Goal: Feedback & Contribution: Contribute content

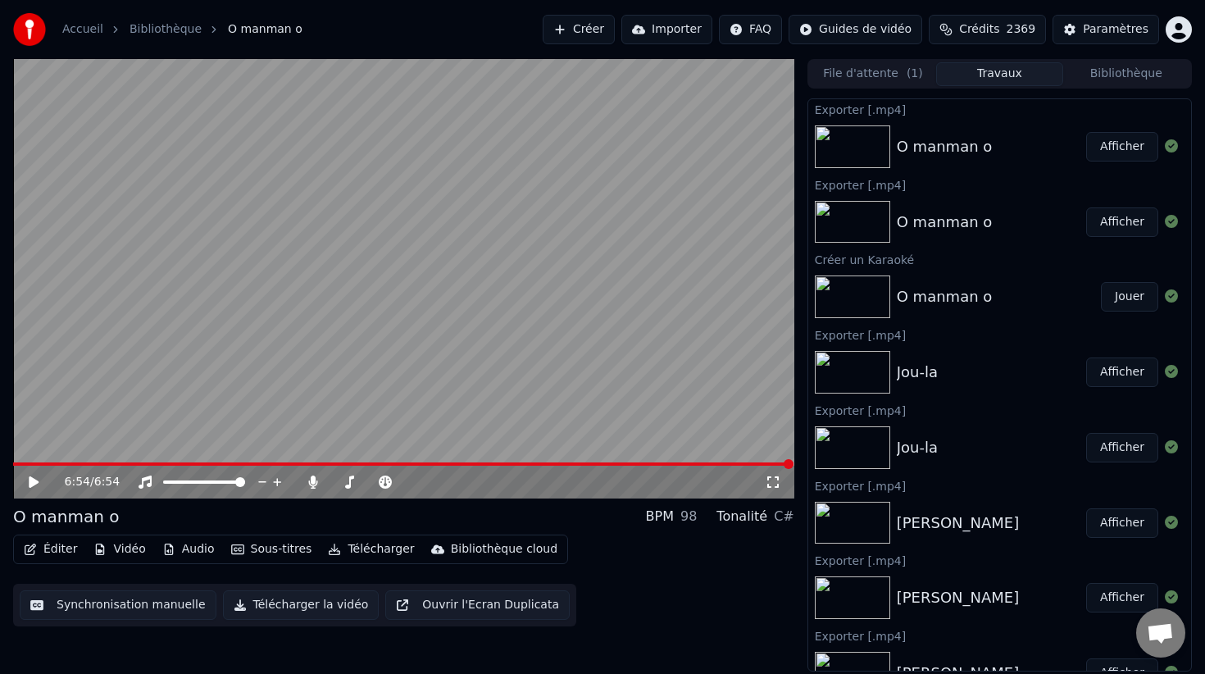
click at [85, 31] on link "Accueil" at bounding box center [82, 29] width 41 height 16
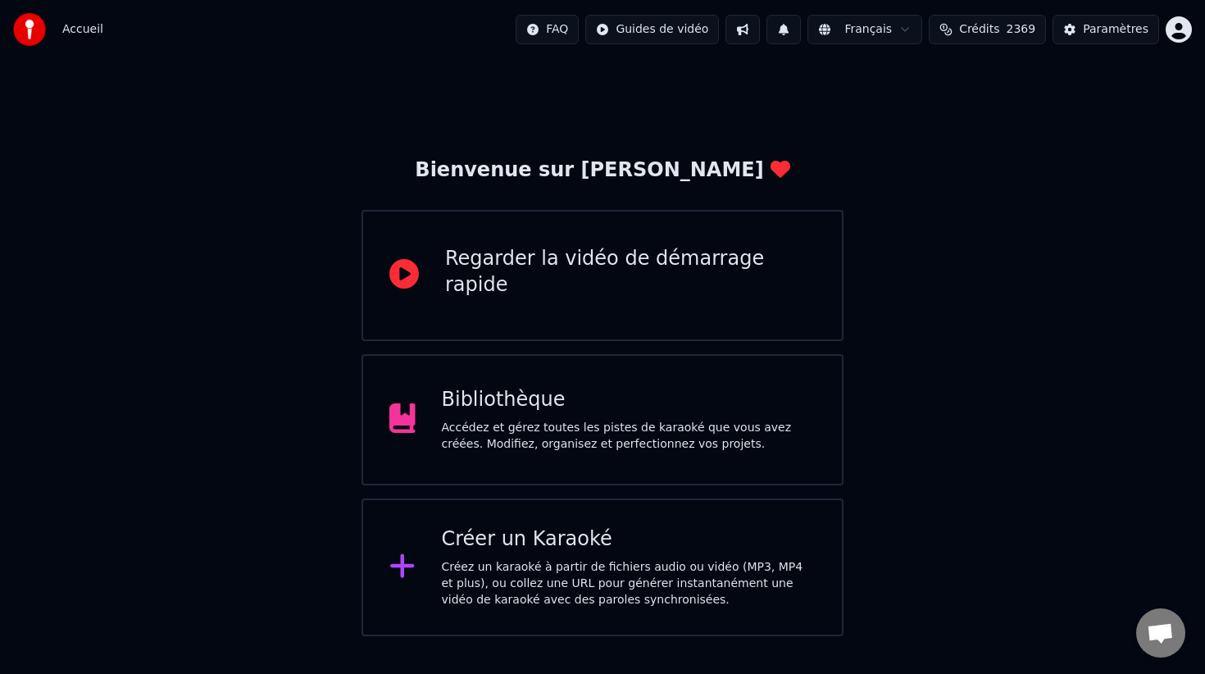
click at [543, 549] on div "Créer un Karaoké" at bounding box center [629, 539] width 375 height 26
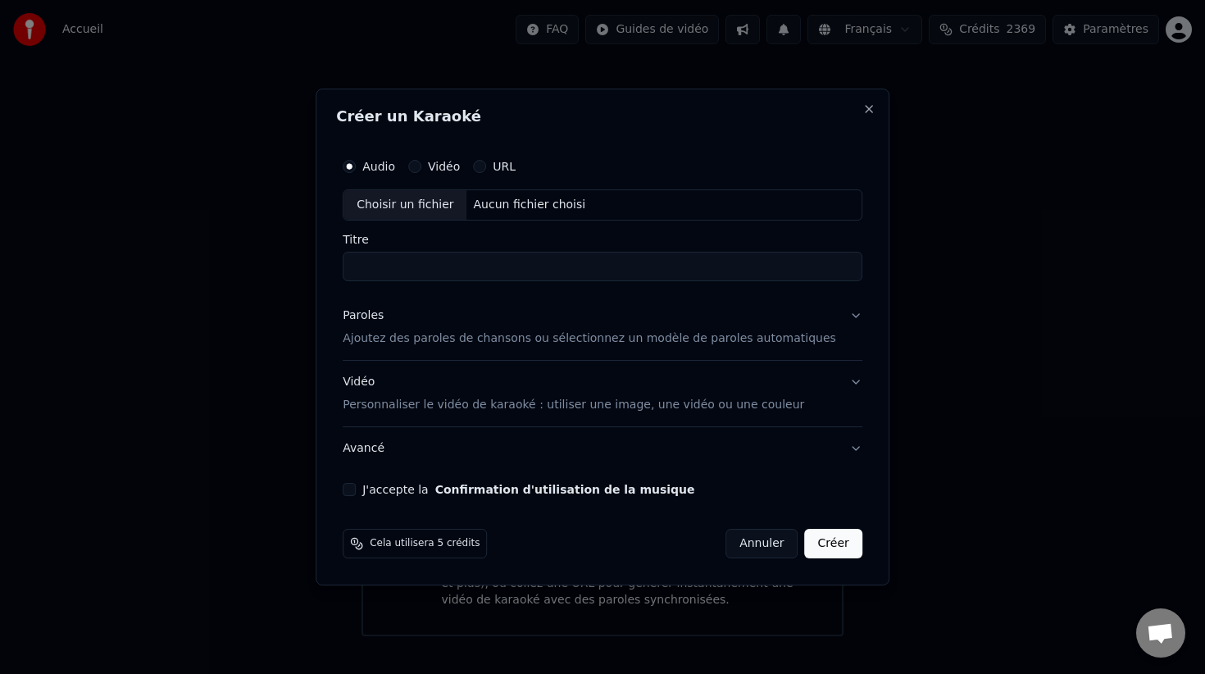
click at [437, 199] on div "Choisir un fichier" at bounding box center [404, 205] width 123 height 30
type input "**********"
click at [487, 339] on p "Ajoutez des paroles de chansons ou sélectionnez un modèle de paroles automatiqu…" at bounding box center [590, 338] width 494 height 16
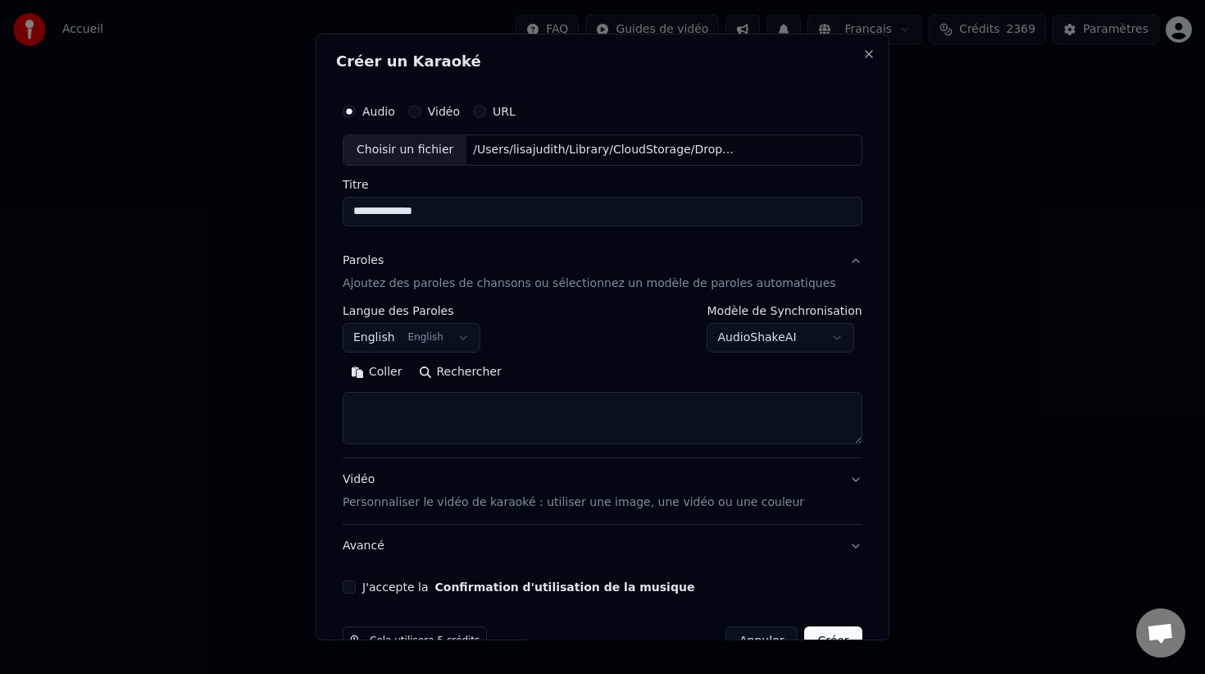
click at [506, 418] on textarea at bounding box center [603, 418] width 520 height 52
paste textarea "**********"
type textarea "**********"
drag, startPoint x: 476, startPoint y: 405, endPoint x: 357, endPoint y: 401, distance: 118.9
click at [357, 401] on textarea "**********" at bounding box center [587, 418] width 489 height 52
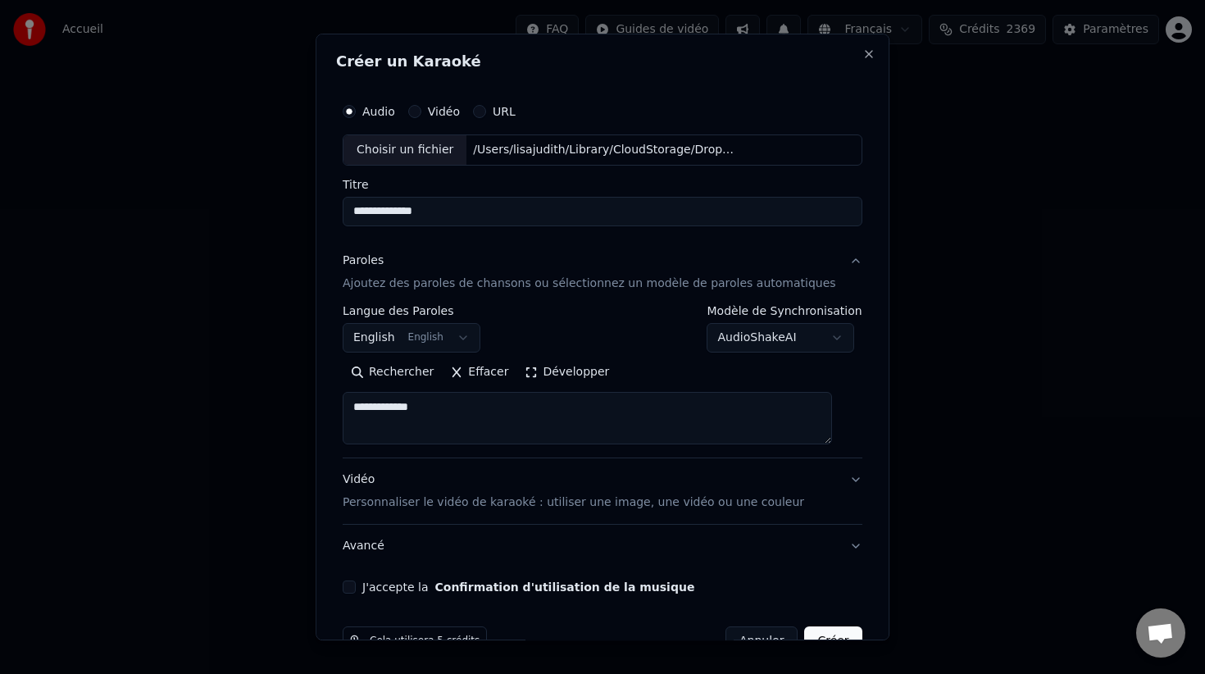
drag, startPoint x: 488, startPoint y: 403, endPoint x: 359, endPoint y: 401, distance: 128.7
click at [359, 401] on textarea "**********" at bounding box center [587, 418] width 489 height 52
paste textarea "**********"
type textarea "**********"
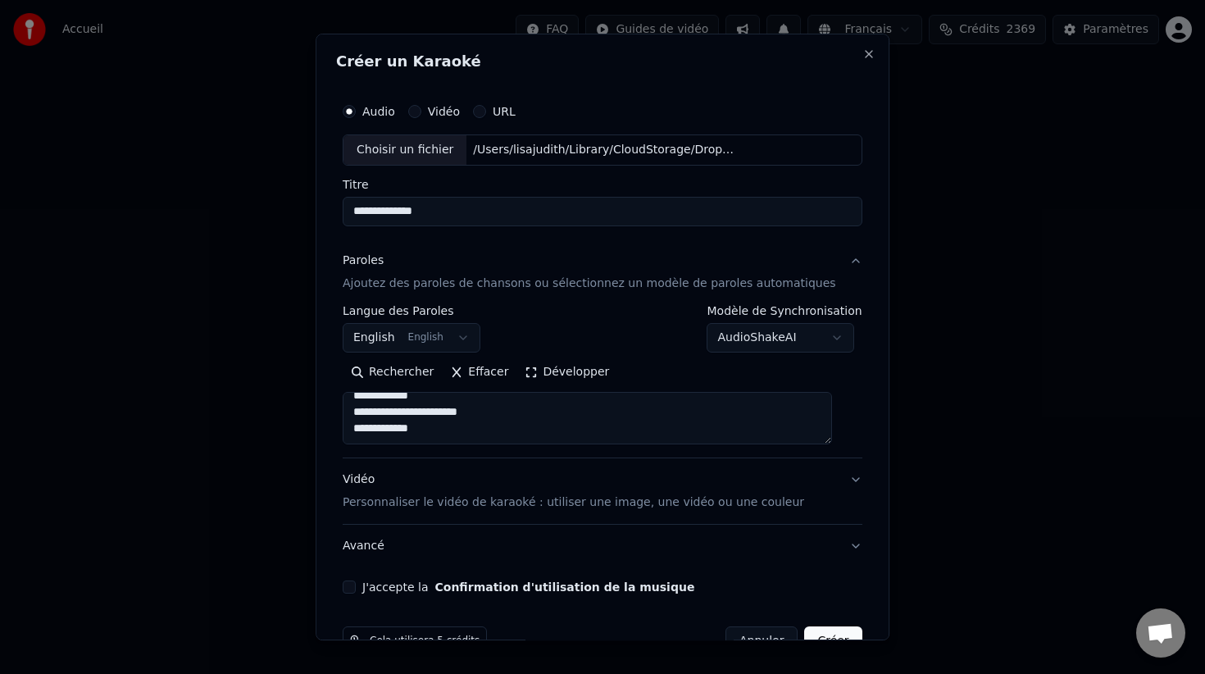
click at [771, 539] on button "Avancé" at bounding box center [603, 546] width 520 height 43
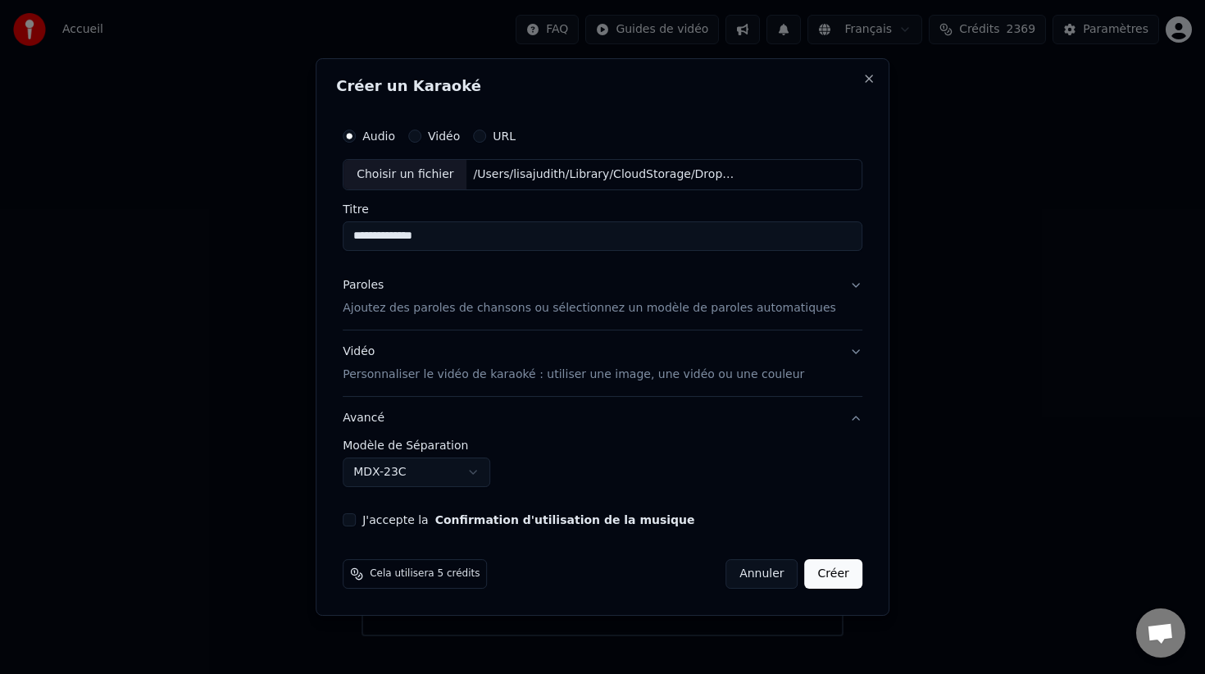
click at [528, 386] on button "Vidéo Personnaliser le vidéo de karaoké : utiliser une image, une vidéo ou une …" at bounding box center [603, 363] width 520 height 66
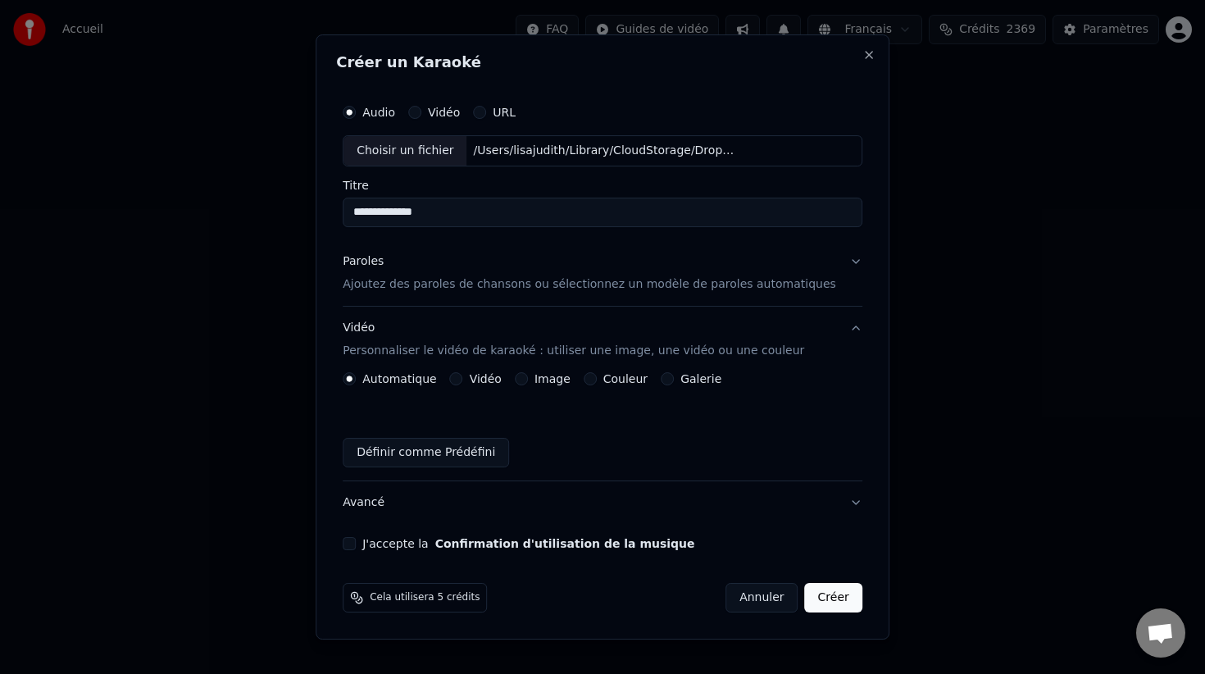
click at [561, 383] on label "Image" at bounding box center [552, 378] width 36 height 11
click at [528, 383] on button "Image" at bounding box center [521, 378] width 13 height 13
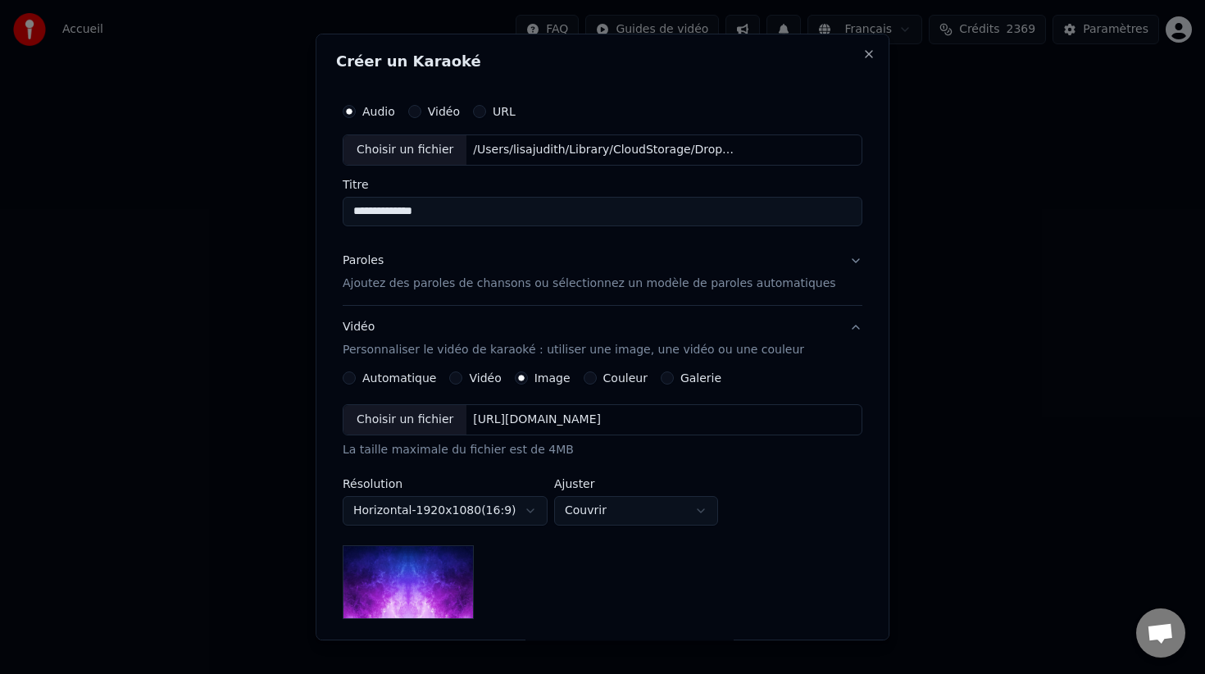
click at [429, 421] on div "Choisir un fichier" at bounding box center [404, 420] width 123 height 30
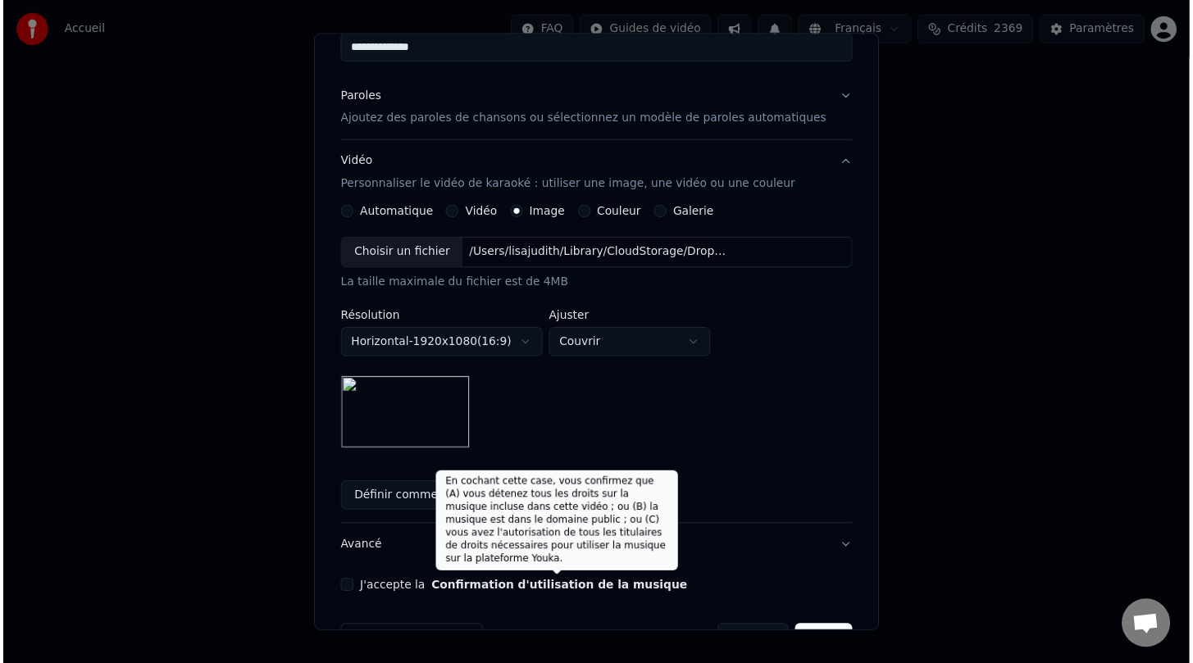
scroll to position [213, 0]
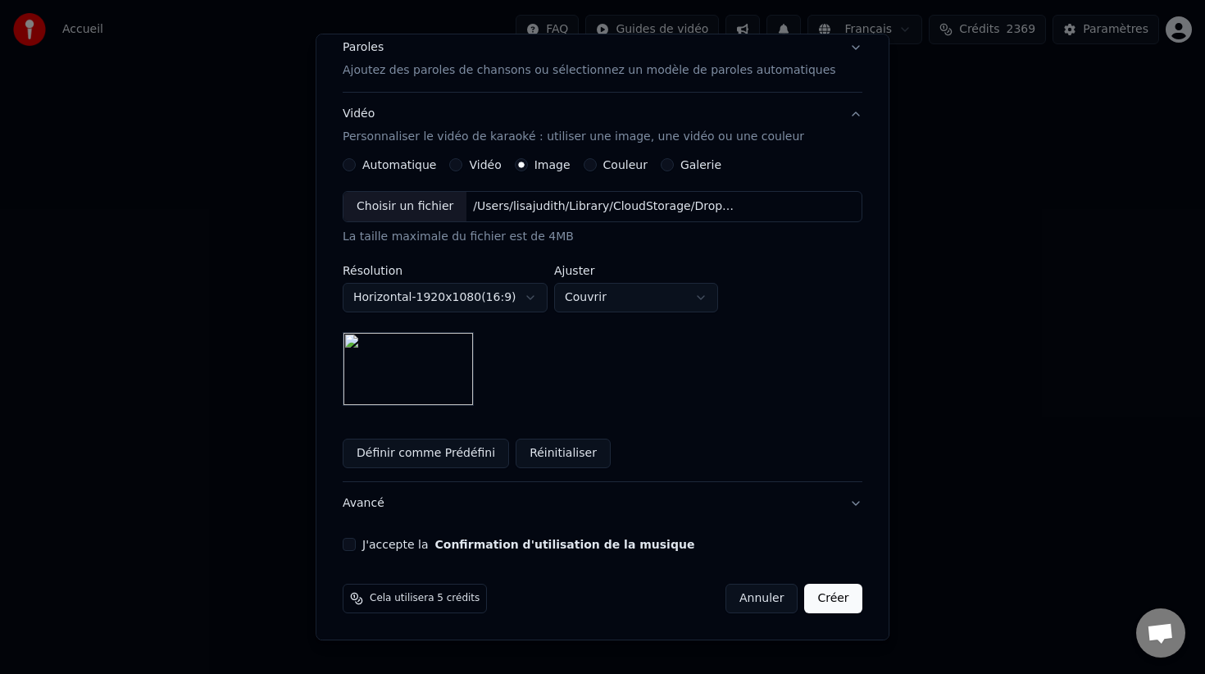
click at [356, 548] on button "J'accepte la Confirmation d'utilisation de la musique" at bounding box center [349, 544] width 13 height 13
click at [821, 599] on button "Créer" at bounding box center [833, 599] width 57 height 30
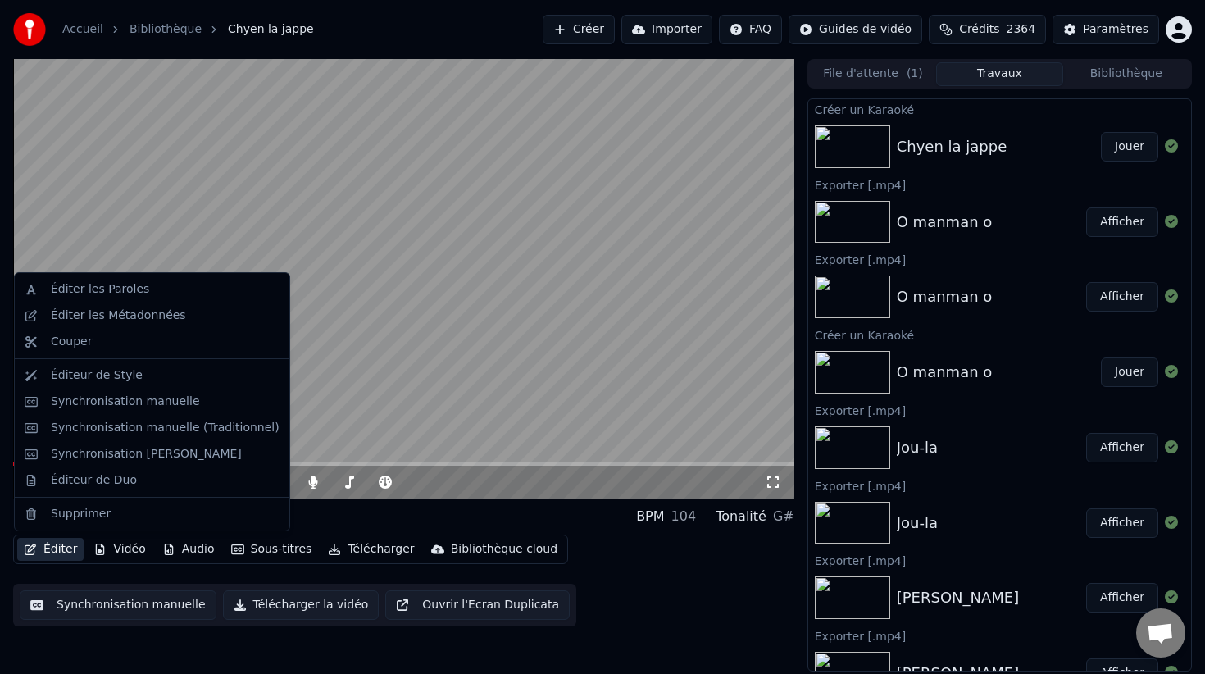
click at [55, 551] on button "Éditer" at bounding box center [50, 549] width 66 height 23
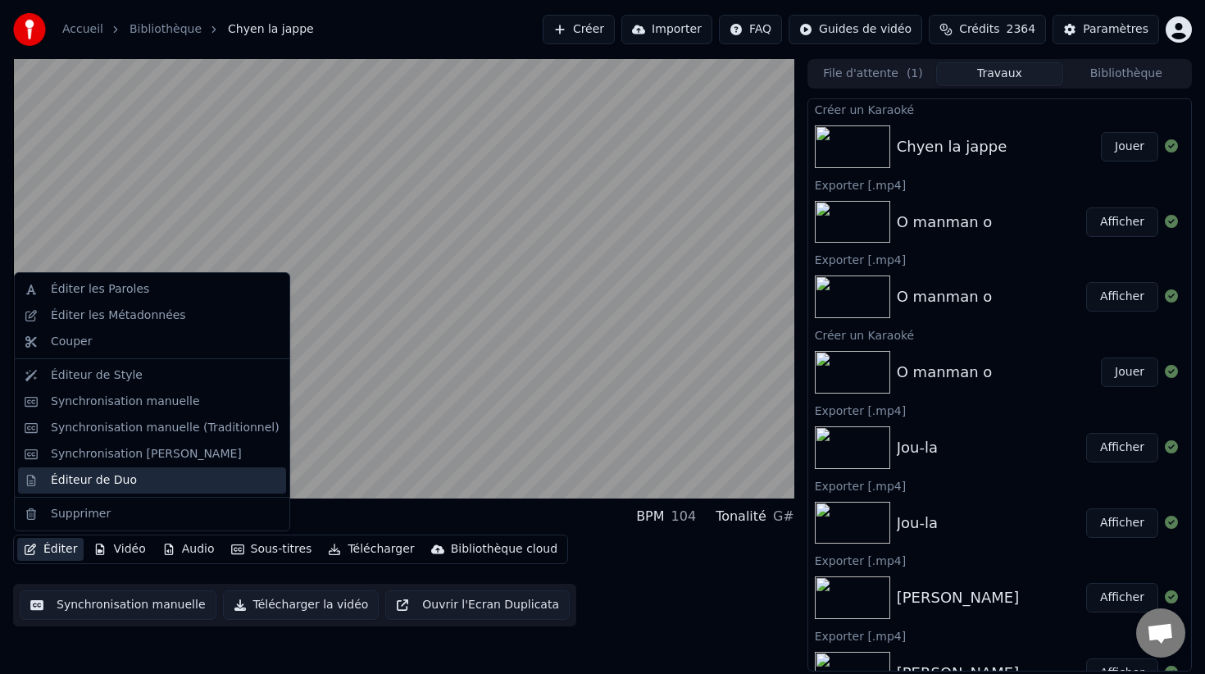
click at [97, 480] on div "Éditeur de Duo" at bounding box center [94, 480] width 86 height 16
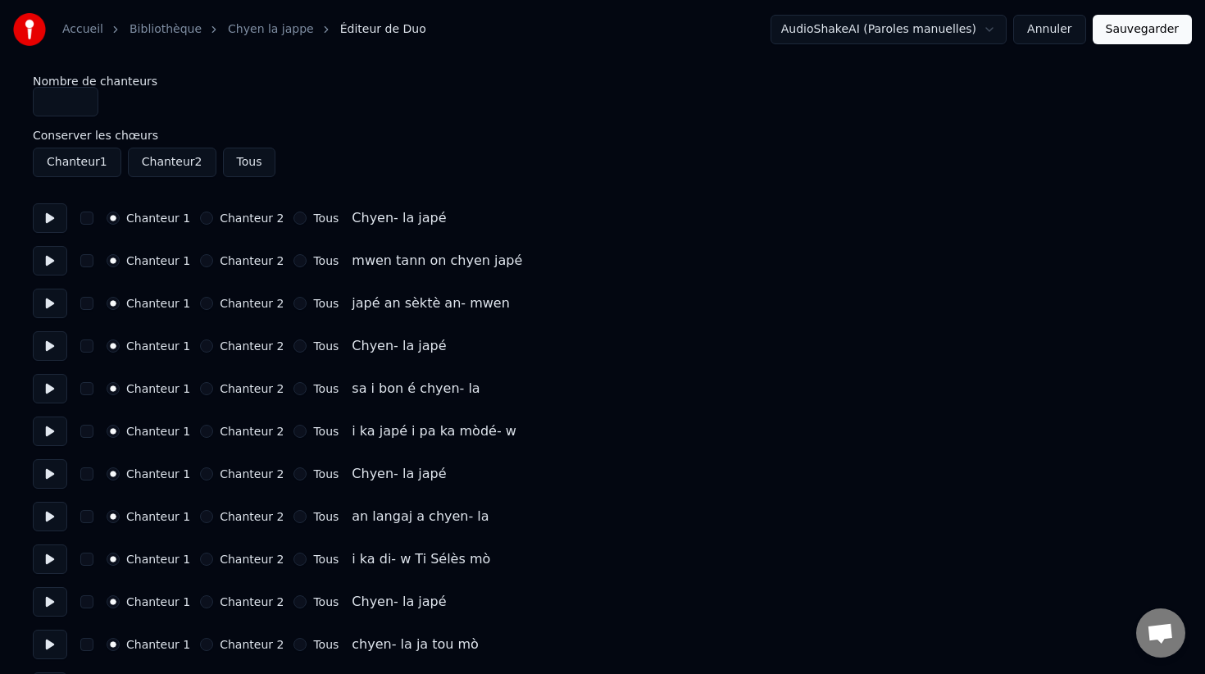
click at [52, 222] on button at bounding box center [50, 218] width 34 height 30
click at [52, 221] on button at bounding box center [50, 218] width 34 height 30
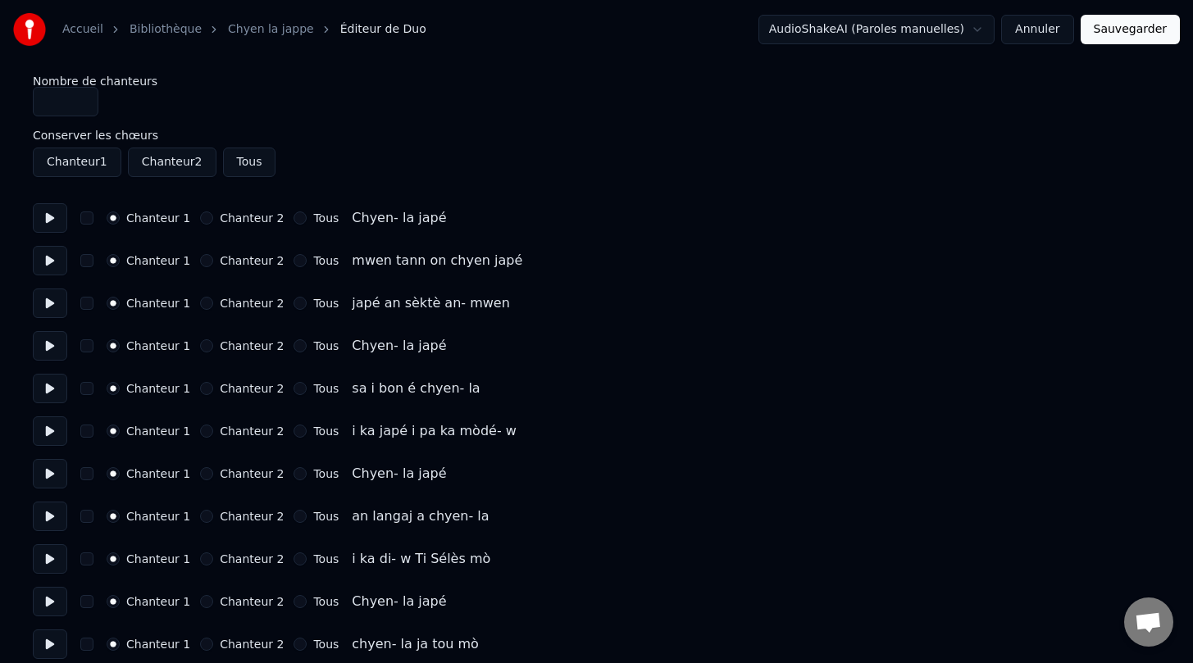
click at [48, 252] on button at bounding box center [50, 261] width 34 height 30
click at [50, 216] on button at bounding box center [50, 218] width 34 height 30
click at [52, 214] on button at bounding box center [50, 218] width 34 height 30
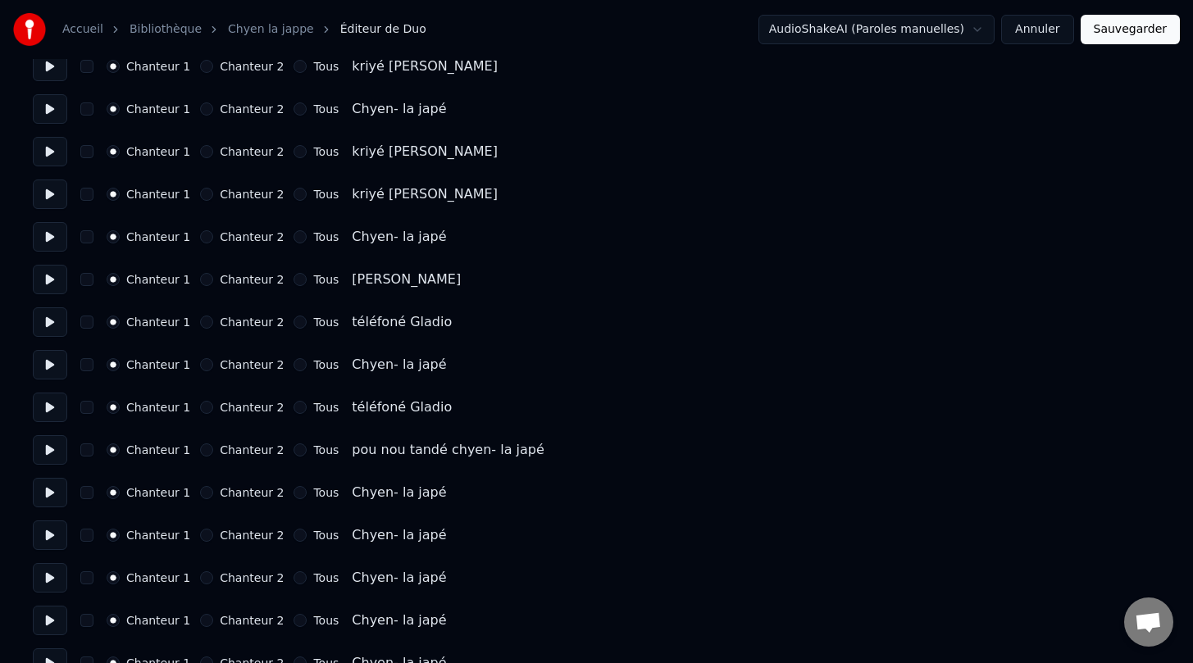
scroll to position [4233, 0]
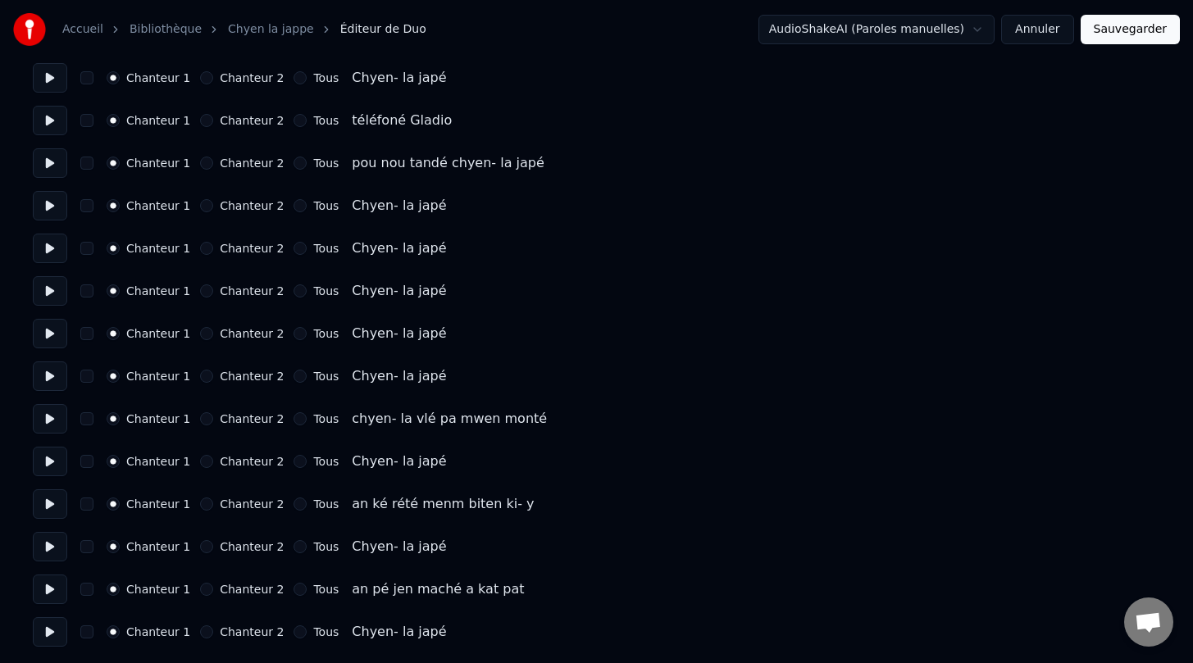
click at [53, 631] on button at bounding box center [50, 632] width 34 height 30
click at [52, 632] on button at bounding box center [50, 632] width 34 height 30
click at [50, 589] on button at bounding box center [50, 590] width 34 height 30
click at [89, 633] on button "button" at bounding box center [86, 631] width 13 height 13
click at [91, 552] on button "button" at bounding box center [86, 546] width 13 height 13
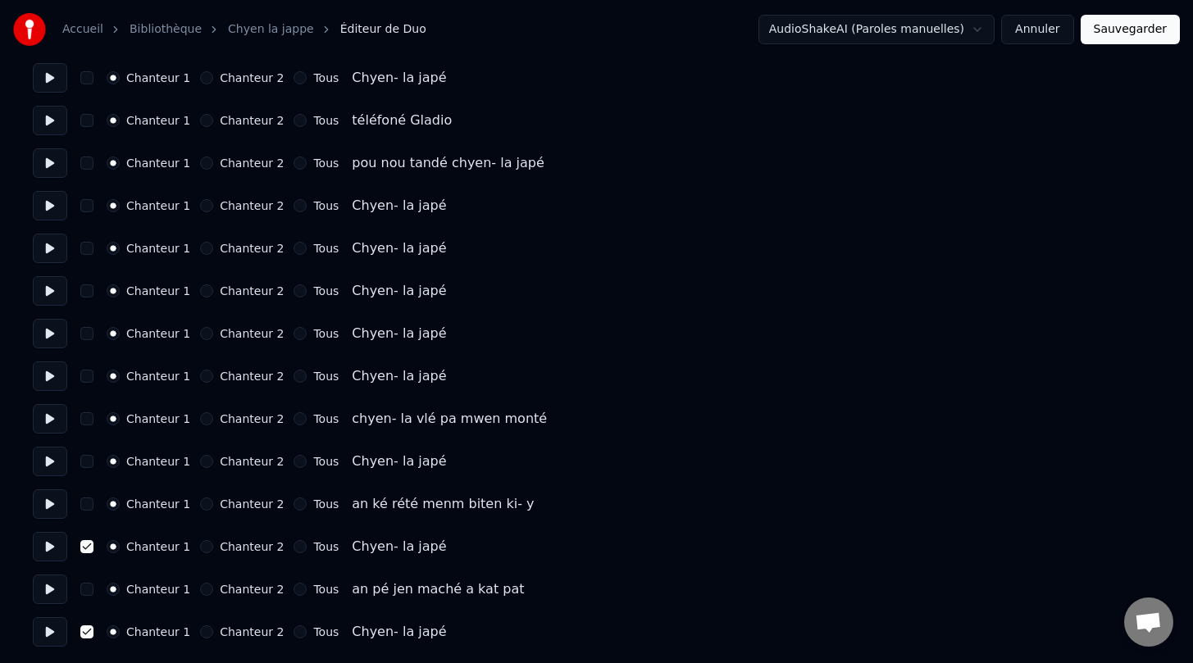
click at [89, 466] on button "button" at bounding box center [86, 461] width 13 height 13
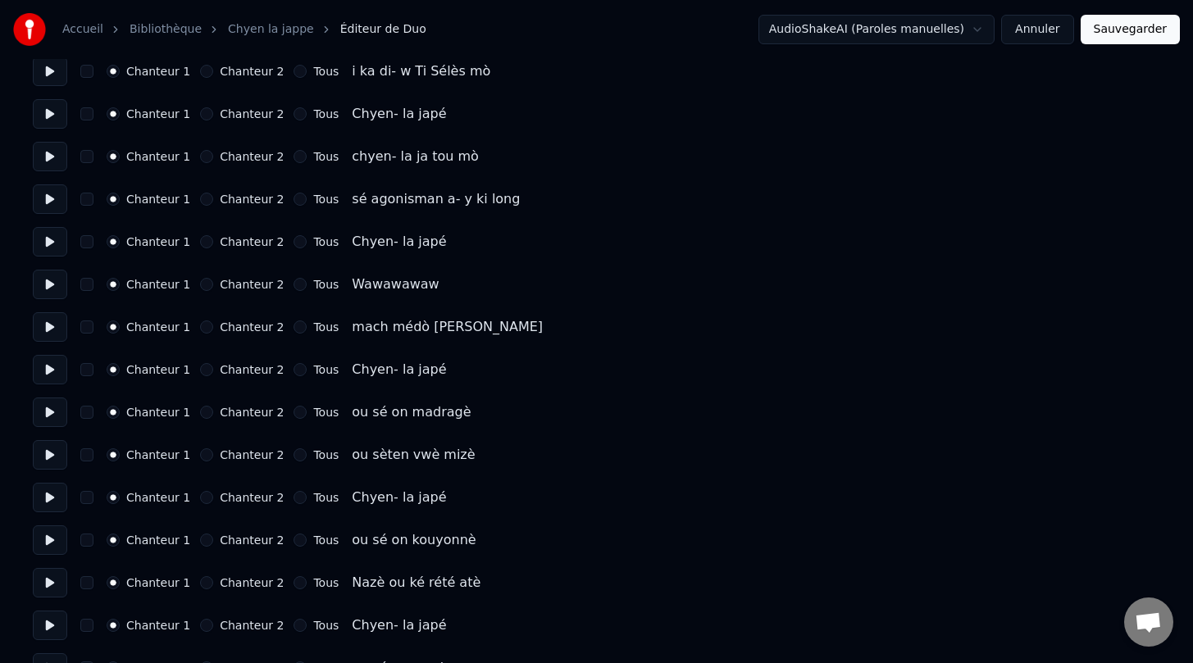
scroll to position [0, 0]
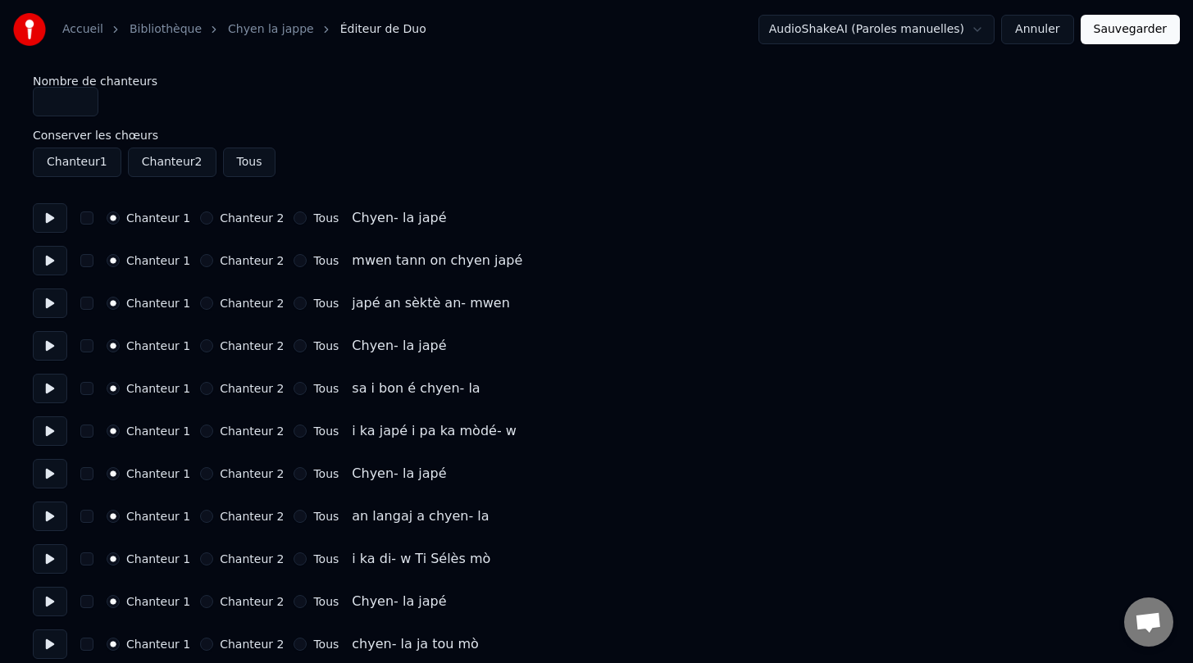
click at [52, 349] on button at bounding box center [50, 346] width 34 height 30
click at [50, 221] on button at bounding box center [50, 218] width 34 height 30
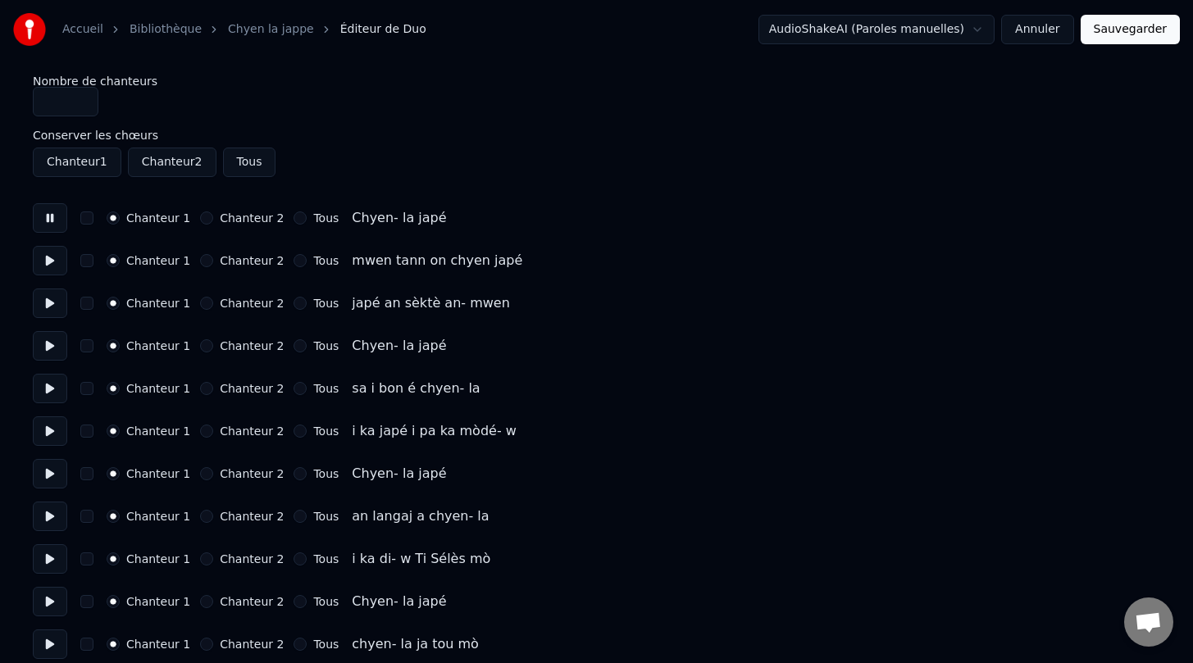
click at [50, 221] on button at bounding box center [50, 218] width 34 height 30
click at [52, 438] on button at bounding box center [50, 431] width 34 height 30
click at [54, 393] on button at bounding box center [50, 389] width 34 height 30
click at [53, 346] on button at bounding box center [50, 346] width 34 height 30
click at [89, 348] on button "button" at bounding box center [86, 345] width 13 height 13
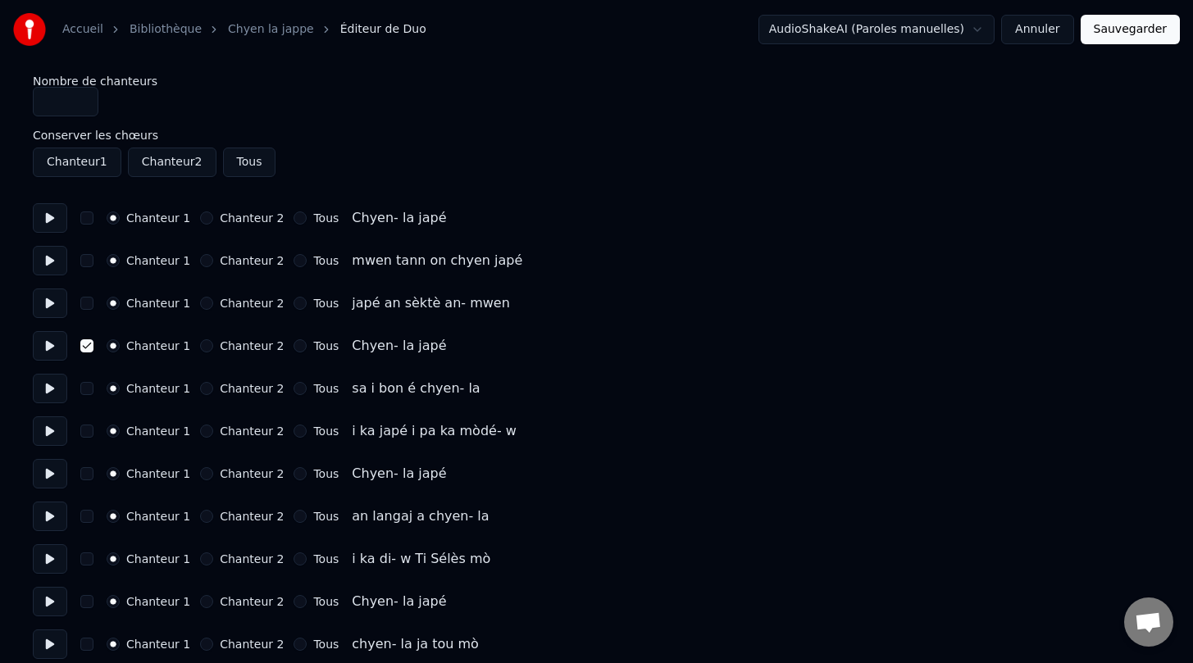
click at [202, 347] on button "Chanteur 2" at bounding box center [206, 345] width 13 height 13
click at [200, 473] on button "Chanteur 2" at bounding box center [206, 473] width 13 height 13
click at [80, 475] on button "button" at bounding box center [86, 473] width 13 height 13
click at [84, 603] on button "button" at bounding box center [86, 601] width 13 height 13
click at [200, 598] on button "Chanteur 2" at bounding box center [206, 601] width 13 height 13
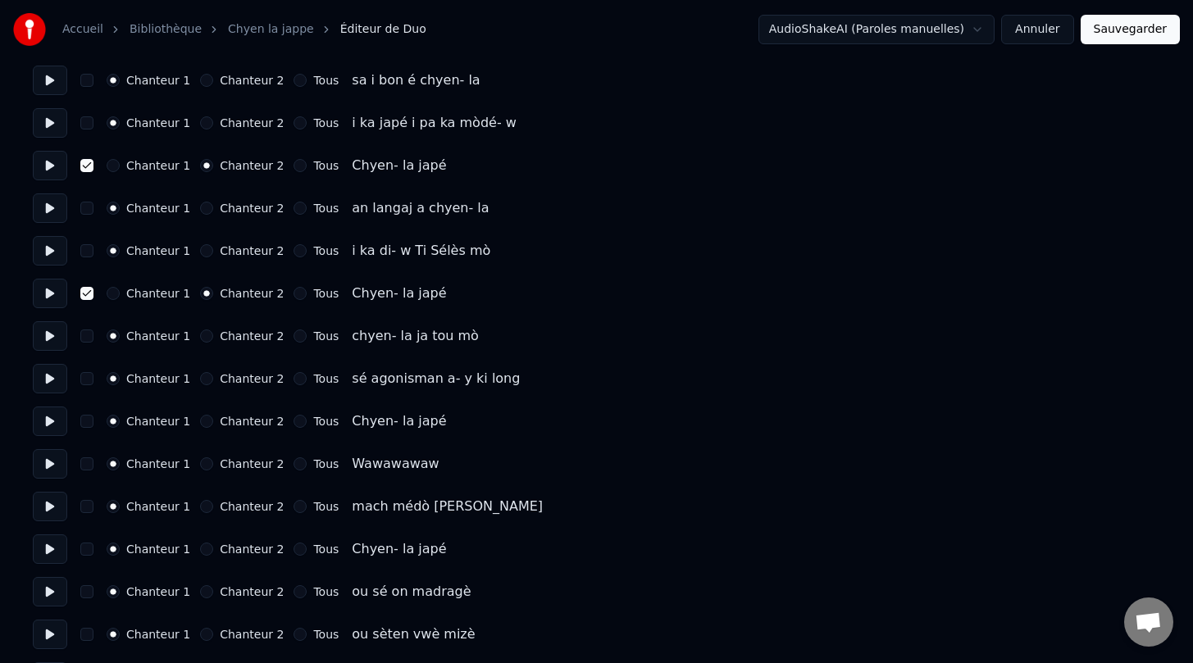
scroll to position [311, 0]
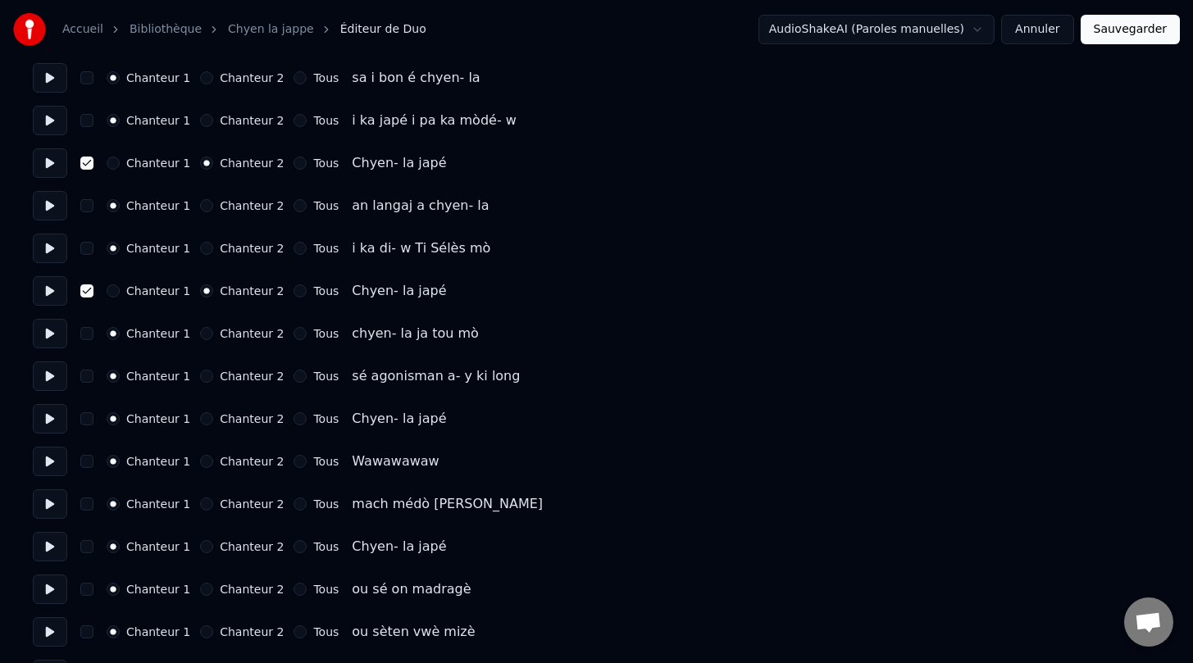
click at [89, 416] on button "button" at bounding box center [86, 418] width 13 height 13
click at [202, 417] on button "Chanteur 2" at bounding box center [206, 418] width 13 height 13
click at [87, 551] on button "button" at bounding box center [86, 546] width 13 height 13
click at [204, 548] on button "Chanteur 2" at bounding box center [206, 546] width 13 height 13
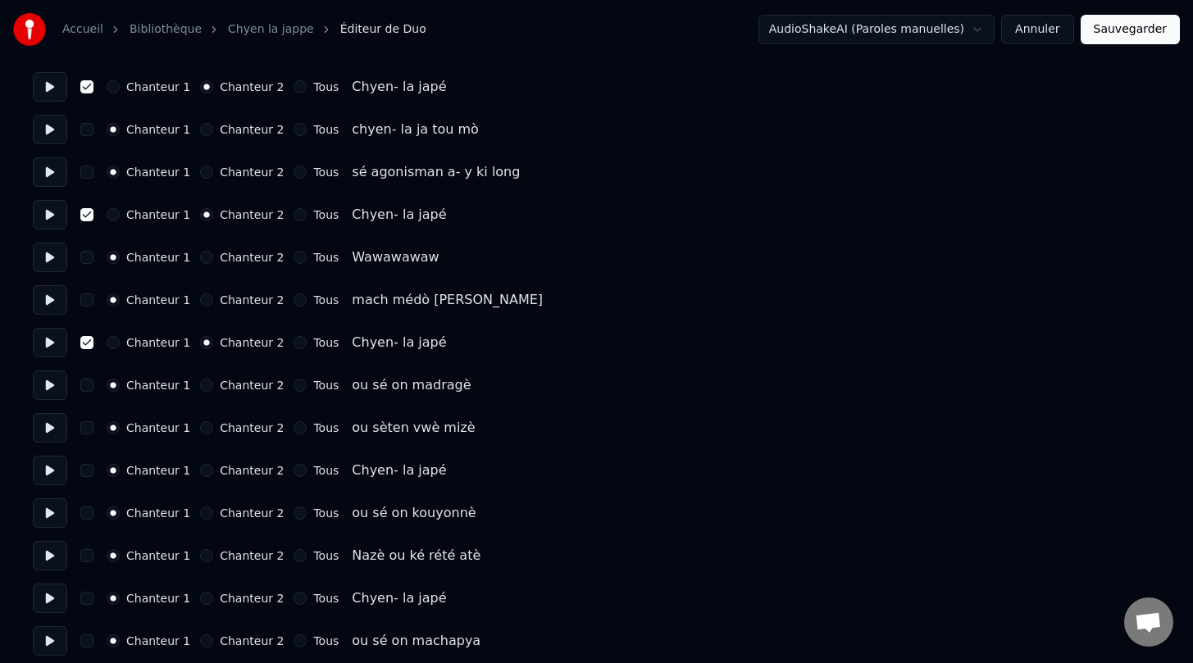
scroll to position [525, 0]
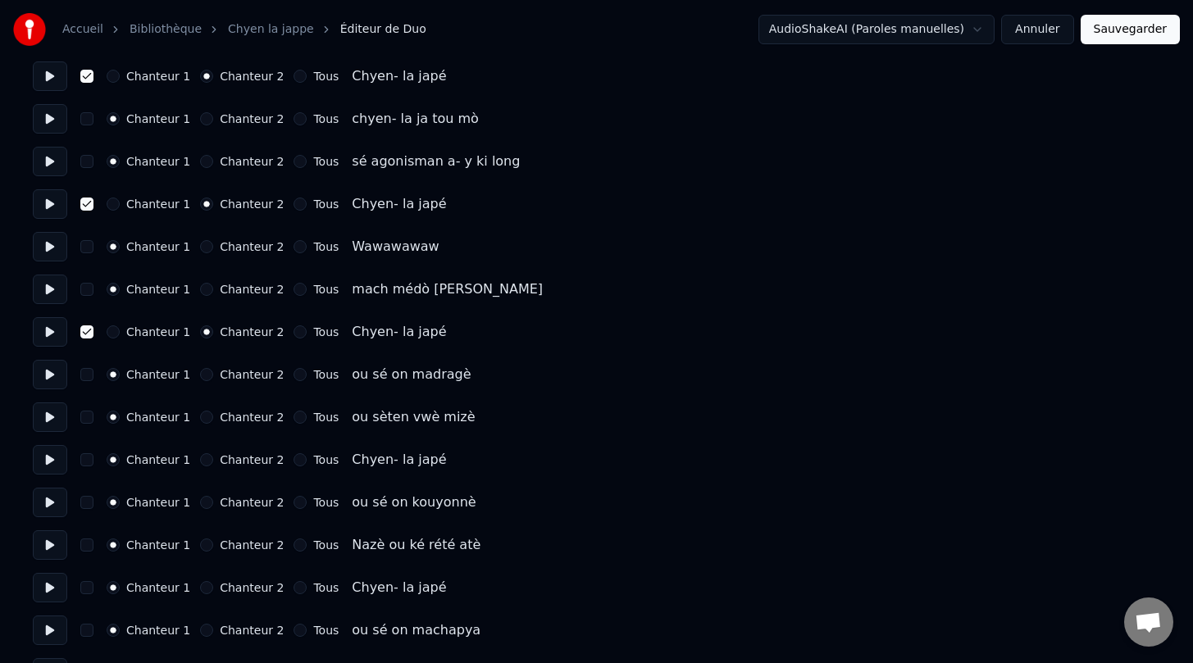
click at [88, 462] on button "button" at bounding box center [86, 459] width 13 height 13
click at [200, 463] on button "Chanteur 2" at bounding box center [206, 459] width 13 height 13
click at [89, 589] on button "button" at bounding box center [86, 587] width 13 height 13
click at [203, 590] on button "Chanteur 2" at bounding box center [206, 587] width 13 height 13
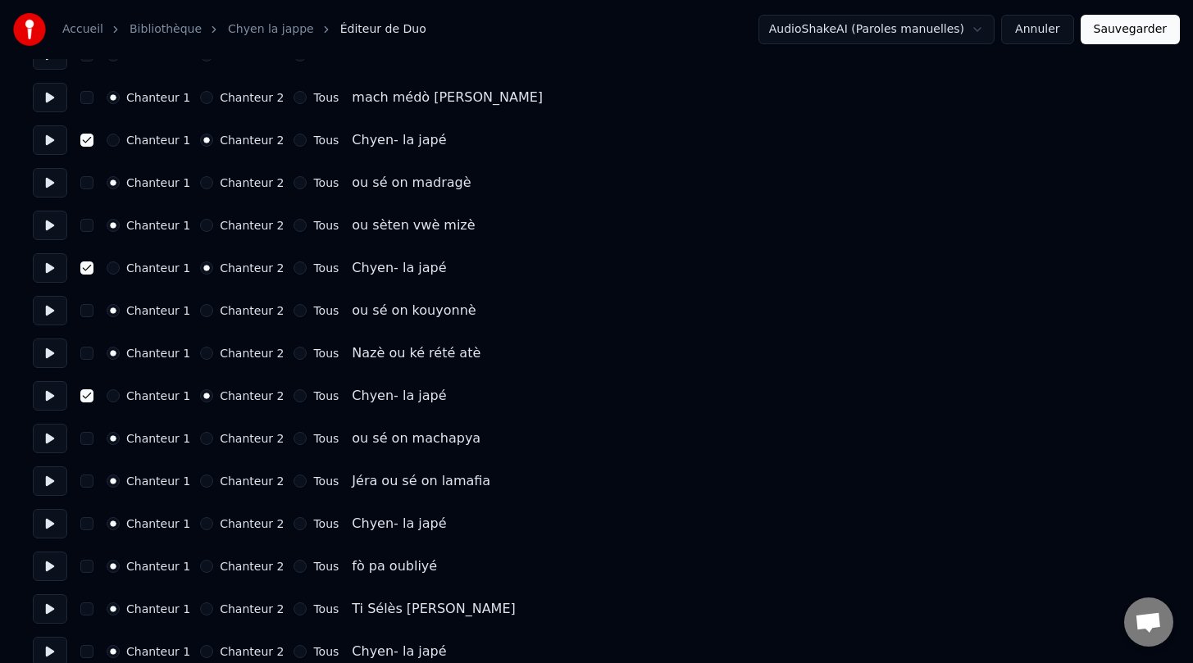
scroll to position [732, 0]
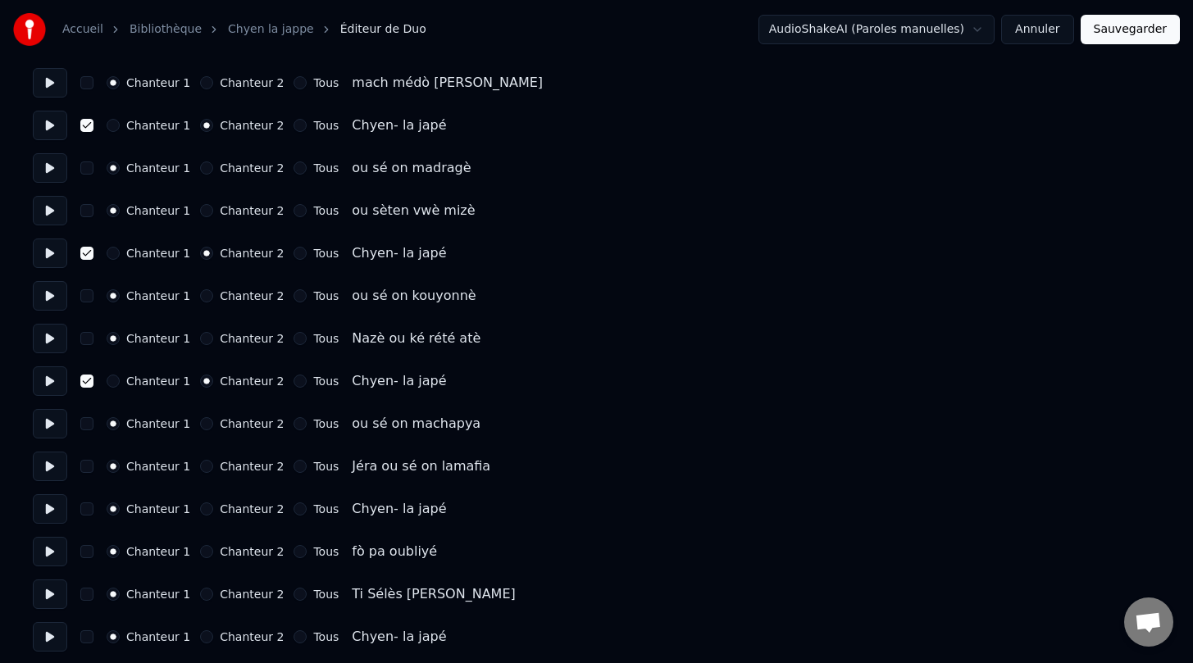
click at [89, 509] on button "button" at bounding box center [86, 509] width 13 height 13
click at [203, 509] on button "Chanteur 2" at bounding box center [206, 509] width 13 height 13
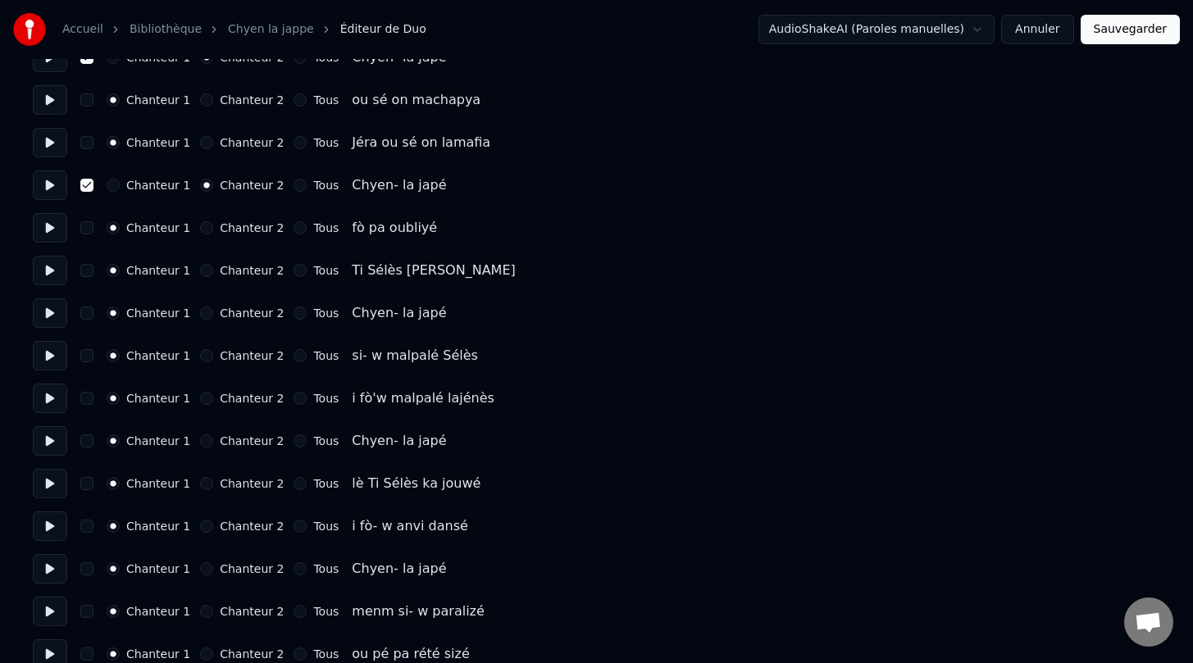
scroll to position [1059, 0]
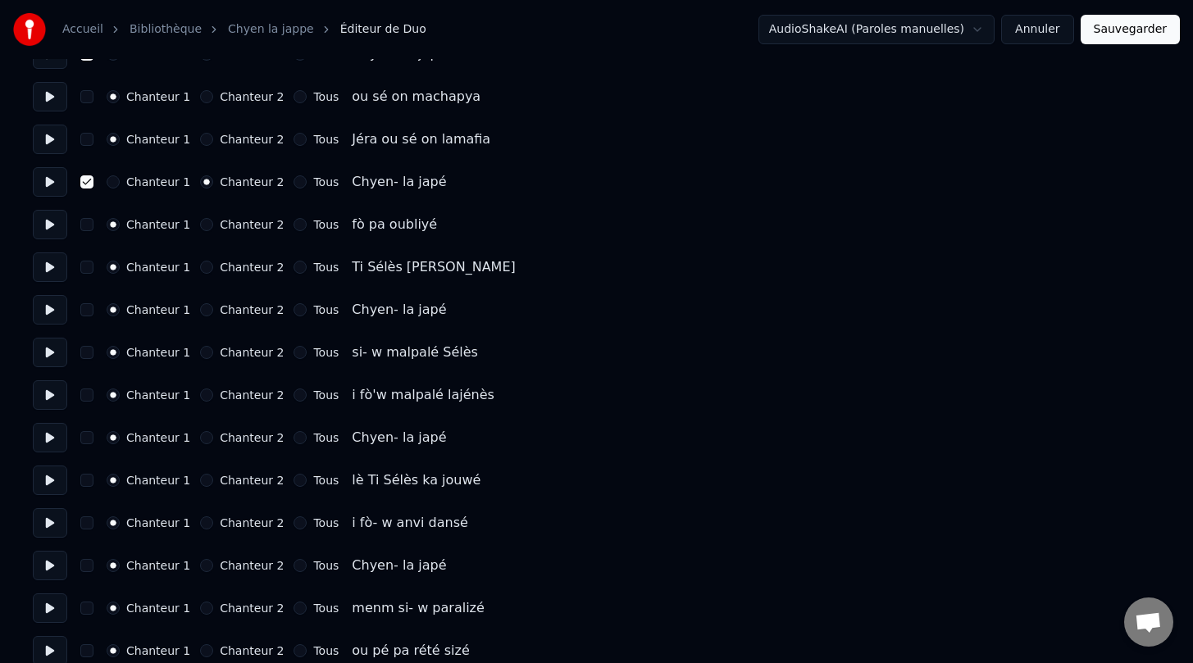
click at [84, 310] on button "button" at bounding box center [86, 309] width 13 height 13
click at [197, 316] on div "Chanteur 1 Chanteur 2 Tous Chyen- la japé" at bounding box center [596, 310] width 1127 height 30
click at [200, 315] on button "Chanteur 2" at bounding box center [206, 309] width 13 height 13
click at [84, 444] on button "button" at bounding box center [86, 437] width 13 height 13
click at [206, 440] on button "Chanteur 2" at bounding box center [206, 437] width 13 height 13
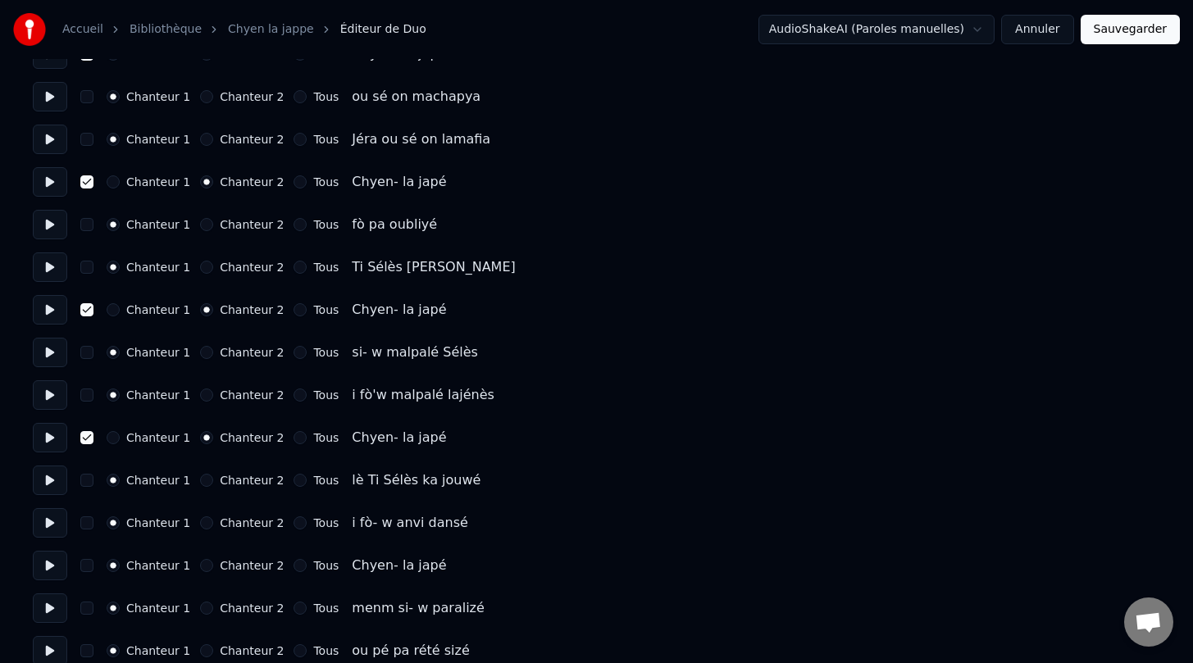
click at [88, 568] on button "button" at bounding box center [86, 565] width 13 height 13
click at [200, 566] on button "Chanteur 2" at bounding box center [206, 565] width 13 height 13
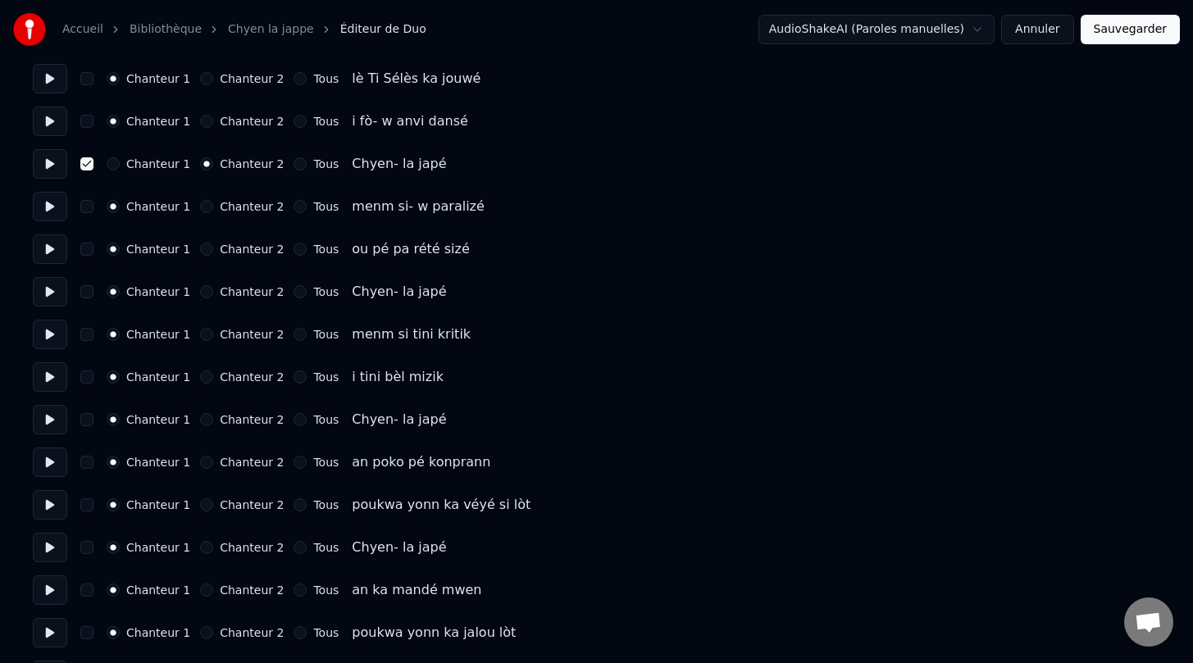
scroll to position [1466, 0]
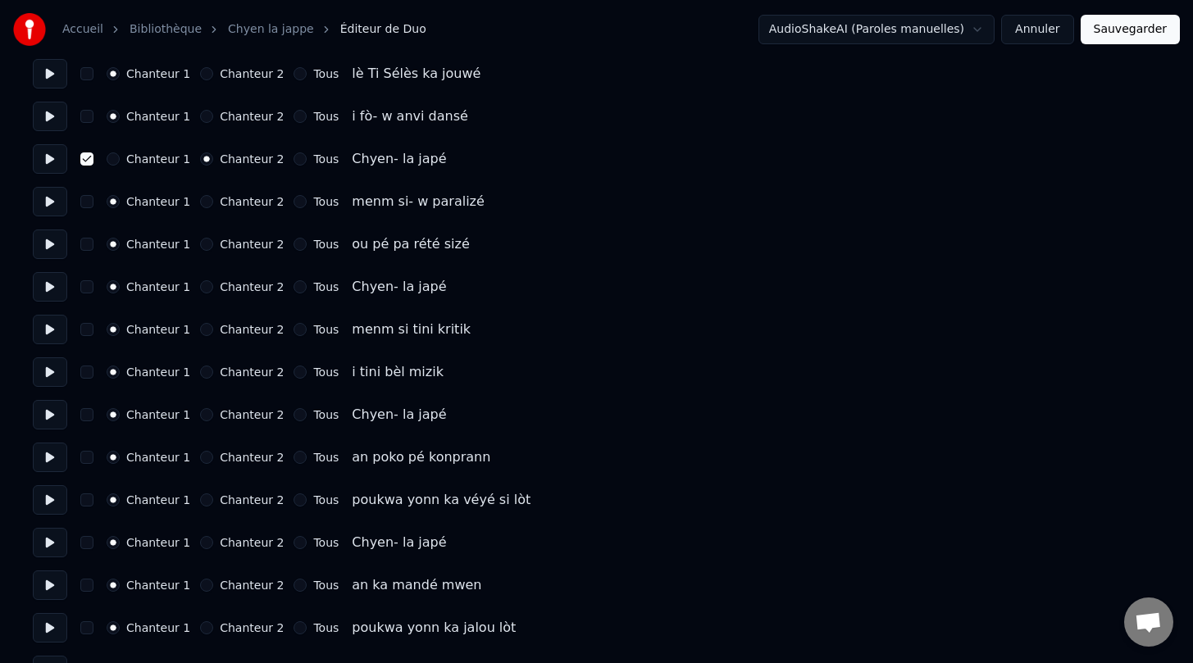
click at [87, 290] on button "button" at bounding box center [86, 286] width 13 height 13
click at [200, 293] on button "Chanteur 2" at bounding box center [206, 286] width 13 height 13
click at [90, 415] on button "button" at bounding box center [86, 414] width 13 height 13
click at [200, 416] on button "Chanteur 2" at bounding box center [206, 414] width 13 height 13
click at [90, 546] on button "button" at bounding box center [86, 542] width 13 height 13
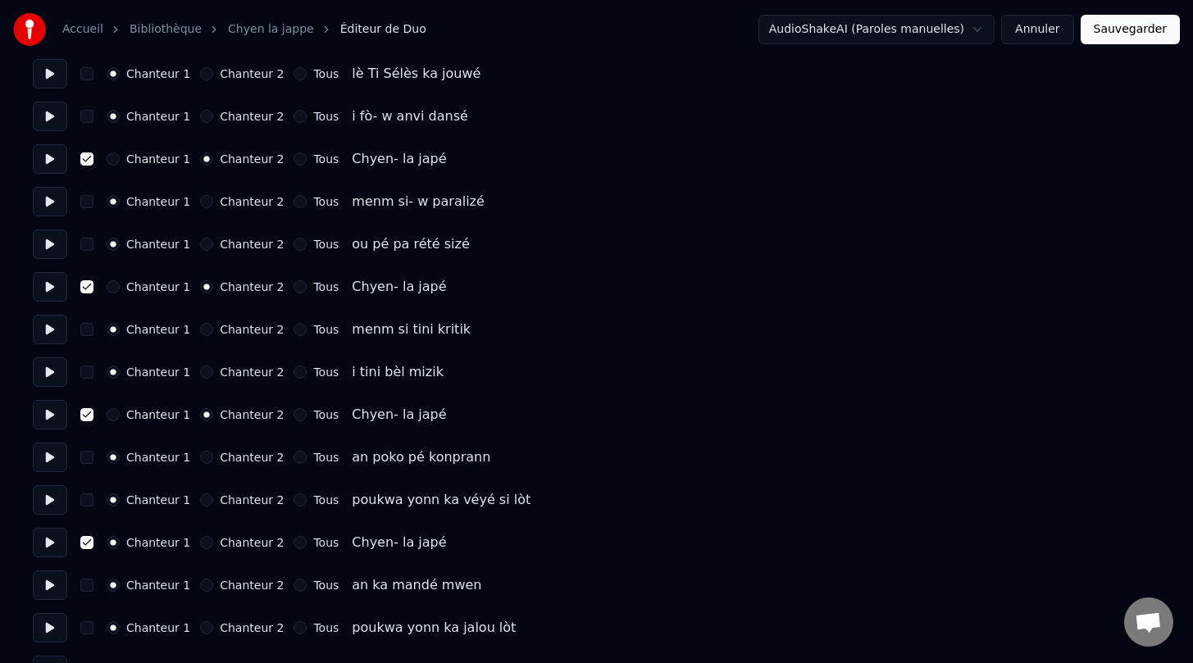
click at [205, 548] on div "Chanteur 2" at bounding box center [242, 542] width 84 height 13
click at [203, 546] on button "Chanteur 2" at bounding box center [206, 542] width 13 height 13
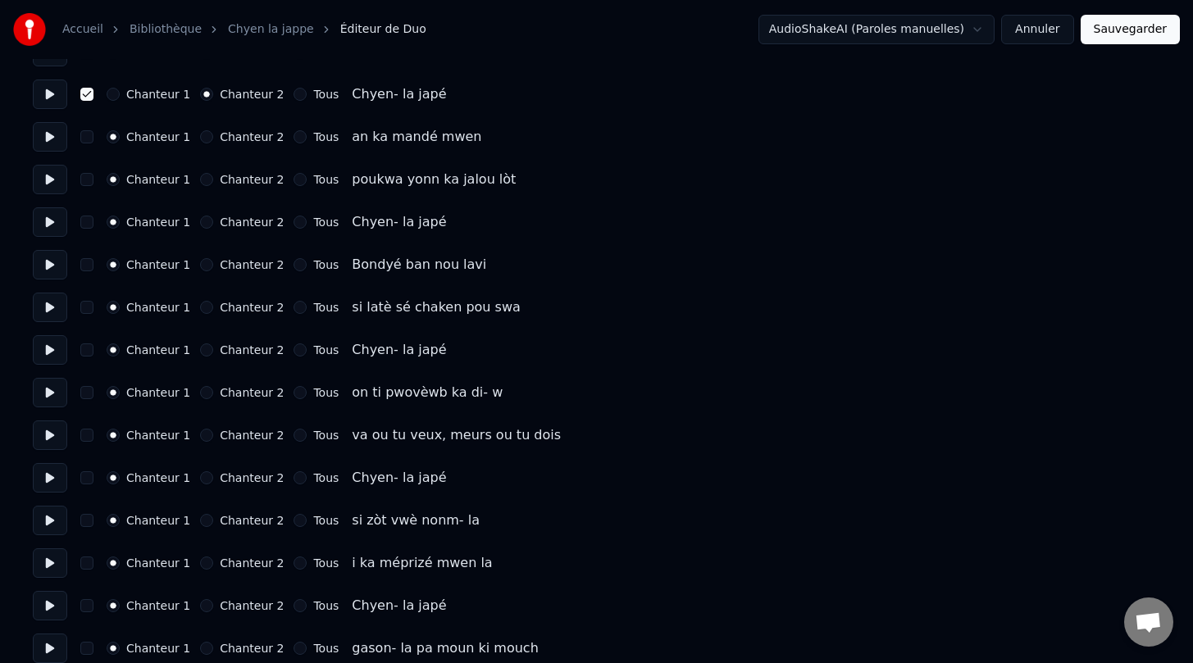
scroll to position [1916, 0]
click at [89, 220] on button "button" at bounding box center [86, 220] width 13 height 13
click at [201, 222] on button "Chanteur 2" at bounding box center [206, 220] width 13 height 13
click at [89, 353] on button "button" at bounding box center [86, 348] width 13 height 13
click at [200, 349] on button "Chanteur 2" at bounding box center [206, 348] width 13 height 13
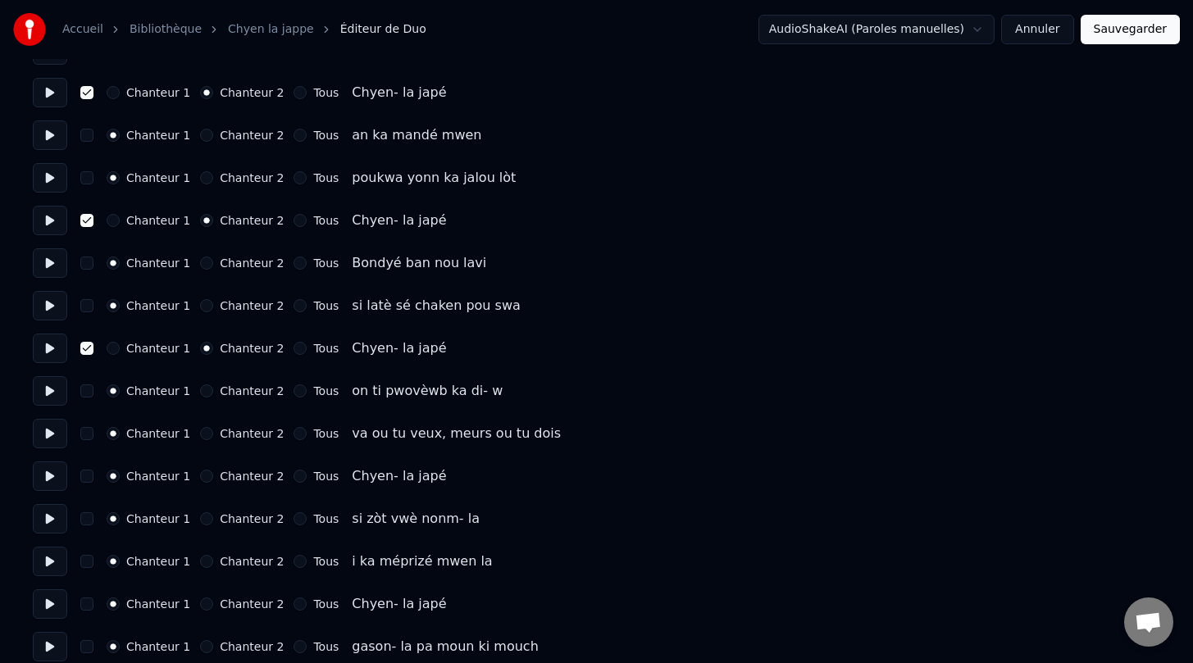
click at [89, 477] on button "button" at bounding box center [86, 476] width 13 height 13
click at [200, 476] on button "Chanteur 2" at bounding box center [206, 476] width 13 height 13
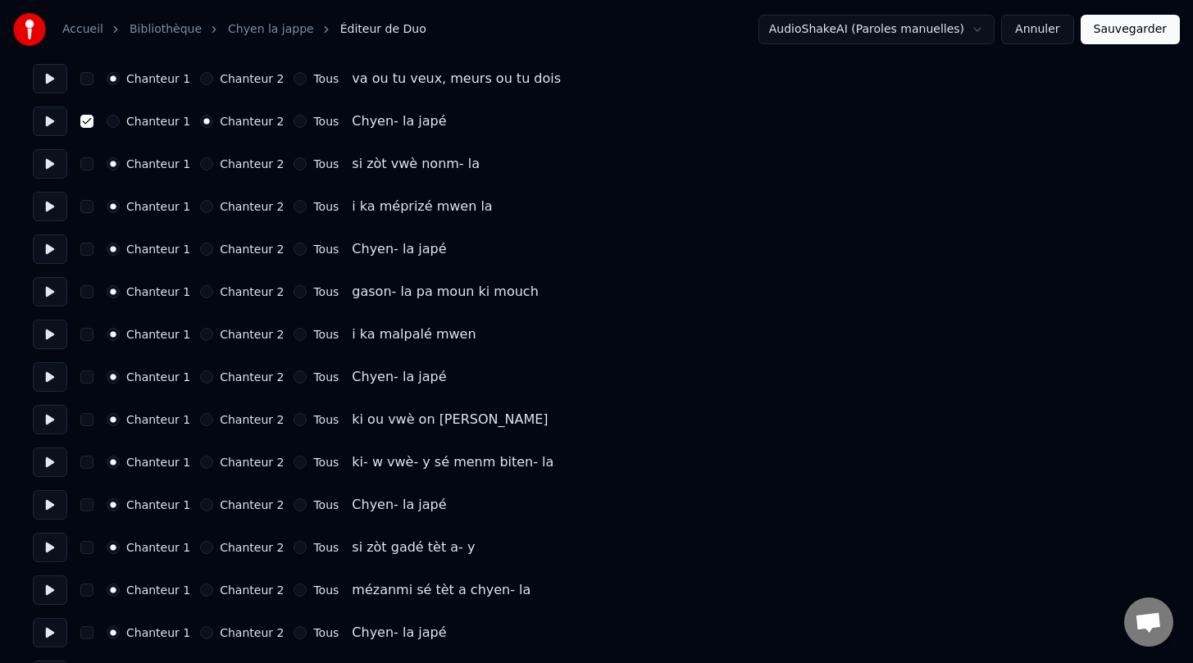
scroll to position [2272, 0]
click at [88, 248] on button "button" at bounding box center [86, 248] width 13 height 13
click at [90, 378] on button "button" at bounding box center [86, 376] width 13 height 13
click at [202, 251] on button "Chanteur 2" at bounding box center [206, 248] width 13 height 13
click at [200, 376] on button "Chanteur 2" at bounding box center [206, 376] width 13 height 13
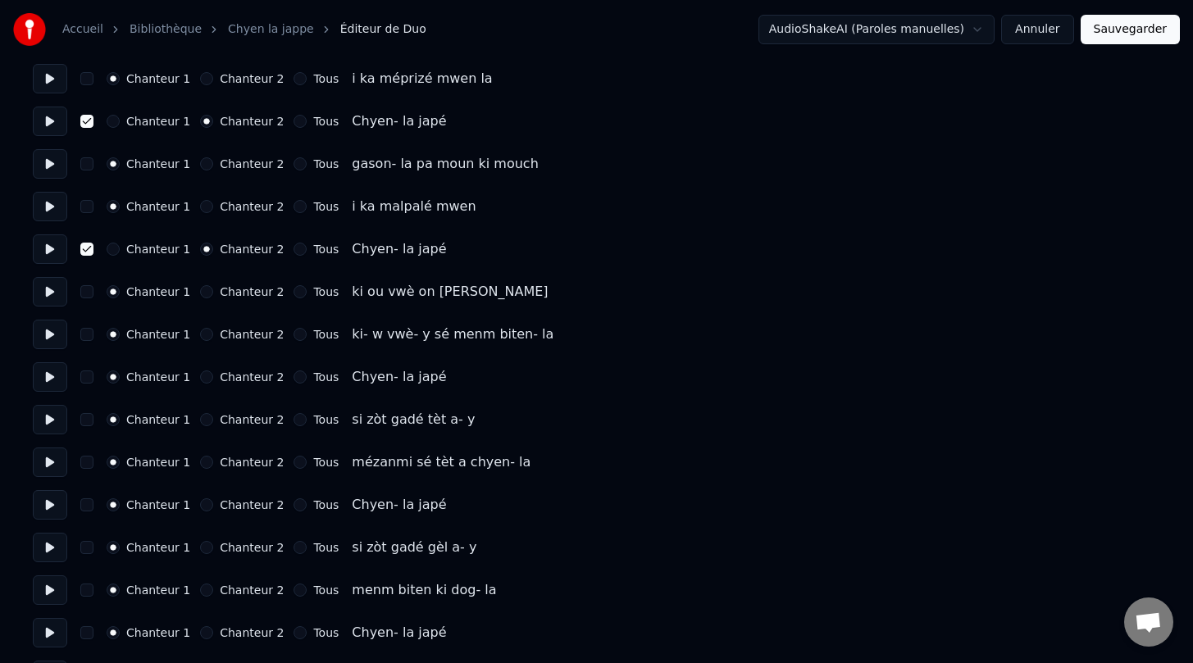
scroll to position [2406, 0]
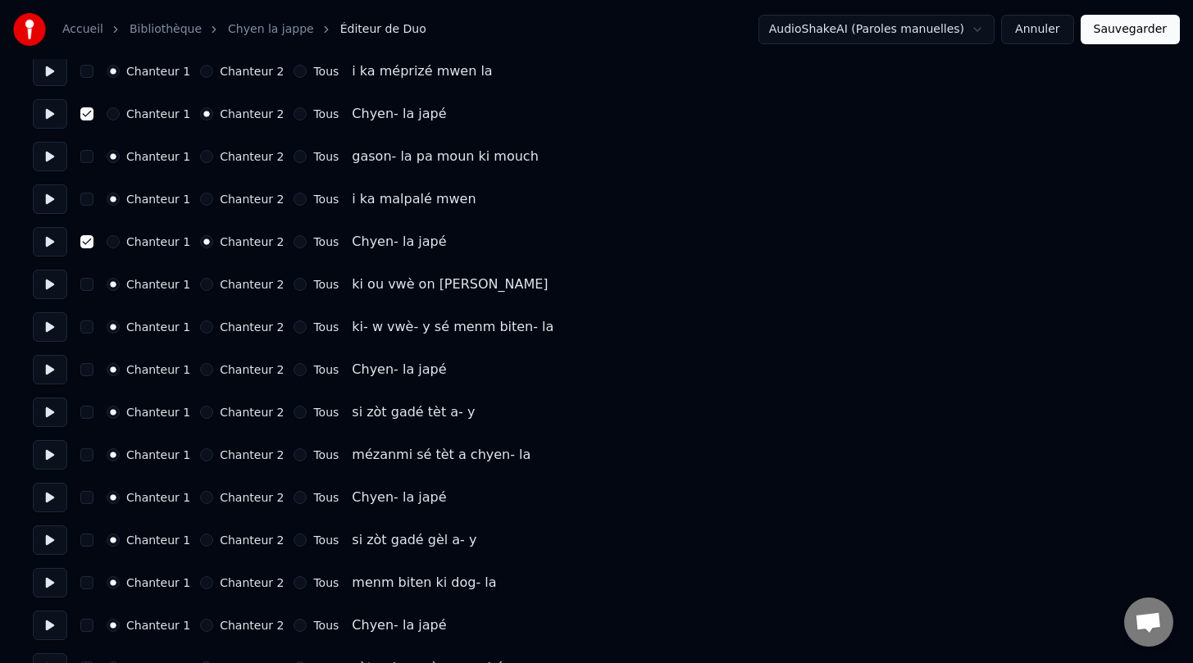
click at [88, 363] on button "button" at bounding box center [86, 369] width 13 height 13
click at [89, 498] on button "button" at bounding box center [86, 497] width 13 height 13
click at [84, 628] on button "button" at bounding box center [86, 625] width 13 height 13
click at [200, 628] on button "Chanteur 2" at bounding box center [206, 625] width 13 height 13
click at [202, 501] on button "Chanteur 2" at bounding box center [206, 497] width 13 height 13
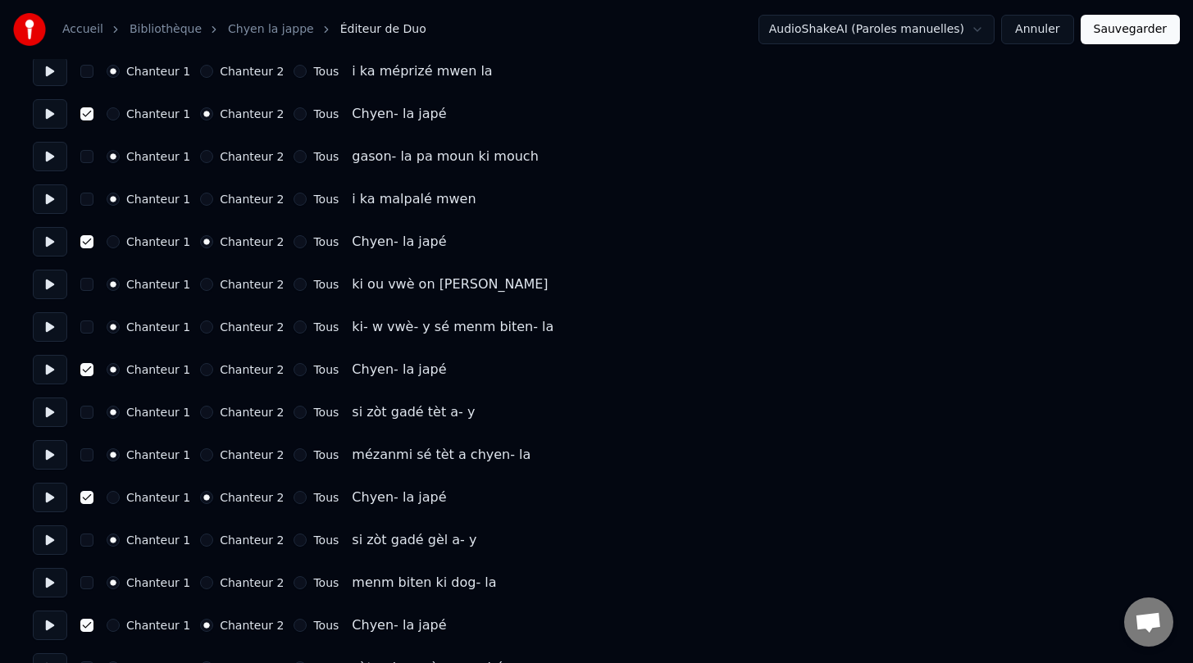
click at [205, 373] on button "Chanteur 2" at bounding box center [206, 369] width 13 height 13
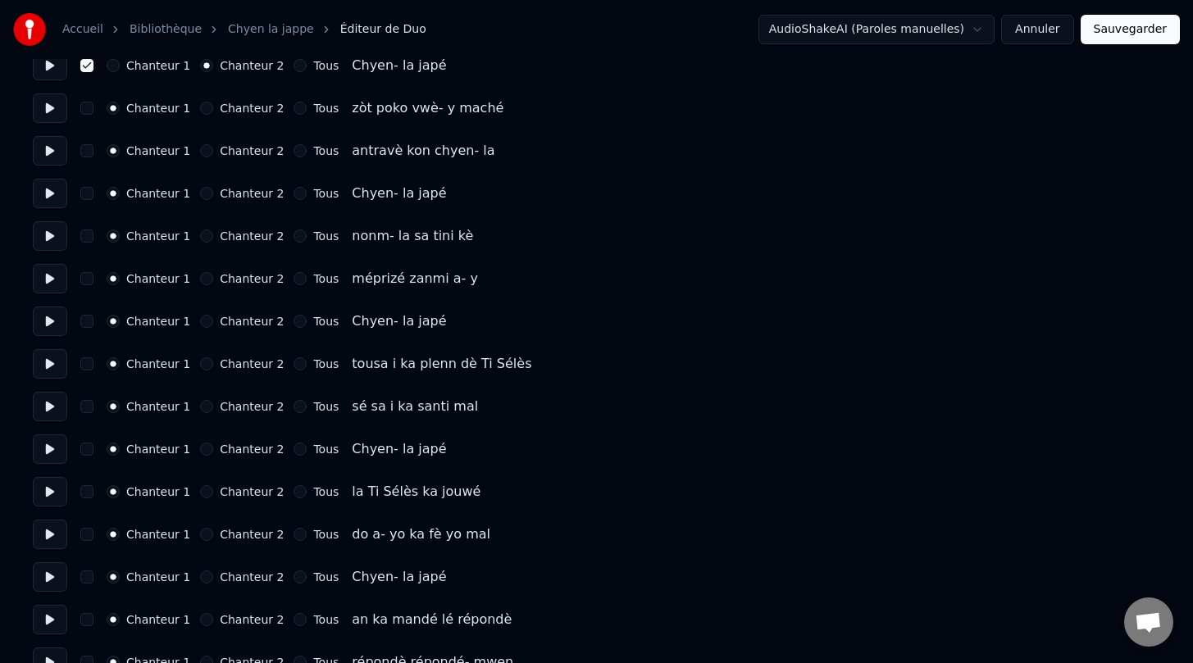
scroll to position [2963, 0]
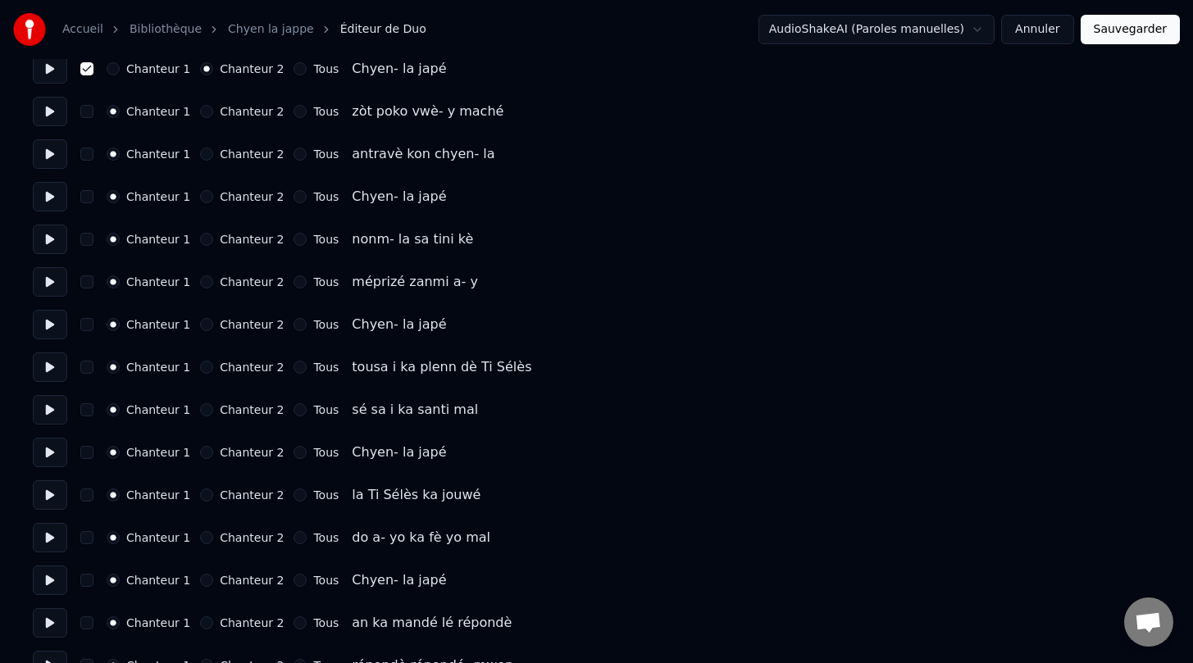
click at [85, 199] on button "button" at bounding box center [86, 196] width 13 height 13
click at [86, 327] on button "button" at bounding box center [86, 324] width 13 height 13
click at [90, 454] on button "button" at bounding box center [86, 452] width 13 height 13
click at [86, 584] on button "button" at bounding box center [86, 580] width 13 height 13
click at [204, 580] on button "Chanteur 2" at bounding box center [206, 580] width 13 height 13
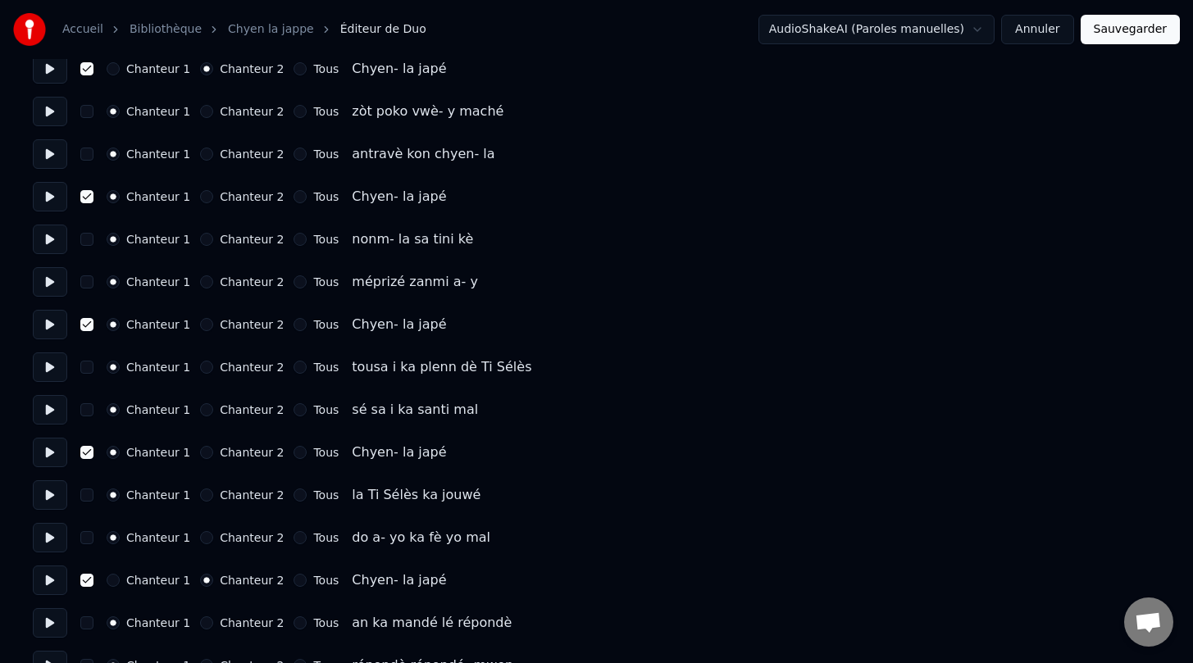
click at [202, 457] on button "Chanteur 2" at bounding box center [206, 452] width 13 height 13
click at [203, 328] on button "Chanteur 2" at bounding box center [206, 324] width 13 height 13
click at [204, 198] on button "Chanteur 2" at bounding box center [206, 196] width 13 height 13
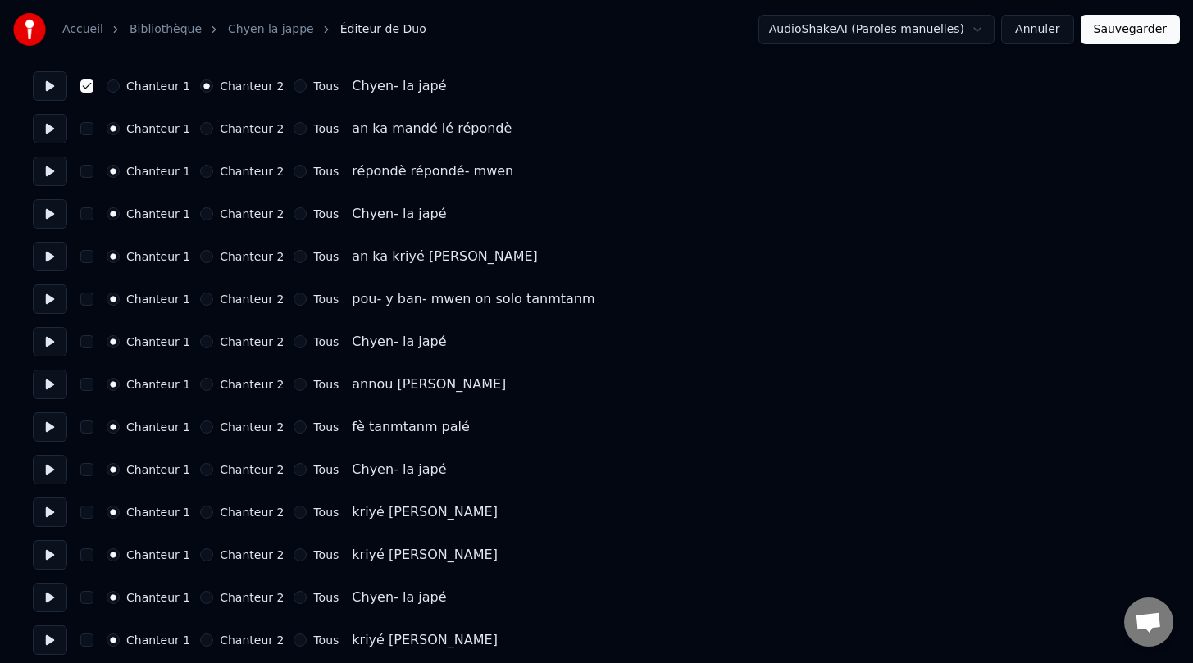
scroll to position [3459, 0]
click at [88, 216] on button "button" at bounding box center [86, 212] width 13 height 13
click at [89, 343] on button "button" at bounding box center [86, 340] width 13 height 13
click at [87, 465] on button "button" at bounding box center [86, 468] width 13 height 13
click at [89, 598] on button "button" at bounding box center [86, 595] width 13 height 13
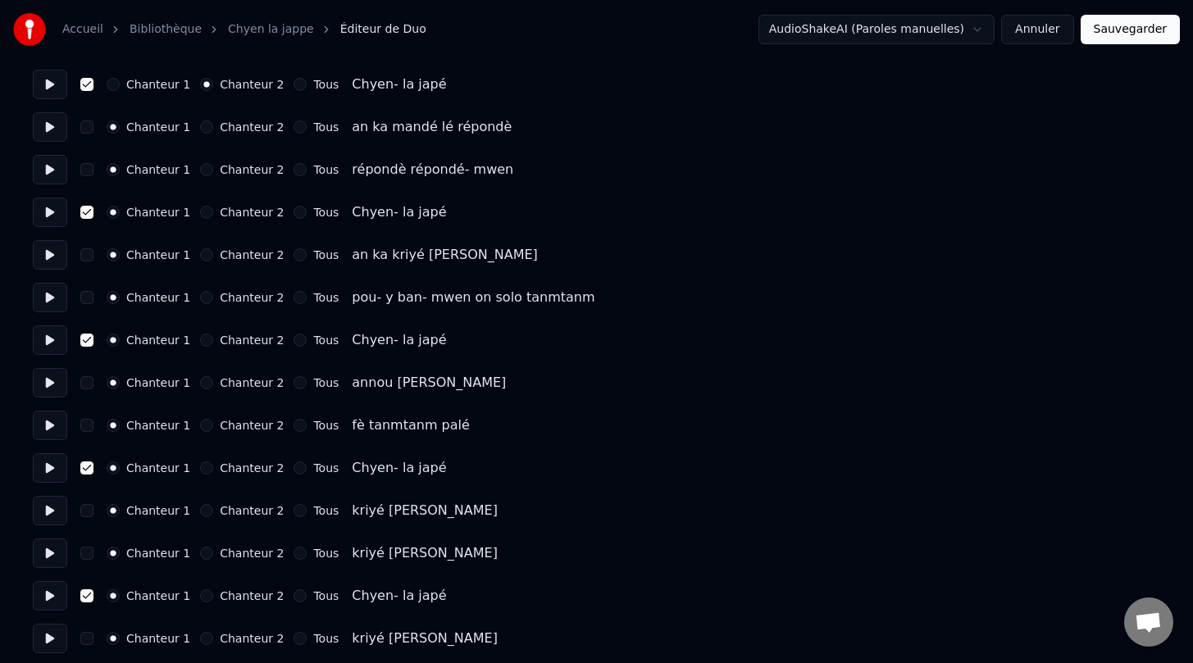
click at [201, 598] on button "Chanteur 2" at bounding box center [206, 595] width 13 height 13
click at [201, 469] on button "Chanteur 2" at bounding box center [206, 468] width 13 height 13
click at [200, 343] on button "Chanteur 2" at bounding box center [206, 340] width 13 height 13
click at [200, 210] on button "Chanteur 2" at bounding box center [206, 212] width 13 height 13
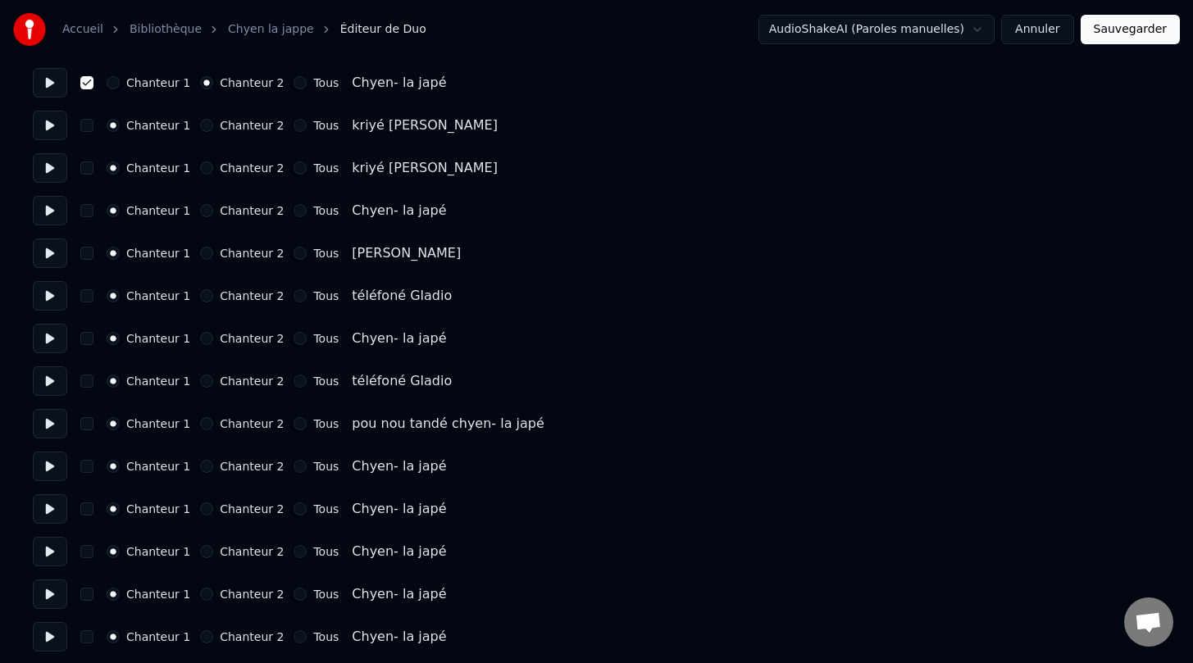
scroll to position [3974, 0]
click at [91, 209] on button "button" at bounding box center [86, 208] width 13 height 13
click at [90, 339] on button "button" at bounding box center [86, 336] width 13 height 13
click at [91, 462] on button "button" at bounding box center [86, 463] width 13 height 13
click at [202, 212] on button "Chanteur 2" at bounding box center [206, 208] width 13 height 13
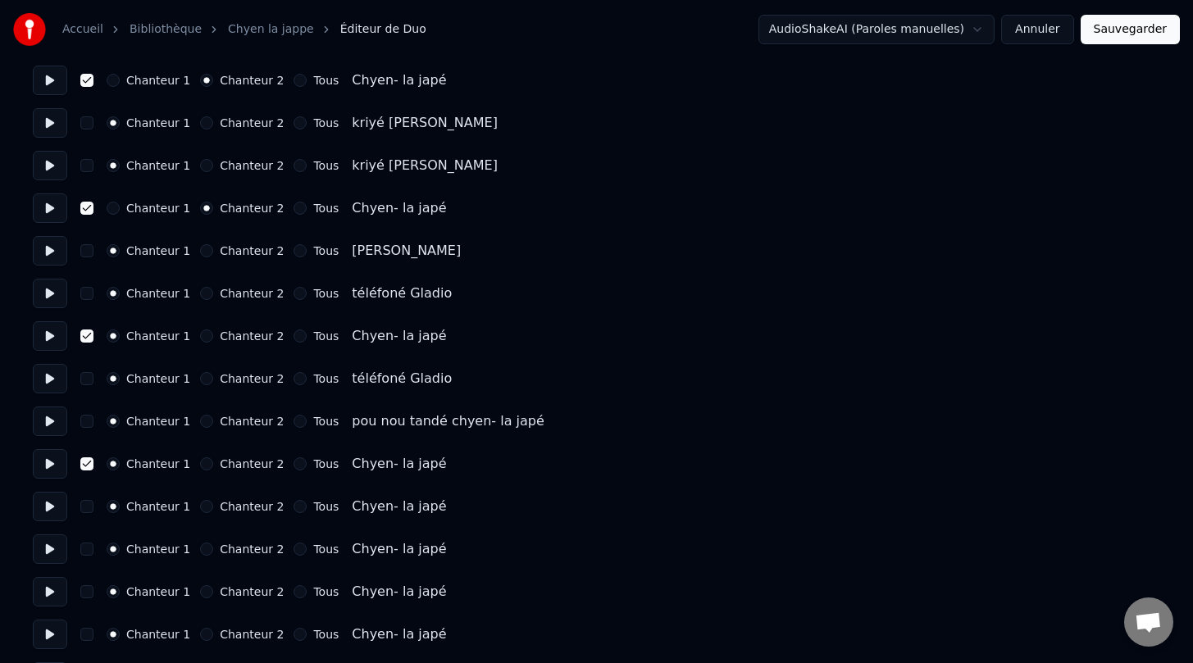
click at [200, 337] on button "Chanteur 2" at bounding box center [206, 336] width 13 height 13
click at [202, 469] on button "Chanteur 2" at bounding box center [206, 463] width 13 height 13
click at [200, 510] on button "Chanteur 2" at bounding box center [206, 506] width 13 height 13
click at [200, 553] on button "Chanteur 2" at bounding box center [206, 549] width 13 height 13
click at [203, 598] on div "Chanteur 1 Chanteur 2 Tous Chyen- la japé" at bounding box center [596, 592] width 1127 height 30
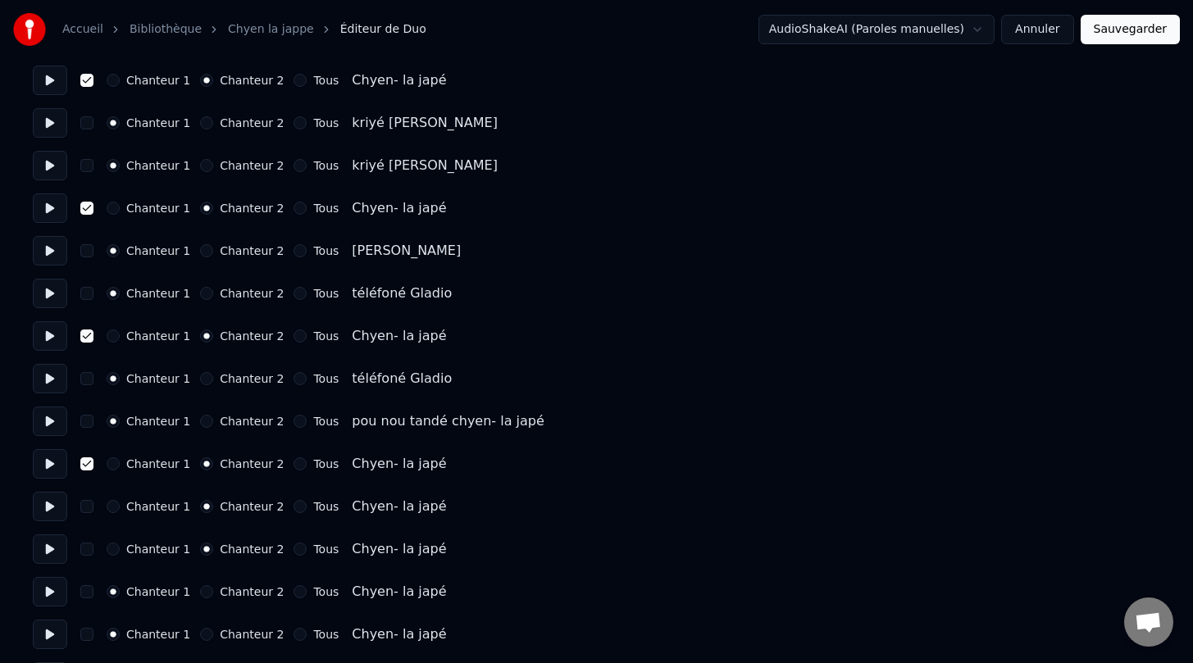
click at [203, 642] on div "Chanteur 1 Chanteur 2 Tous Chyen- la japé" at bounding box center [596, 635] width 1127 height 30
click at [203, 596] on button "Chanteur 2" at bounding box center [206, 591] width 13 height 13
click at [200, 636] on button "Chanteur 2" at bounding box center [206, 634] width 13 height 13
click at [84, 507] on button "button" at bounding box center [86, 506] width 13 height 13
click at [87, 554] on button "button" at bounding box center [86, 549] width 13 height 13
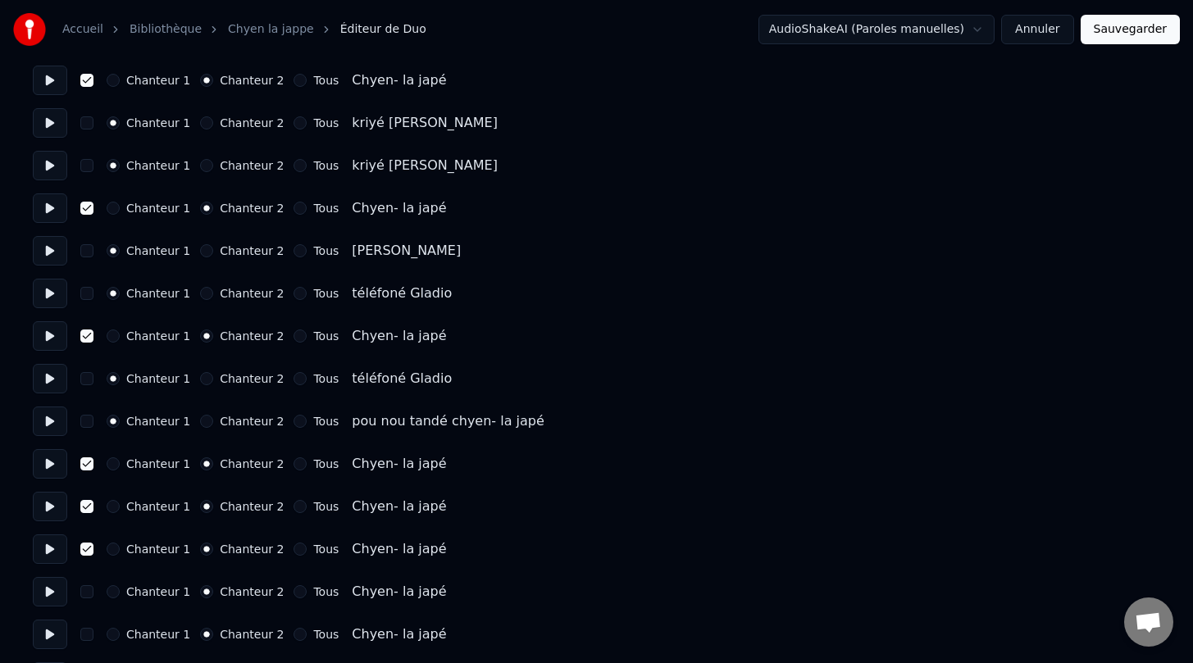
click at [85, 598] on button "button" at bounding box center [86, 591] width 13 height 13
click at [87, 638] on button "button" at bounding box center [86, 634] width 13 height 13
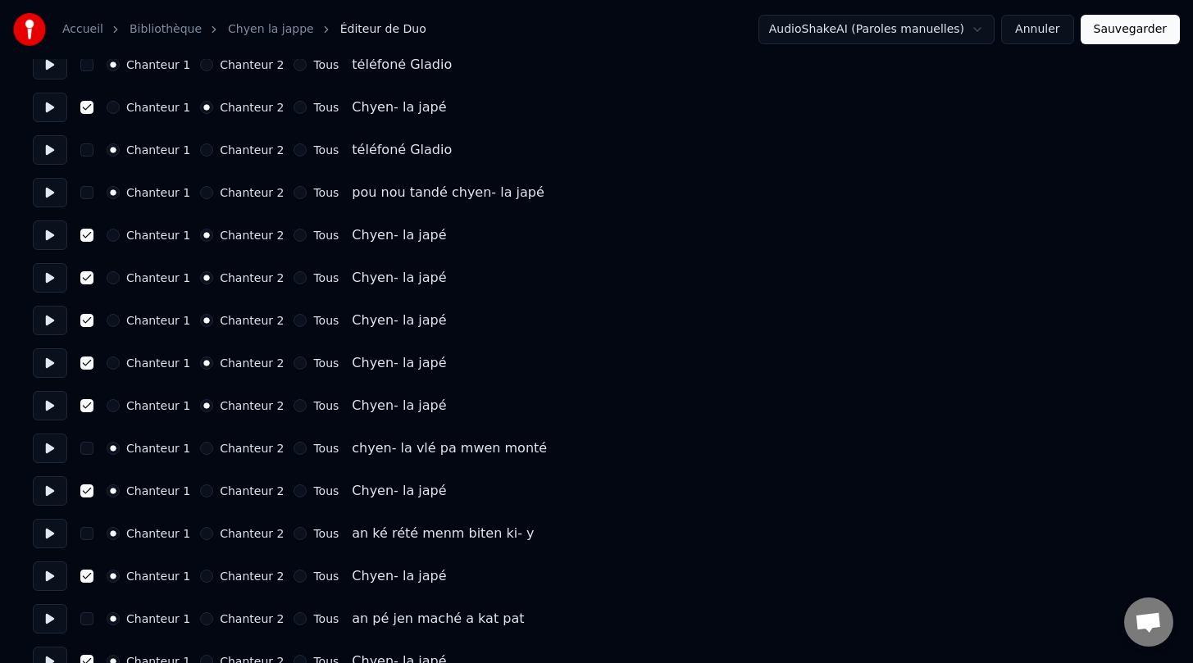
scroll to position [4233, 0]
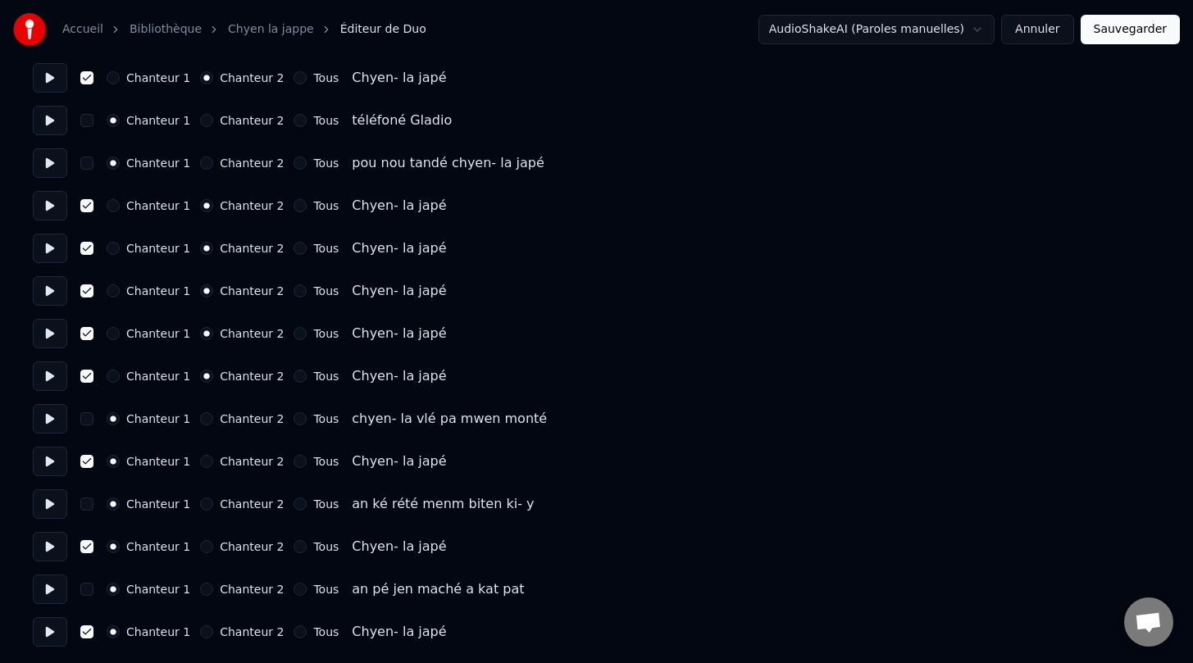
click at [53, 590] on button at bounding box center [50, 590] width 34 height 30
click at [1135, 29] on button "Sauvegarder" at bounding box center [1129, 30] width 99 height 30
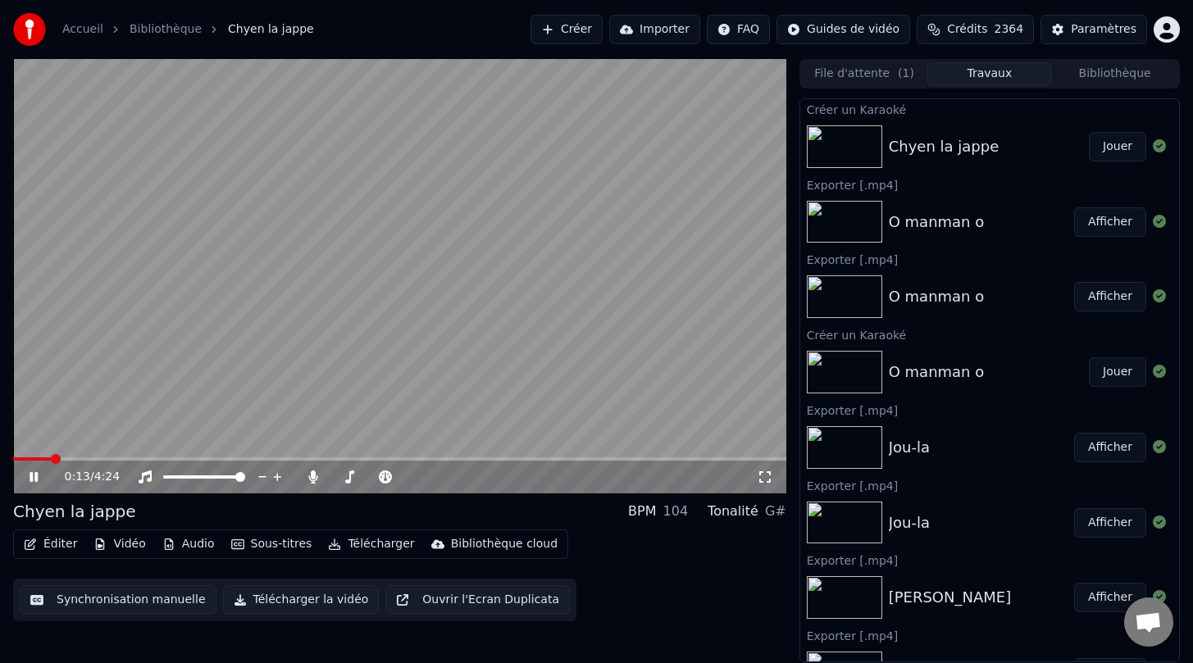
click at [48, 548] on button "Éditer" at bounding box center [50, 544] width 66 height 23
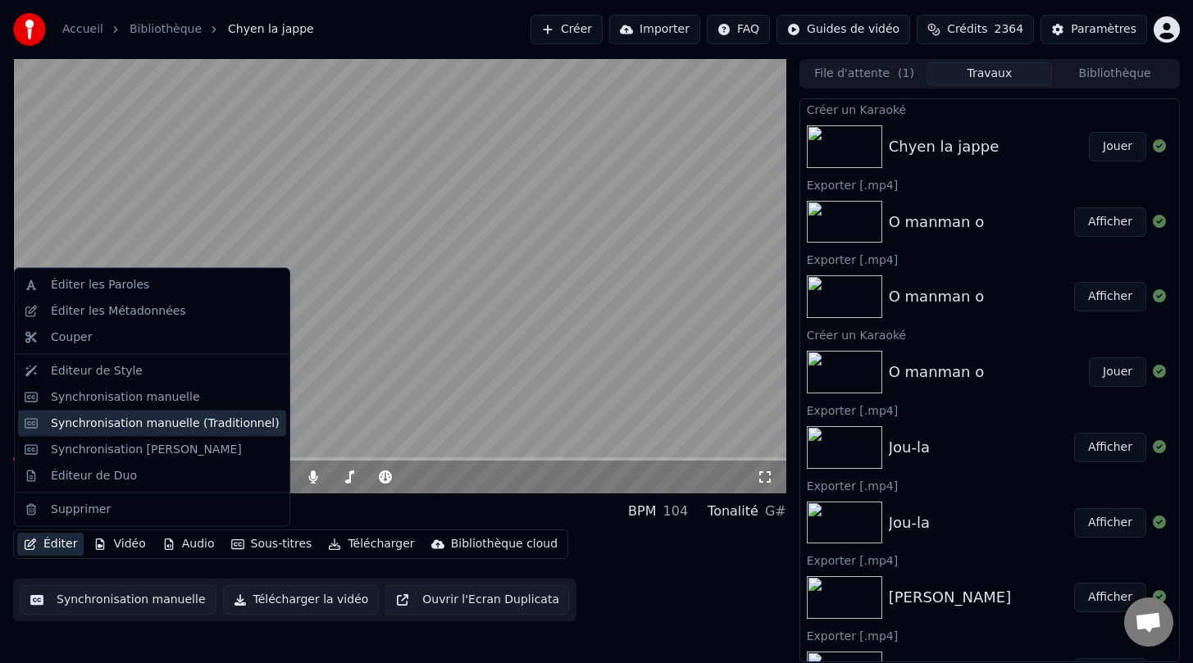
click at [187, 421] on div "Synchronisation manuelle (Traditionnel)" at bounding box center [165, 423] width 229 height 16
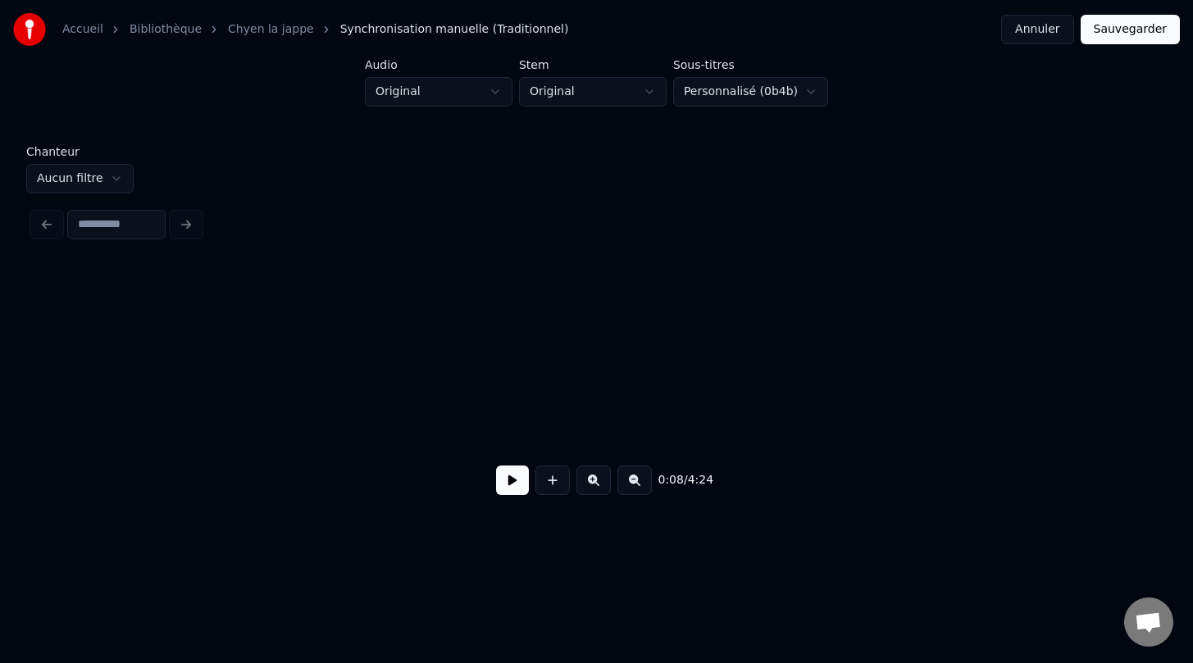
scroll to position [0, 1472]
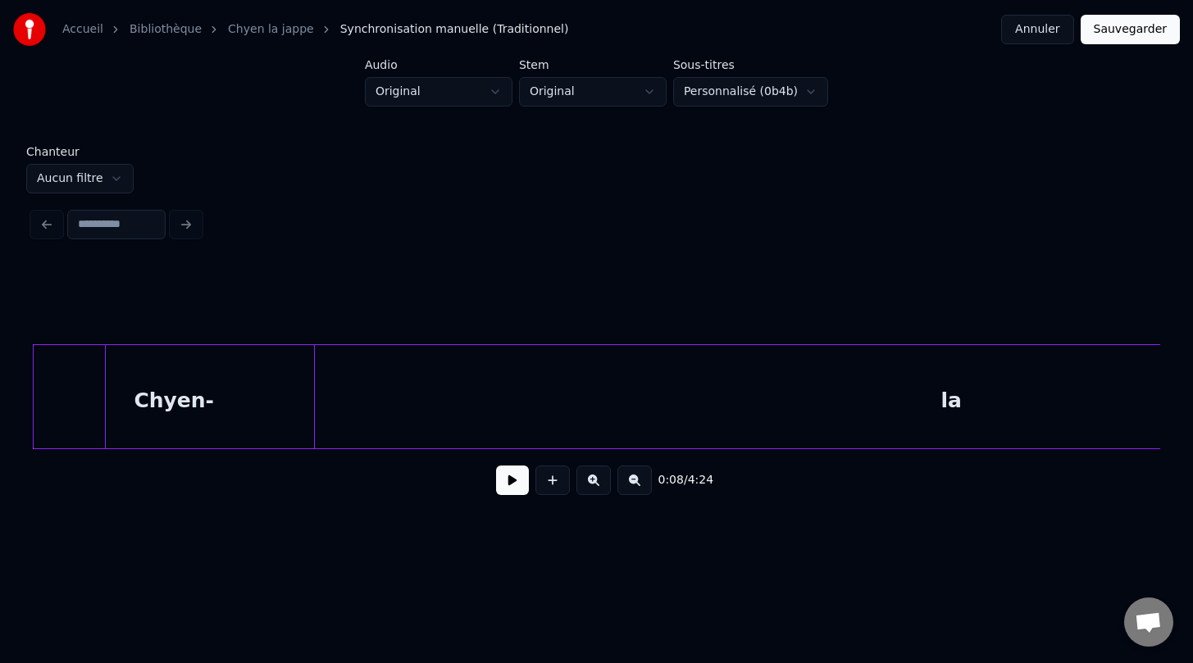
click at [310, 429] on div at bounding box center [311, 396] width 5 height 103
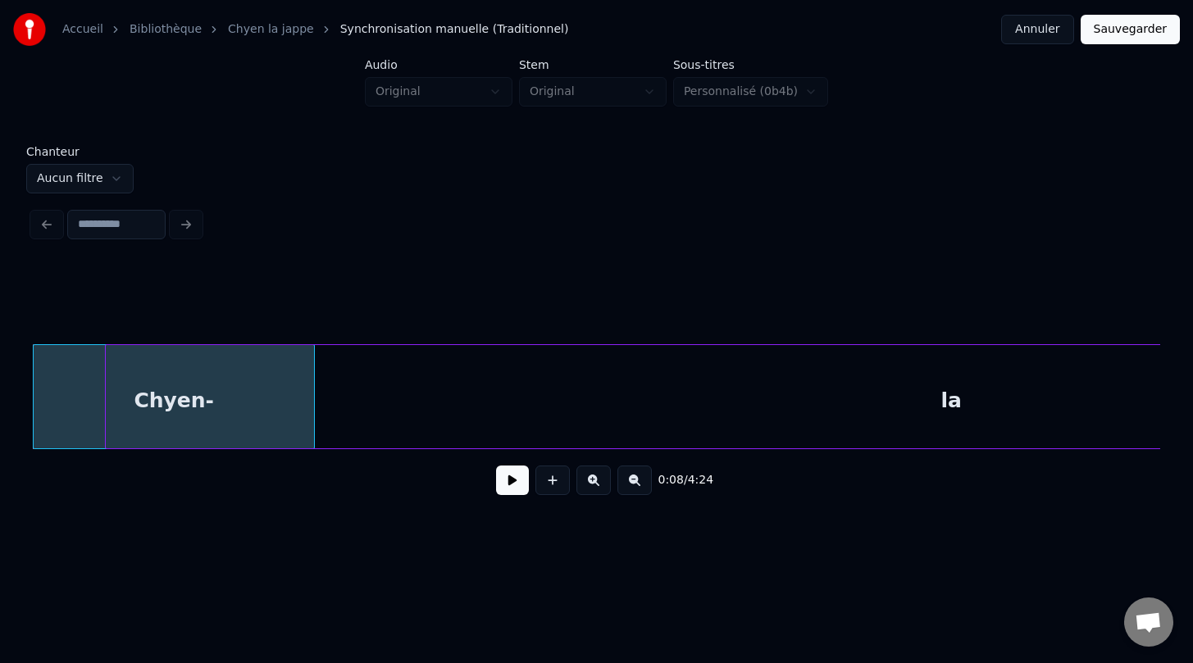
click at [504, 482] on button at bounding box center [512, 481] width 33 height 30
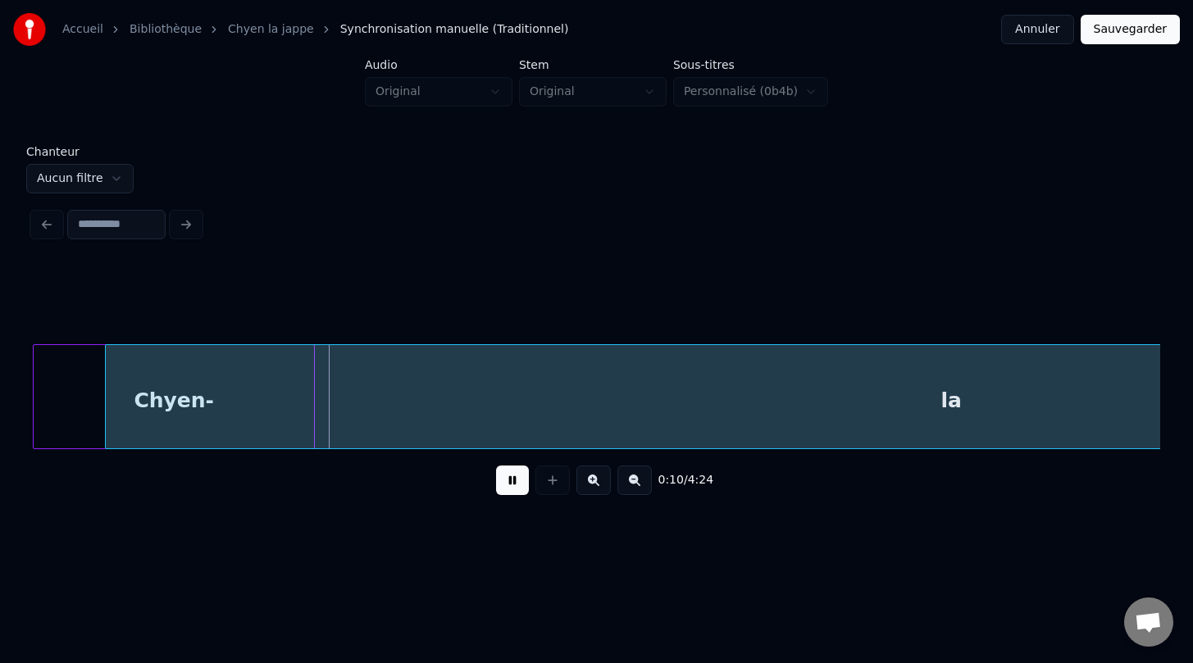
click at [504, 482] on button at bounding box center [512, 481] width 33 height 30
click at [153, 427] on div "la" at bounding box center [951, 400] width 1690 height 111
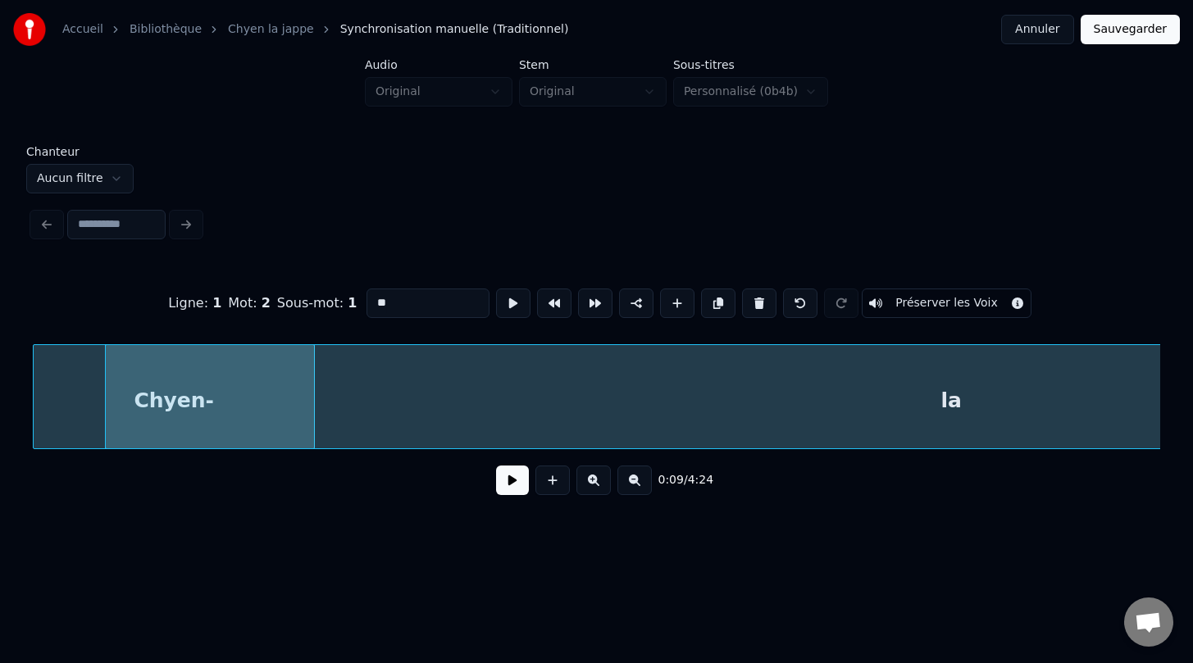
click at [499, 400] on div "la" at bounding box center [951, 400] width 1690 height 111
click at [430, 417] on div "la" at bounding box center [951, 400] width 1690 height 111
click at [59, 423] on div "Chyen-" at bounding box center [174, 400] width 280 height 111
type input "******"
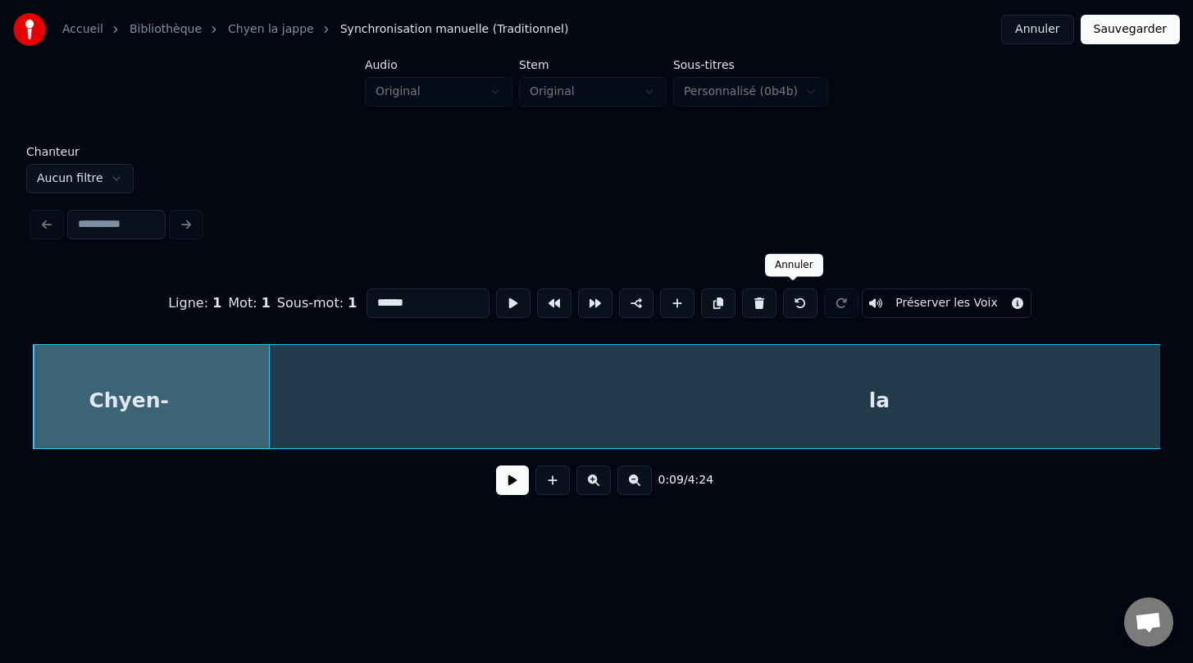
click at [794, 303] on button at bounding box center [800, 304] width 34 height 30
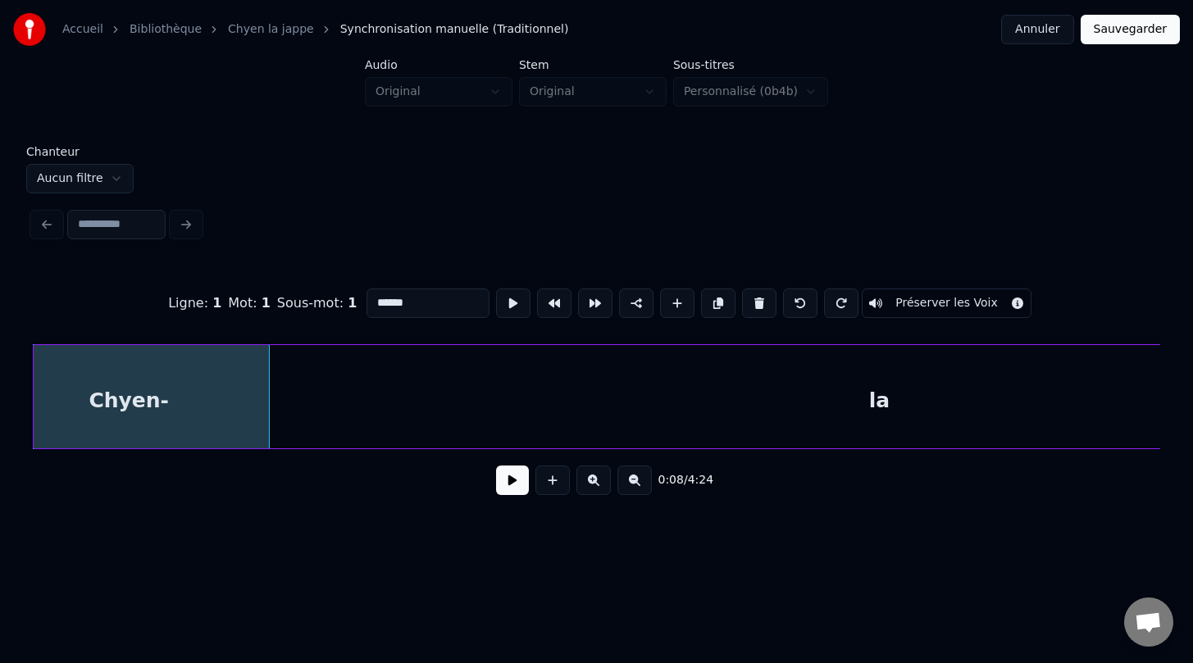
scroll to position [0, 1472]
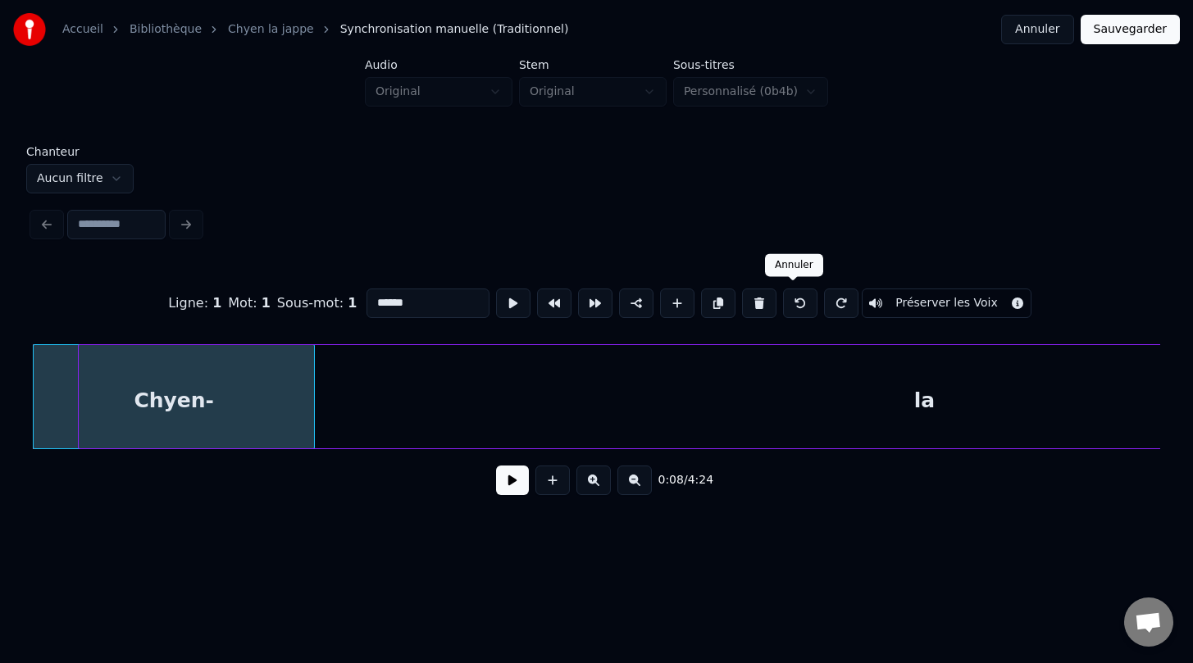
click at [792, 304] on button at bounding box center [800, 304] width 34 height 30
click at [794, 304] on div at bounding box center [800, 303] width 41 height 36
click at [75, 412] on div "Chyen-" at bounding box center [174, 400] width 280 height 111
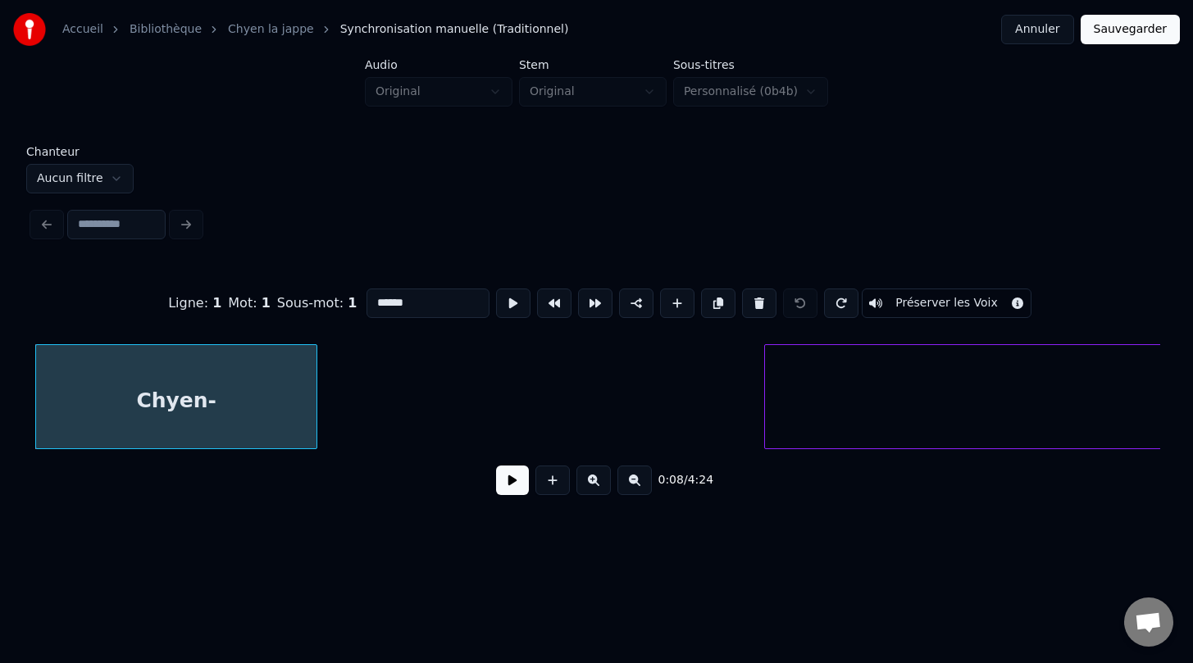
scroll to position [0, 1444]
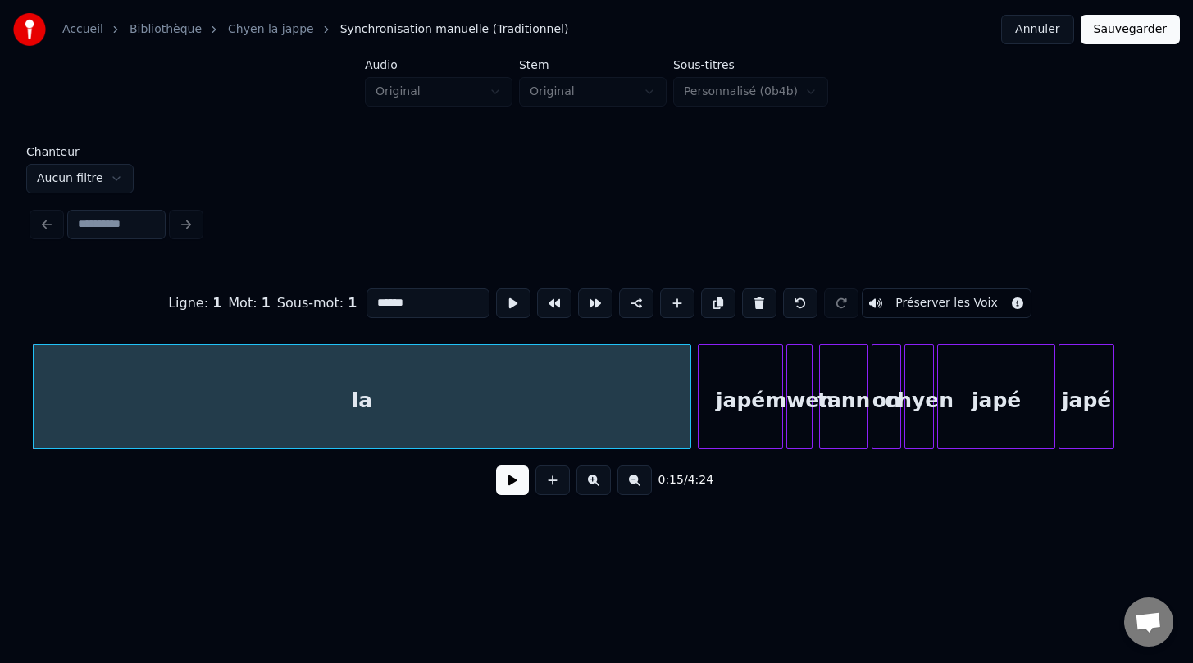
scroll to position [0, 2504]
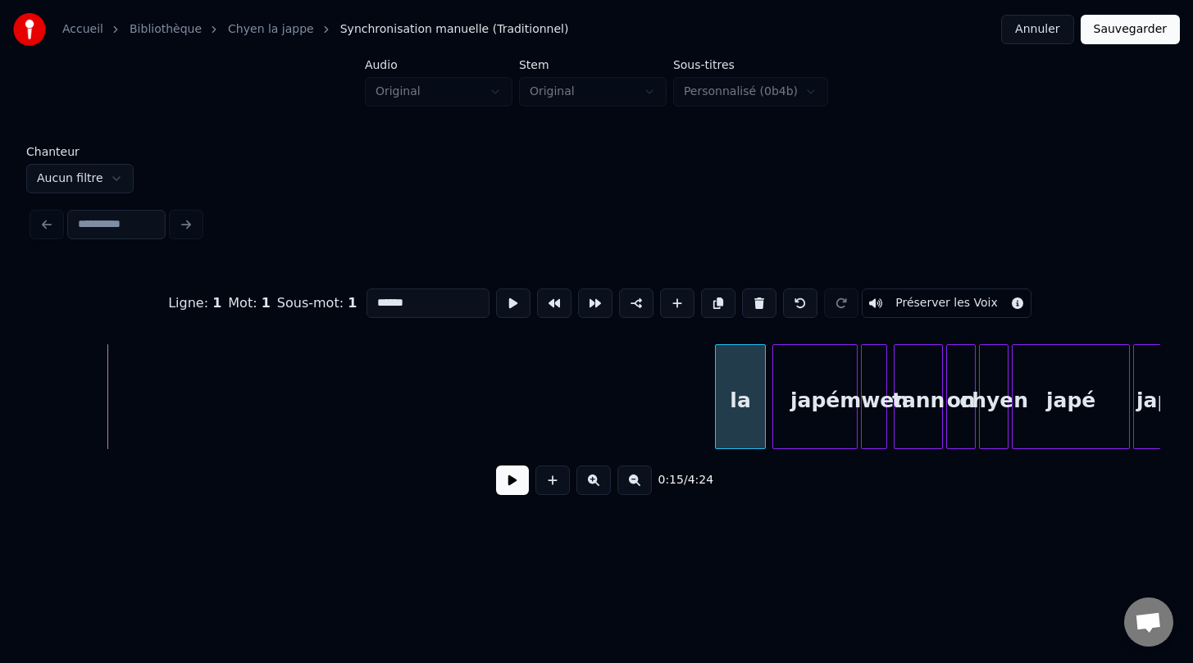
click at [716, 409] on div at bounding box center [718, 396] width 5 height 103
click at [503, 306] on button at bounding box center [513, 304] width 34 height 30
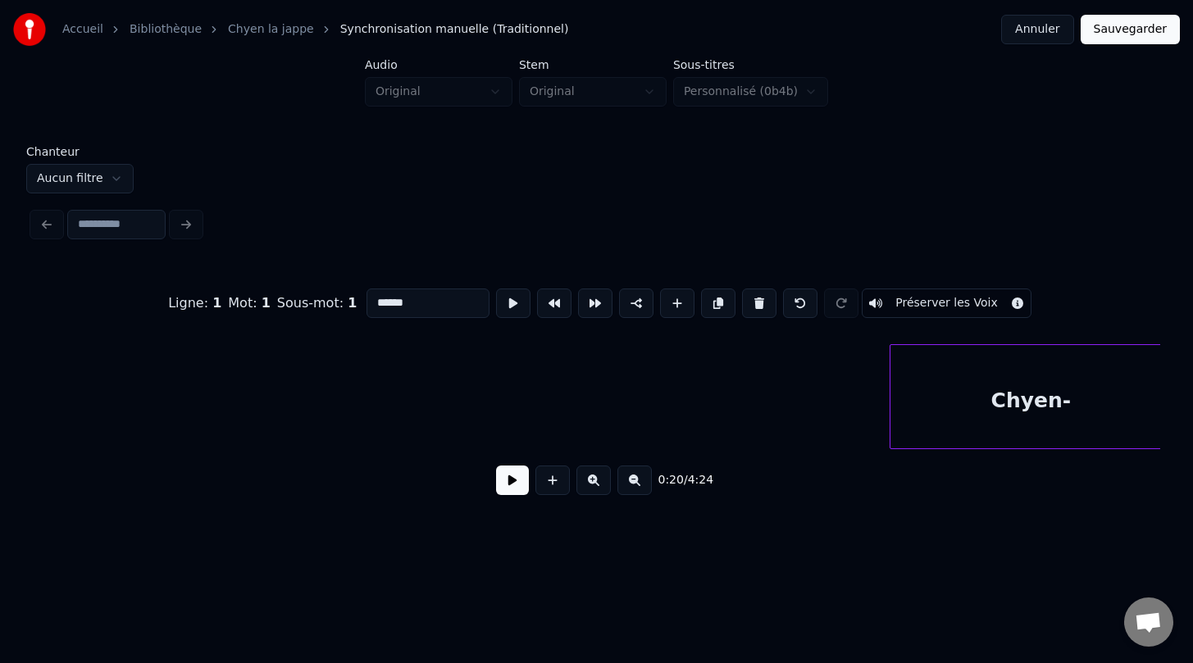
scroll to position [0, 1462]
click at [1039, 358] on div "Chyen-" at bounding box center [1019, 400] width 280 height 111
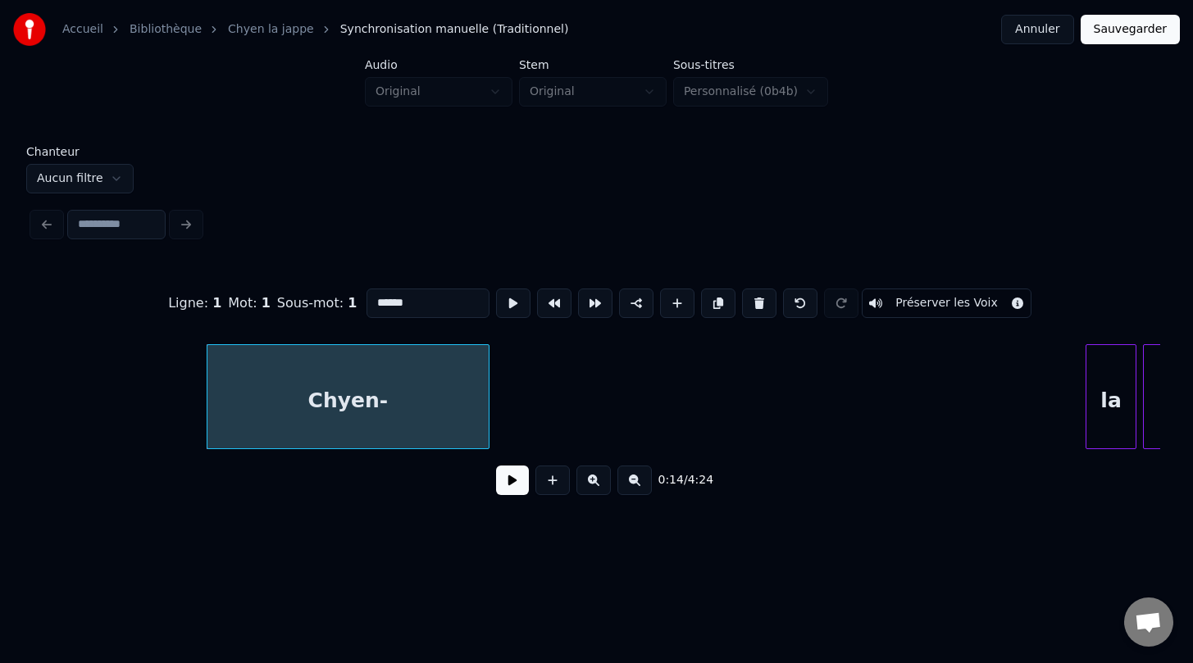
scroll to position [0, 2142]
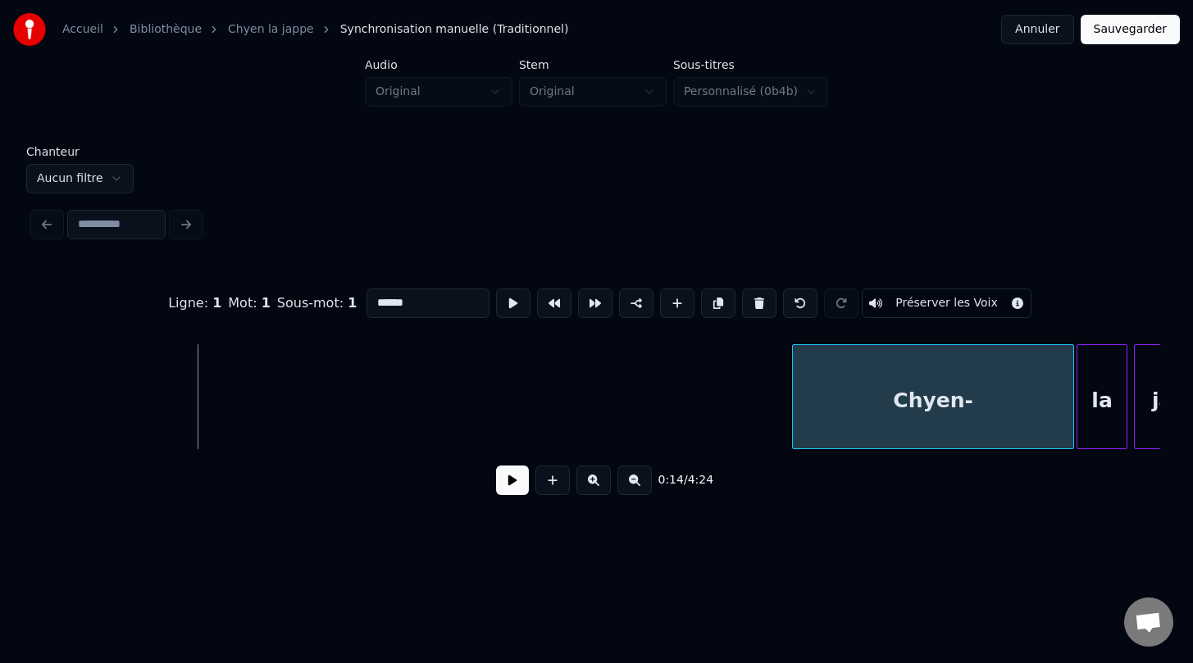
click at [967, 419] on div "Chyen-" at bounding box center [933, 400] width 280 height 111
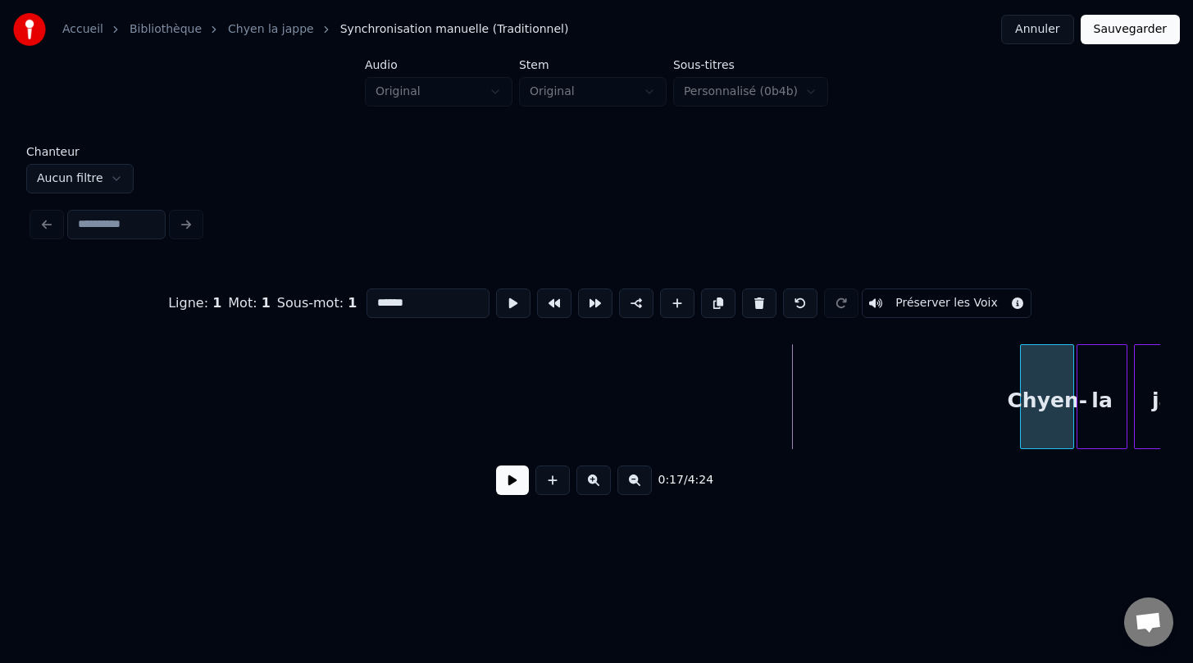
click at [1021, 430] on div at bounding box center [1023, 396] width 5 height 103
click at [504, 476] on button at bounding box center [512, 481] width 33 height 30
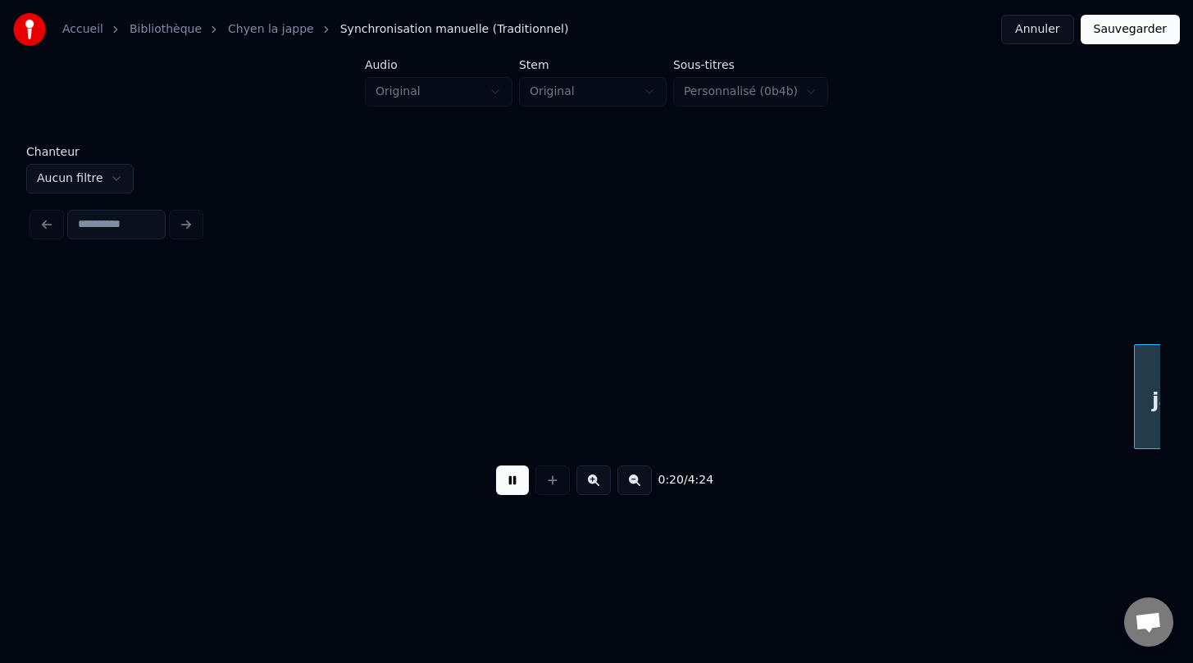
scroll to position [0, 3269]
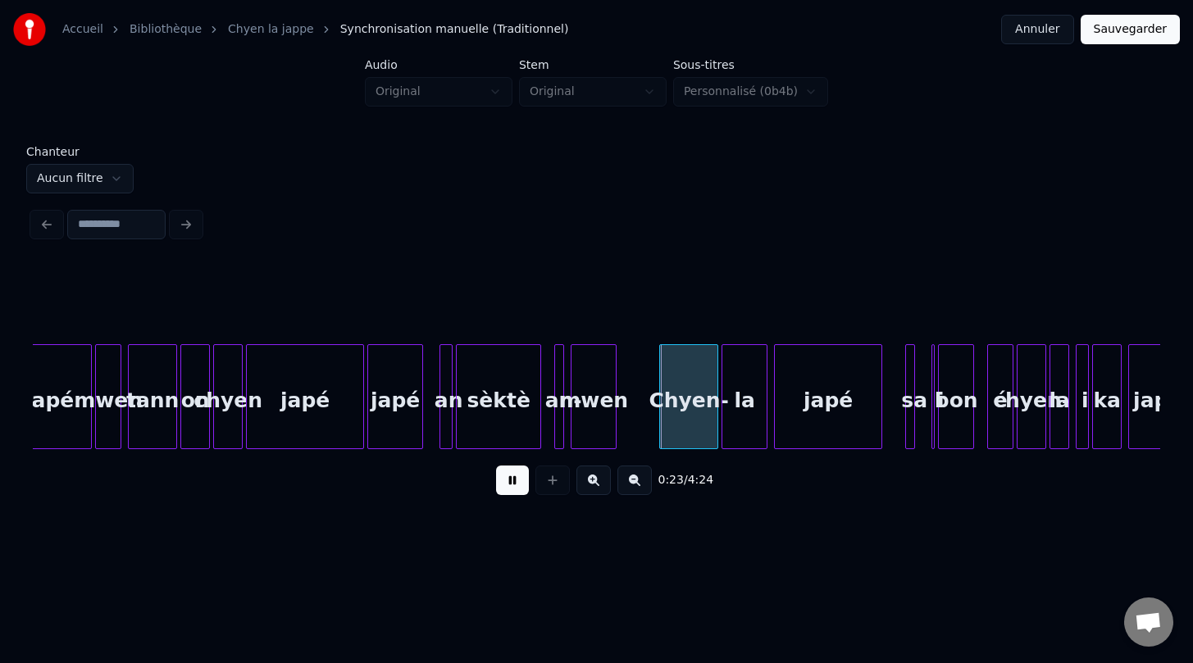
click at [504, 476] on button at bounding box center [512, 481] width 33 height 30
click at [1135, 25] on button "Sauvegarder" at bounding box center [1129, 30] width 99 height 30
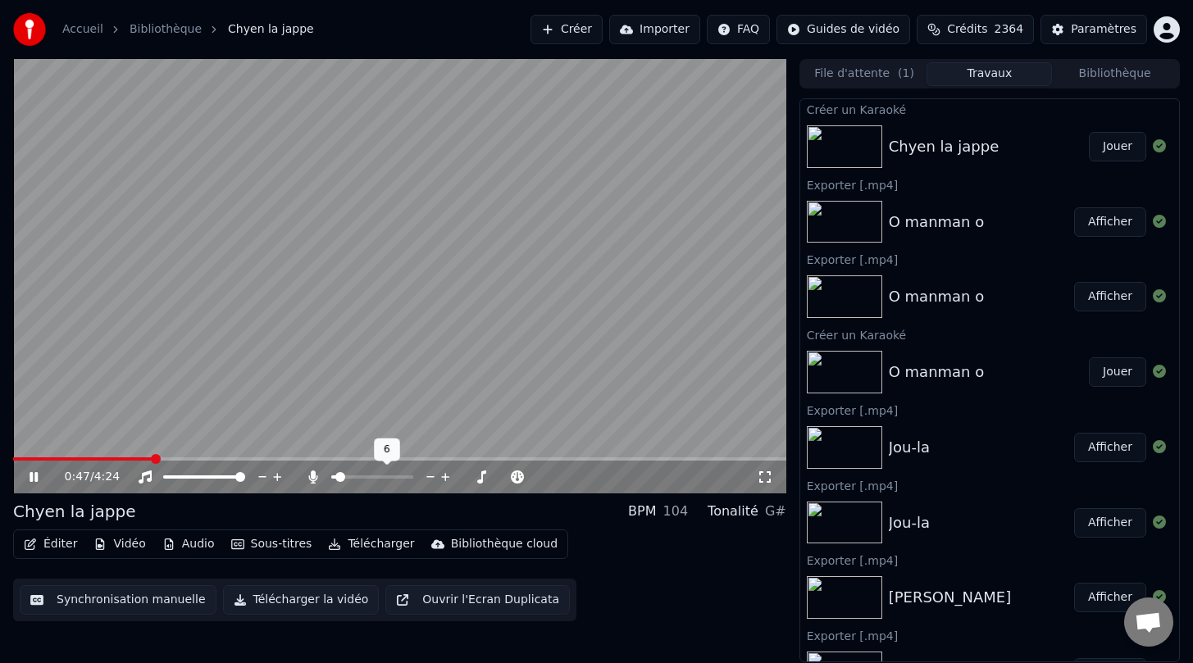
click at [335, 480] on span at bounding box center [340, 477] width 10 height 10
click at [337, 478] on span at bounding box center [342, 477] width 10 height 10
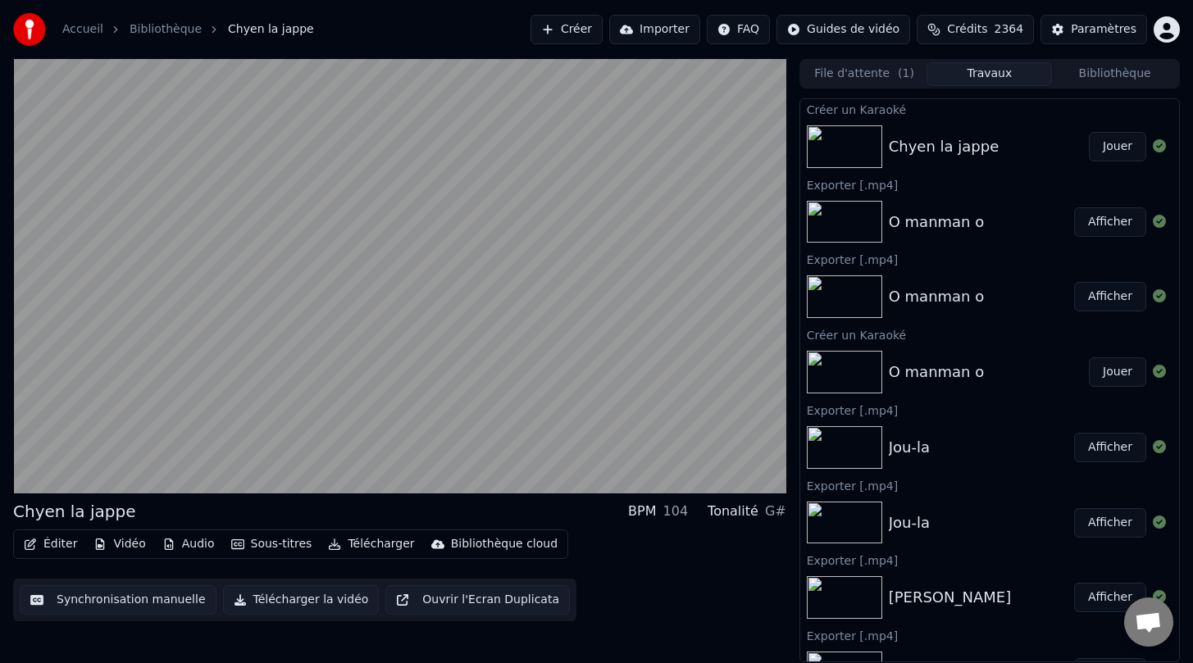
click at [289, 598] on button "Télécharger la vidéo" at bounding box center [301, 600] width 157 height 30
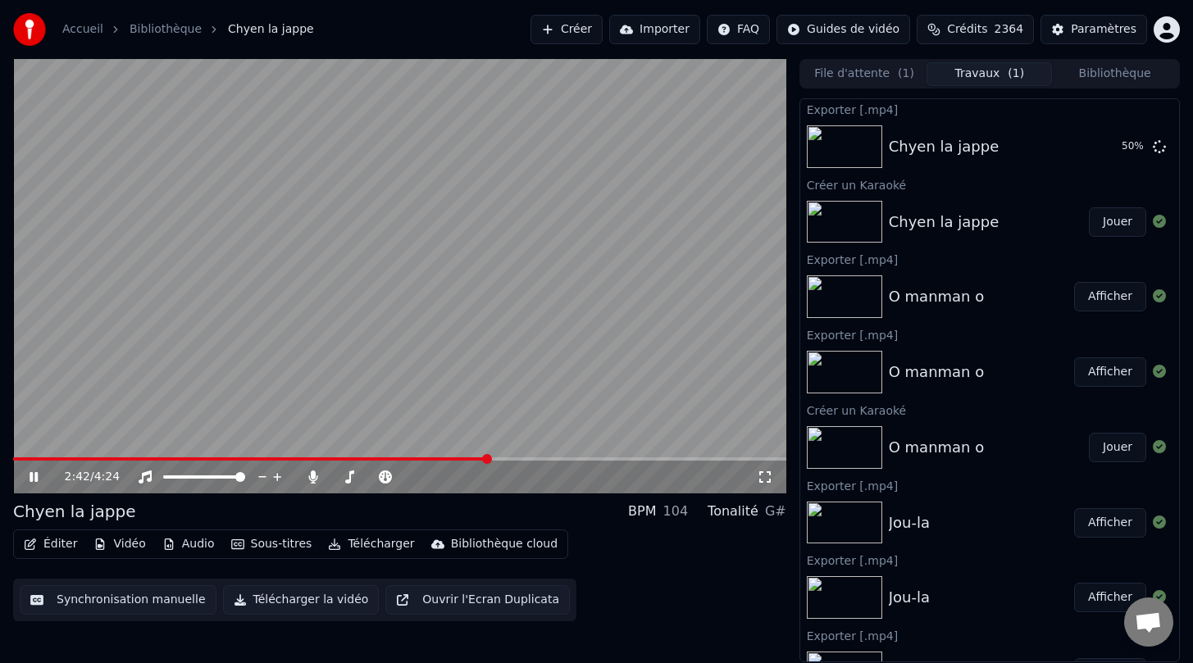
click at [29, 480] on icon at bounding box center [45, 477] width 39 height 13
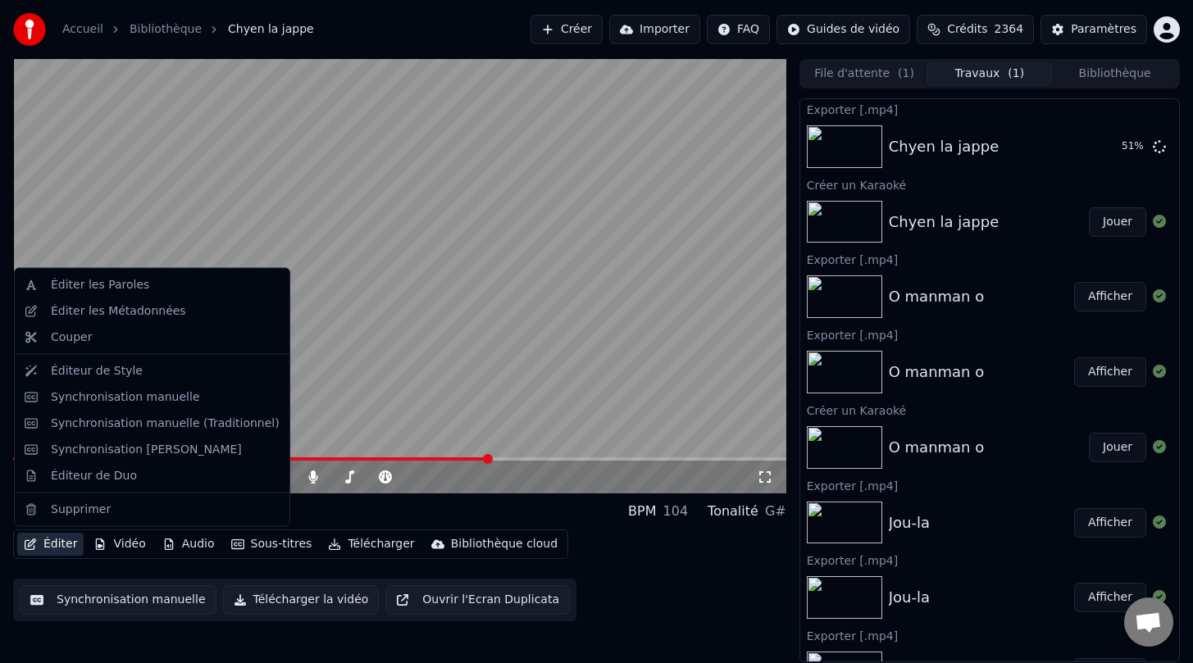
click at [57, 546] on button "Éditer" at bounding box center [50, 544] width 66 height 23
click at [117, 419] on div "Synchronisation manuelle (Traditionnel)" at bounding box center [165, 423] width 229 height 16
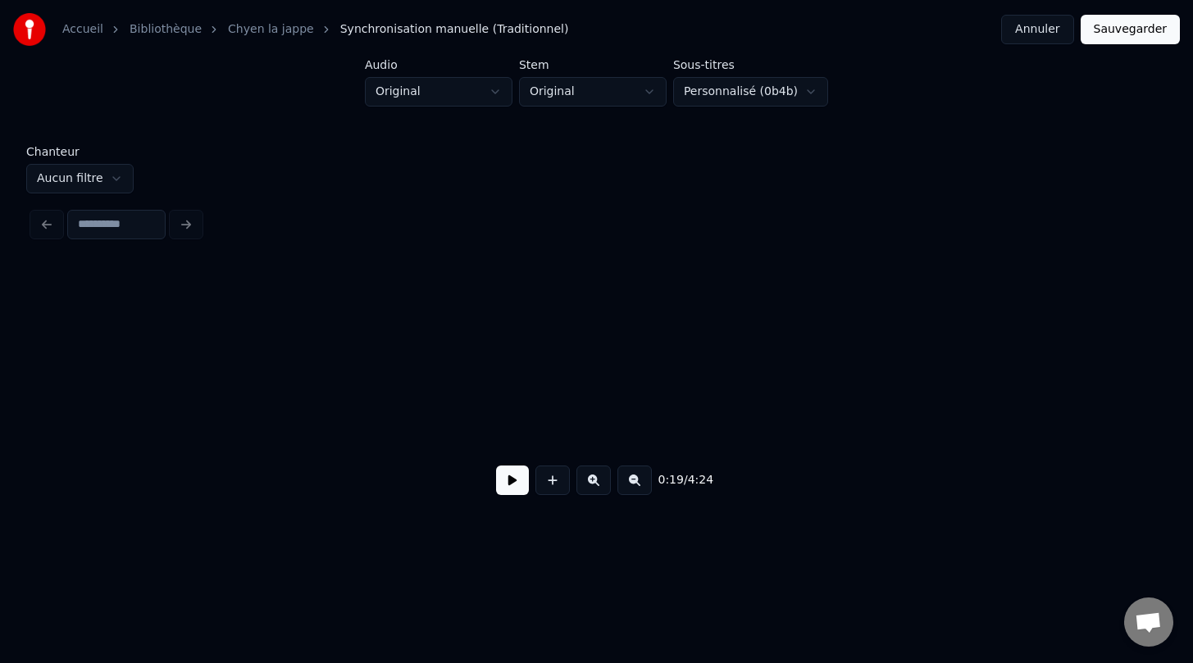
scroll to position [0, 3128]
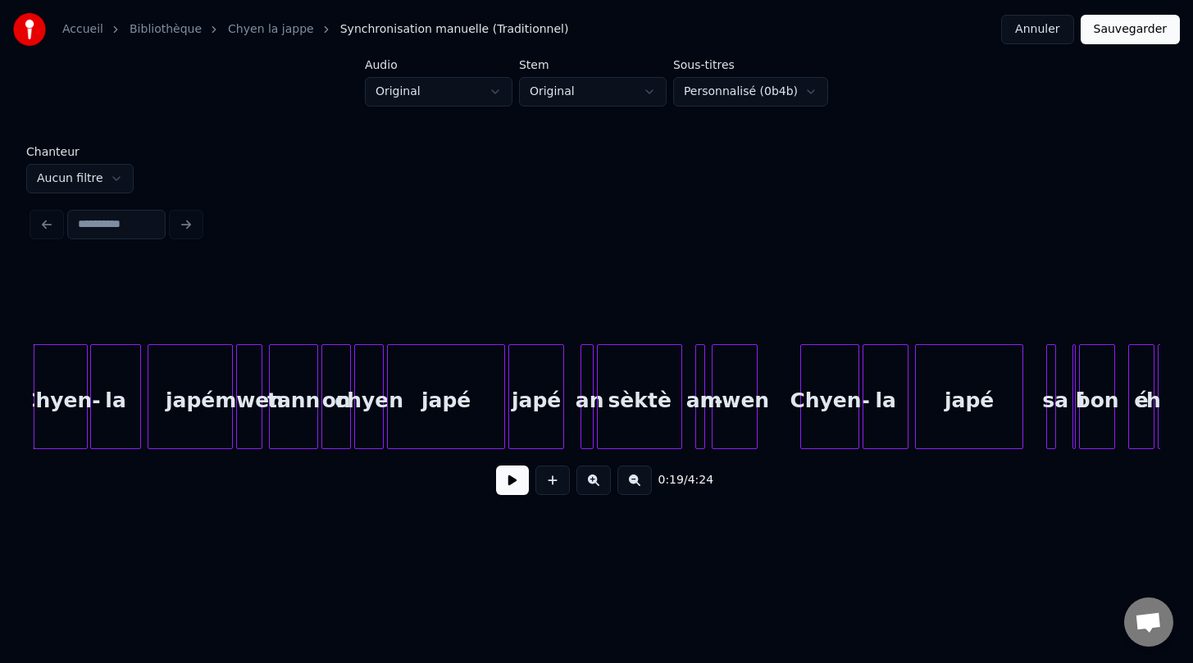
click at [131, 227] on input at bounding box center [116, 225] width 98 height 30
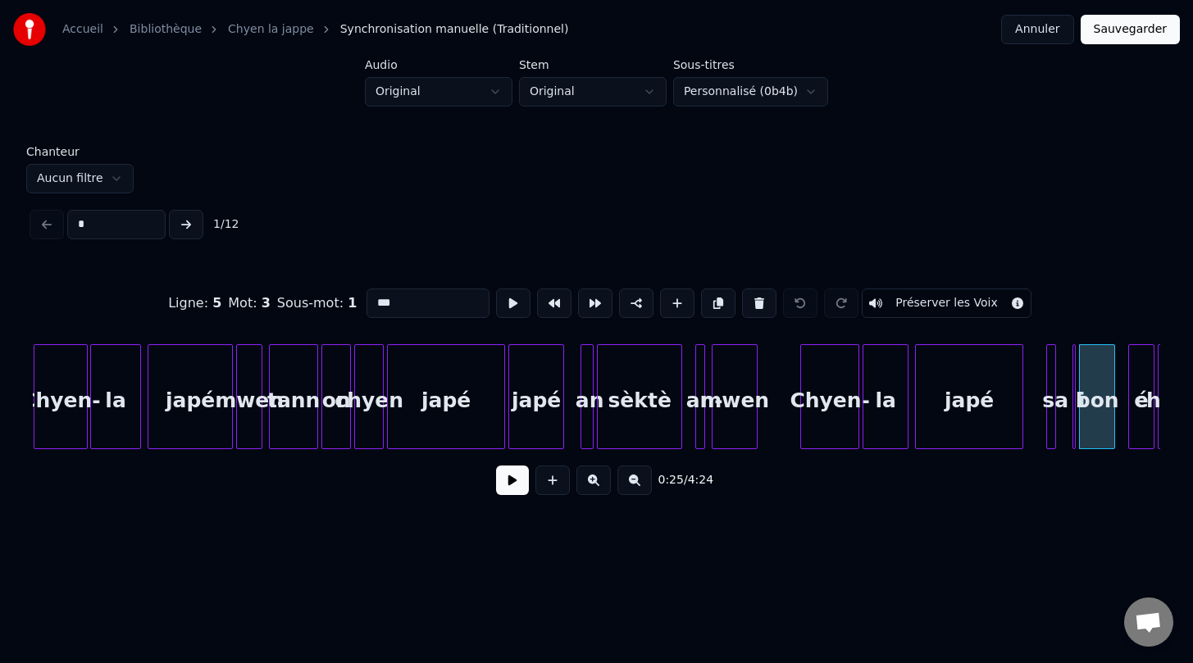
type input "**"
type input "***"
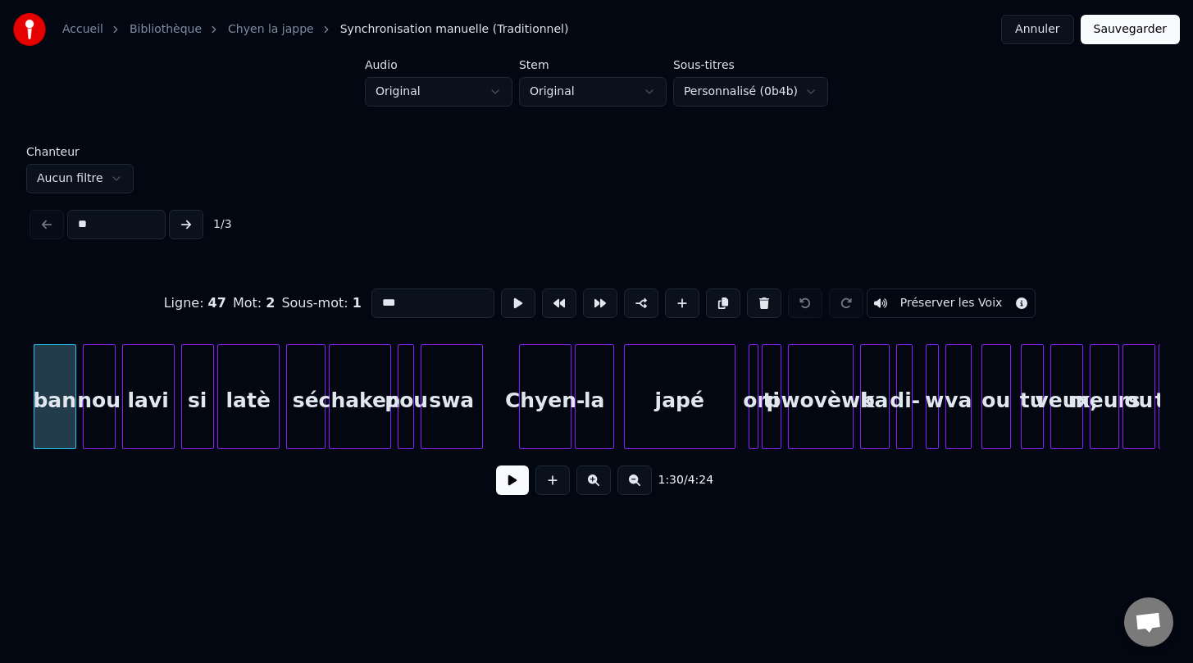
type input "***"
type input "*******"
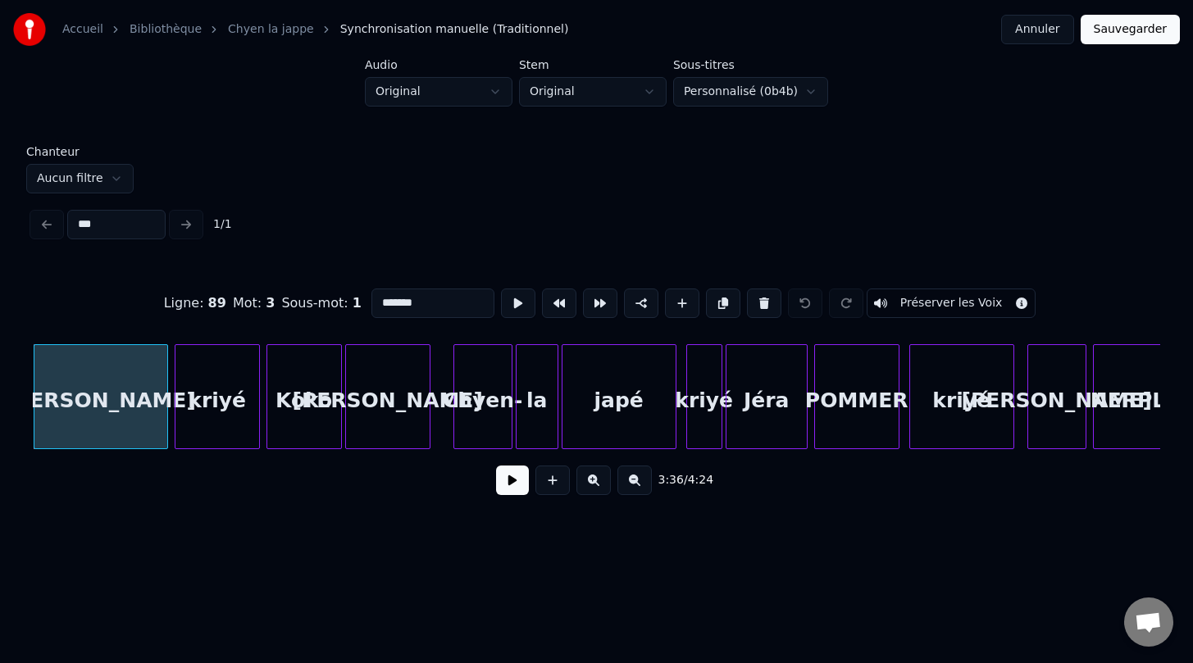
type input "****"
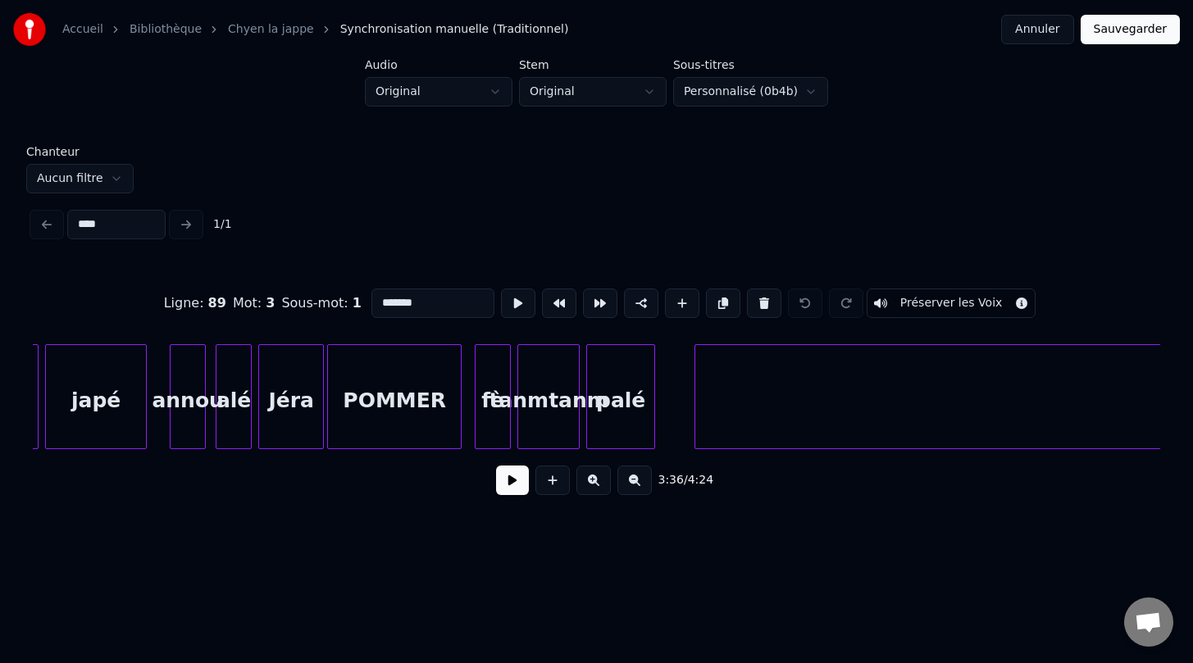
scroll to position [0, 24434]
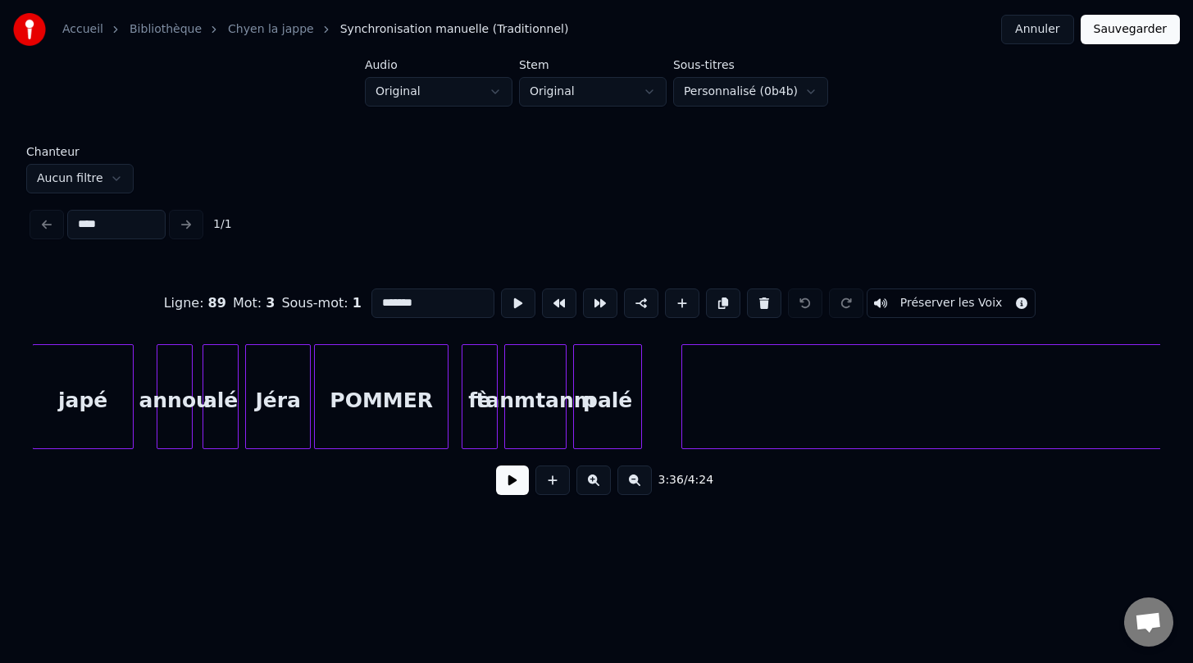
type input "******"
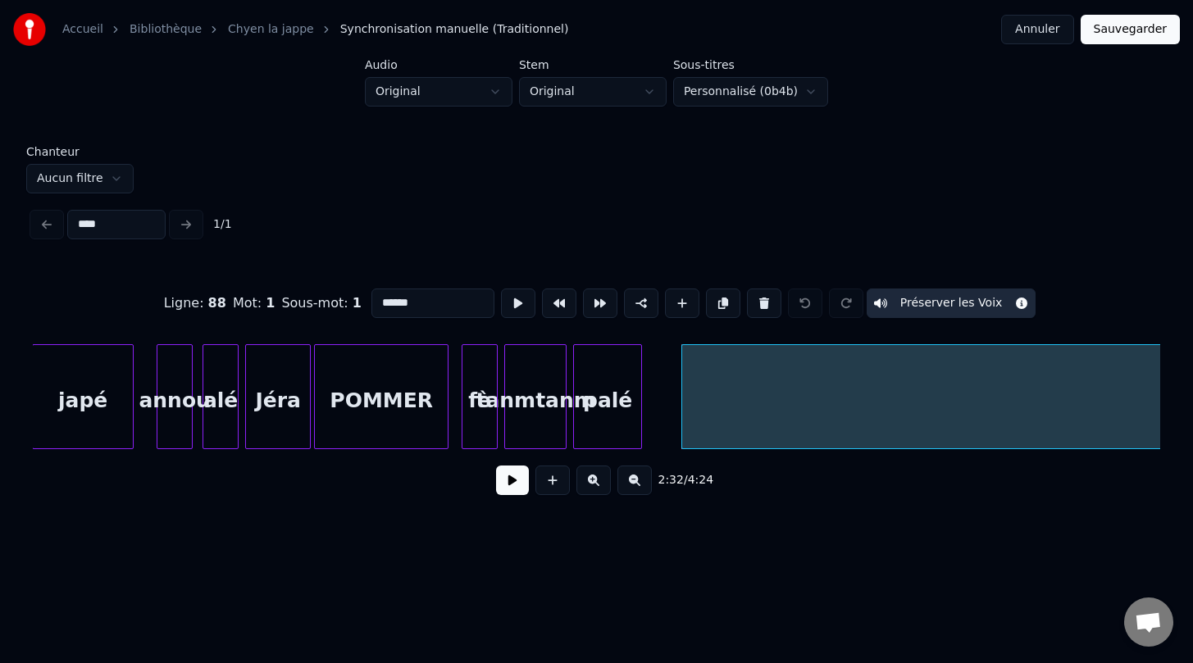
type input "****"
click at [513, 481] on button at bounding box center [512, 481] width 33 height 30
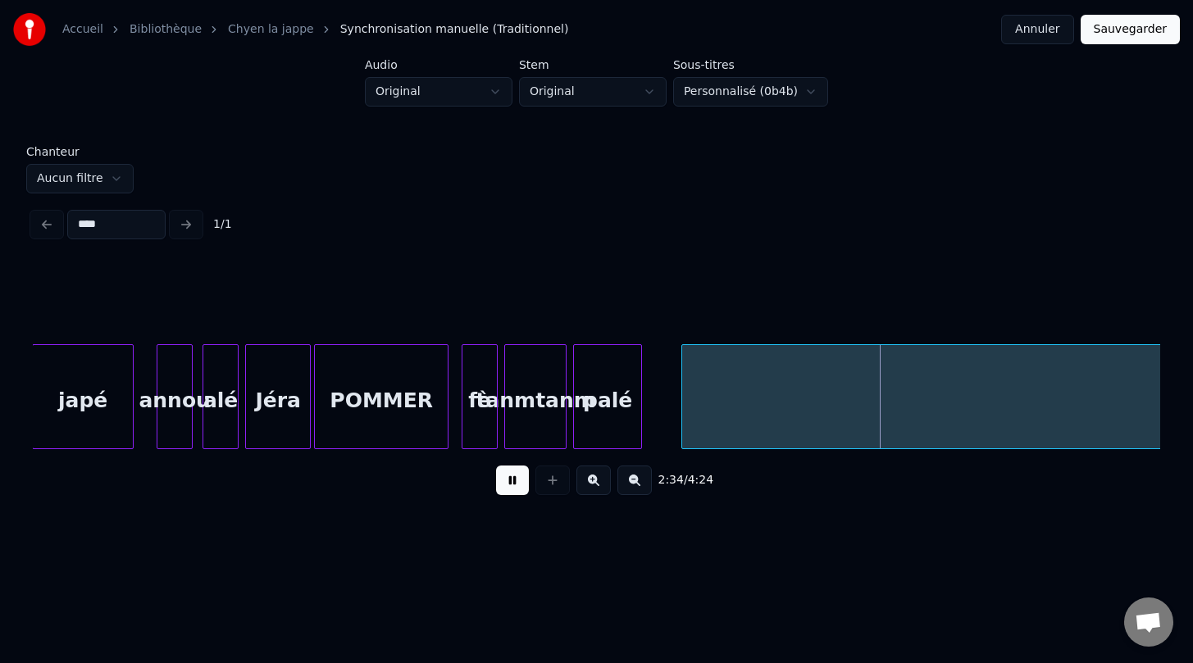
click at [513, 481] on button at bounding box center [512, 481] width 33 height 30
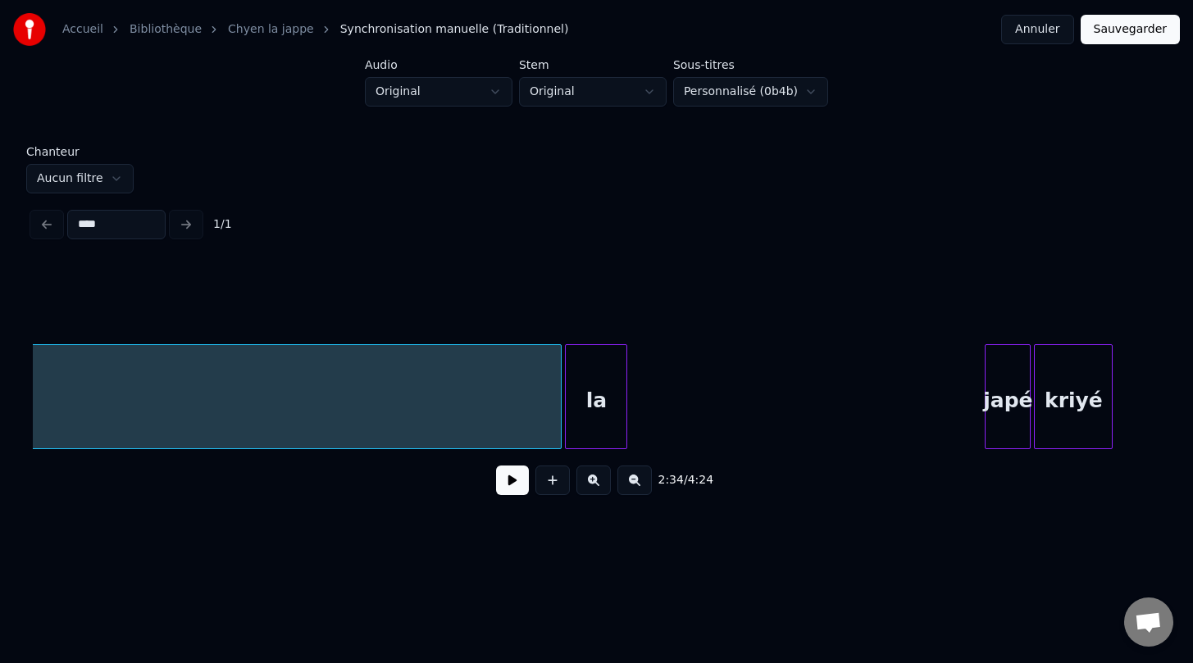
scroll to position [0, 29694]
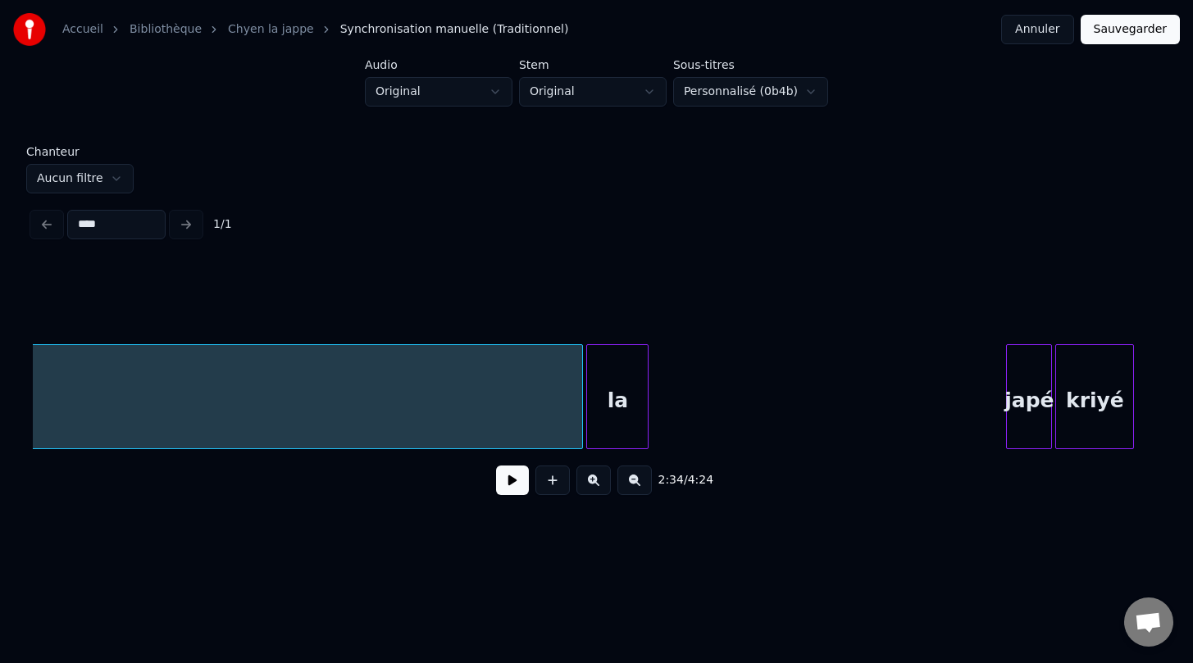
click at [633, 479] on button at bounding box center [634, 481] width 34 height 30
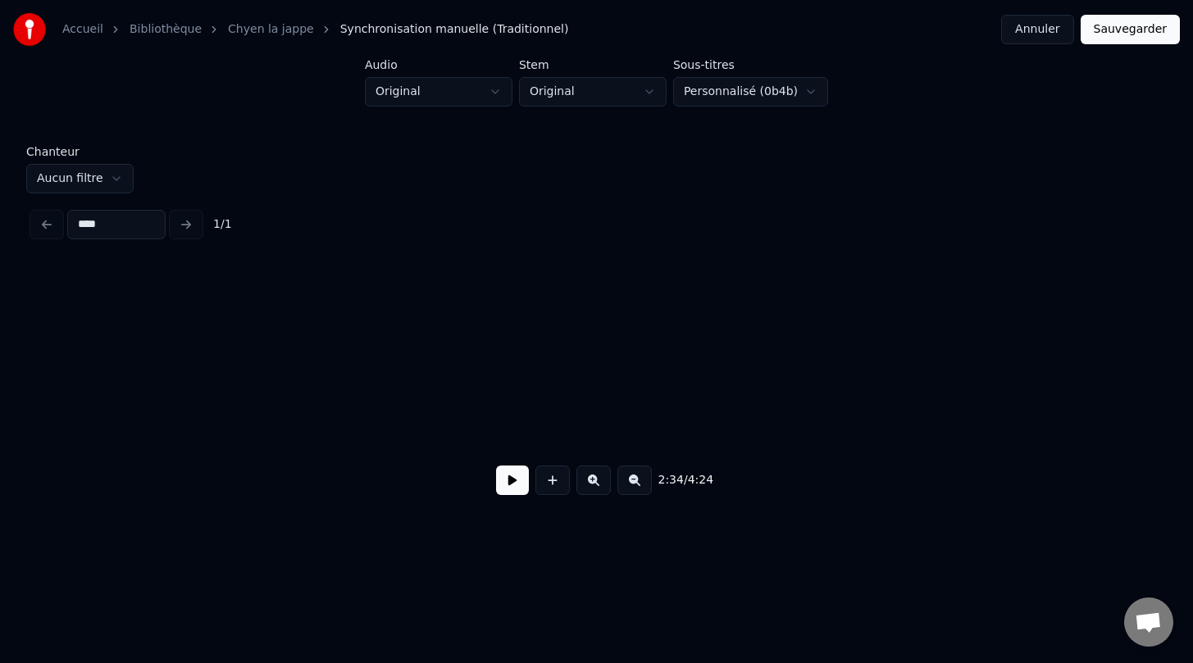
scroll to position [0, 23365]
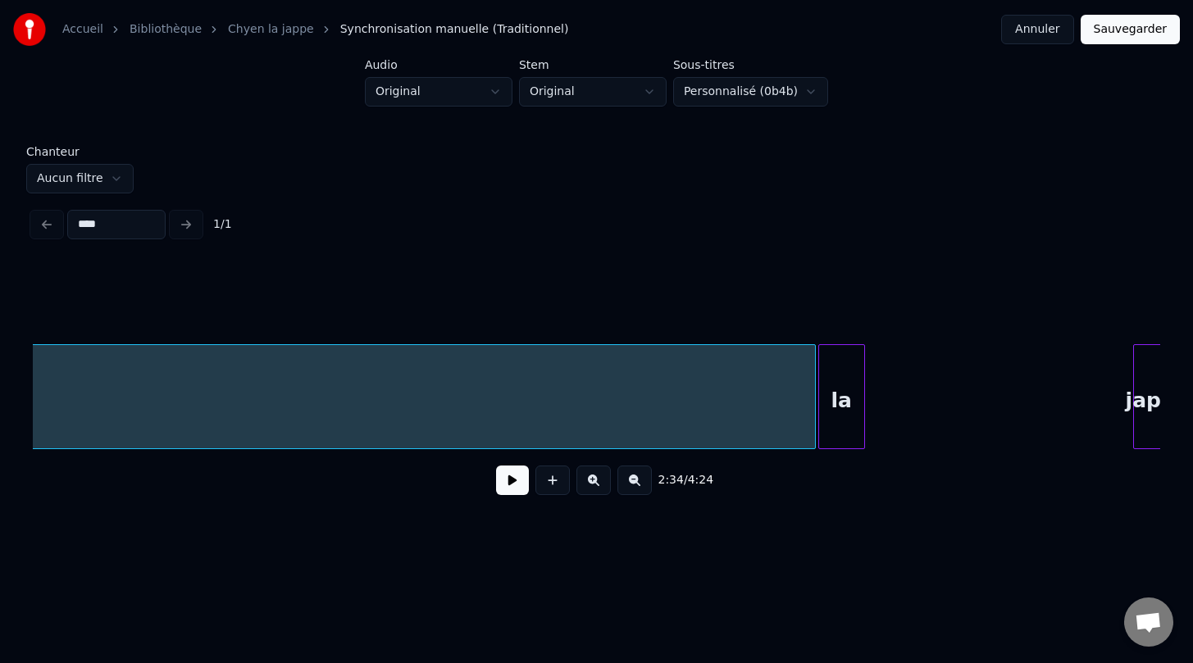
click at [639, 484] on button at bounding box center [634, 481] width 34 height 30
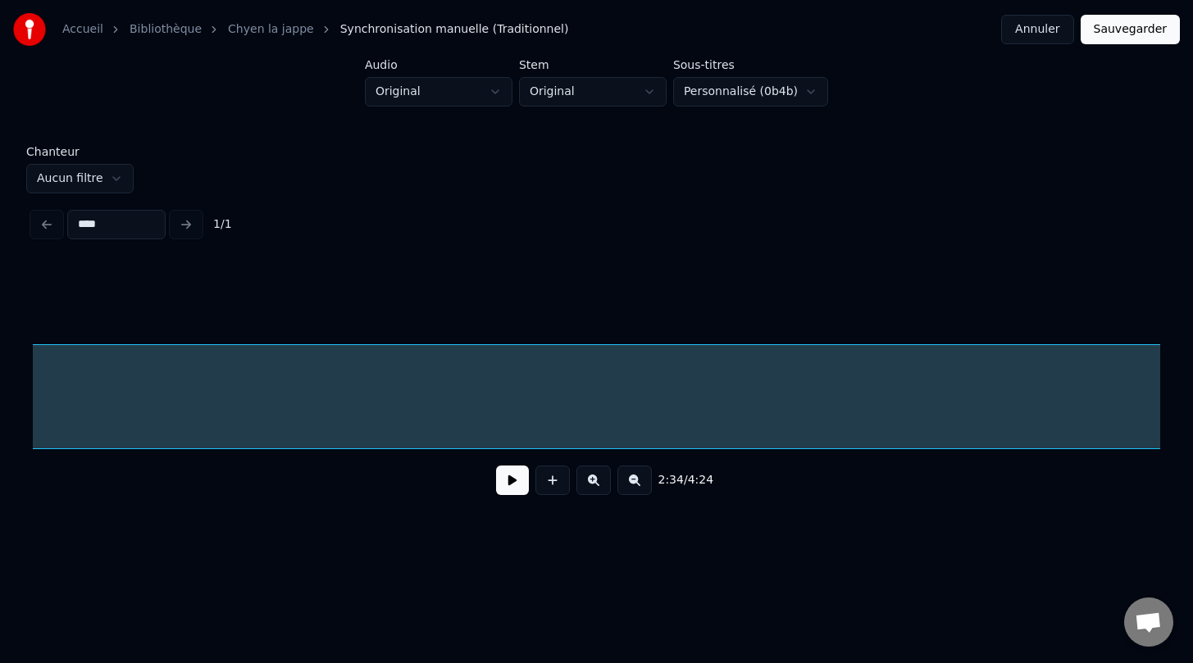
scroll to position [0, 14055]
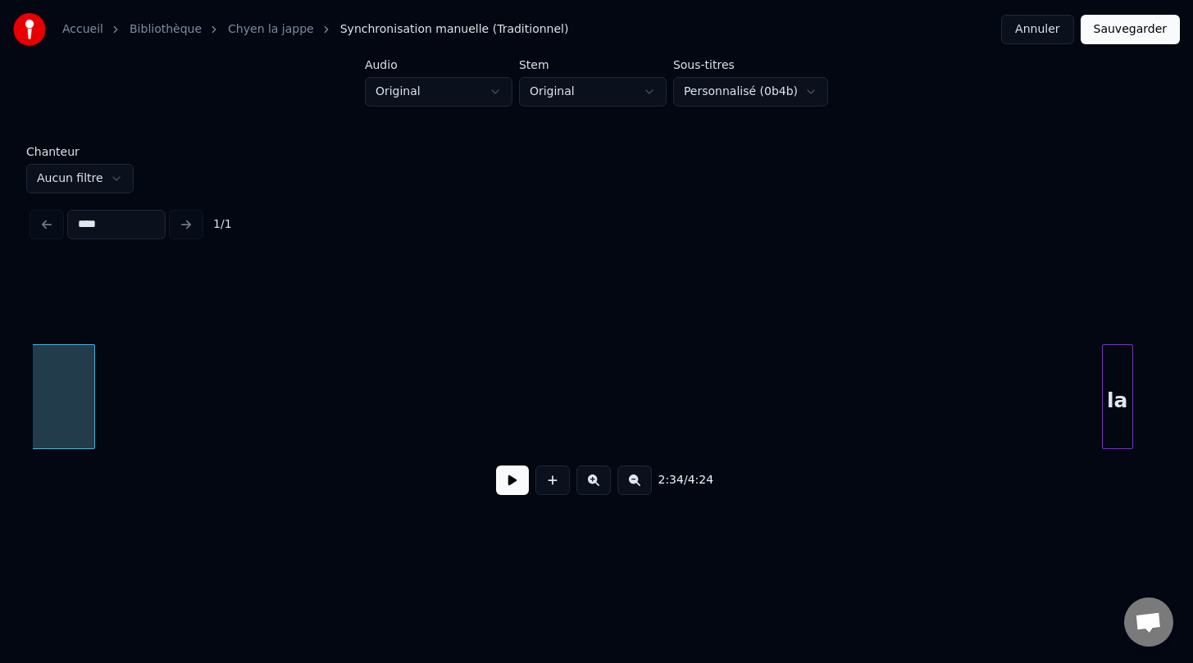
click at [89, 354] on div at bounding box center [91, 396] width 5 height 103
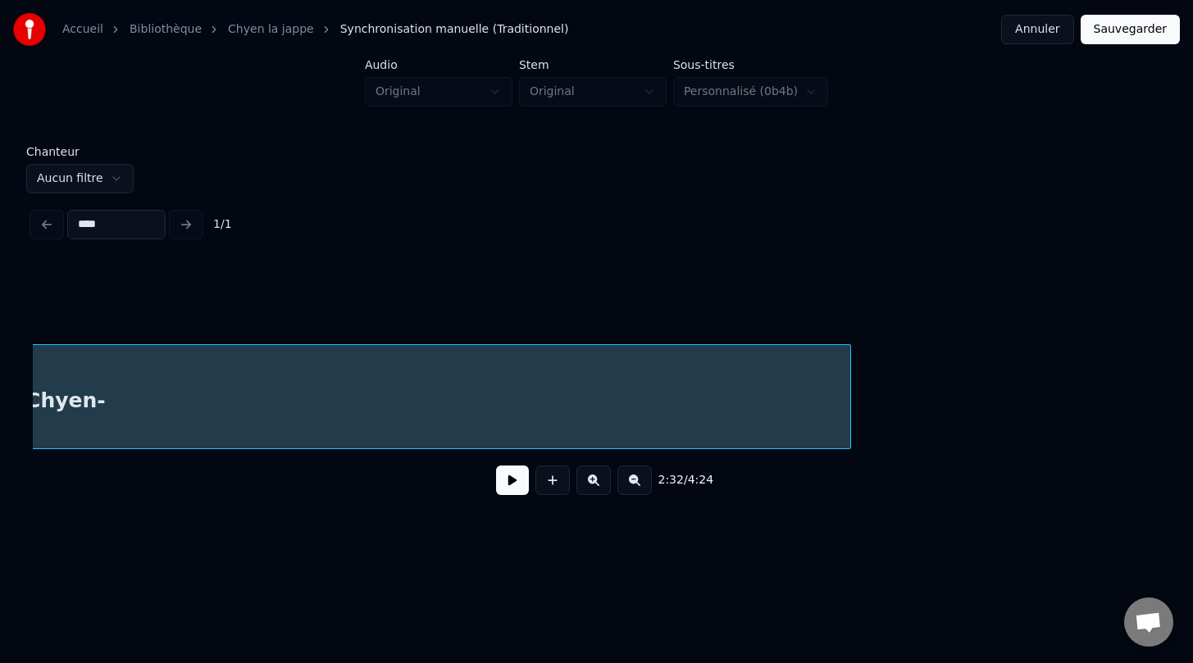
scroll to position [0, 13290]
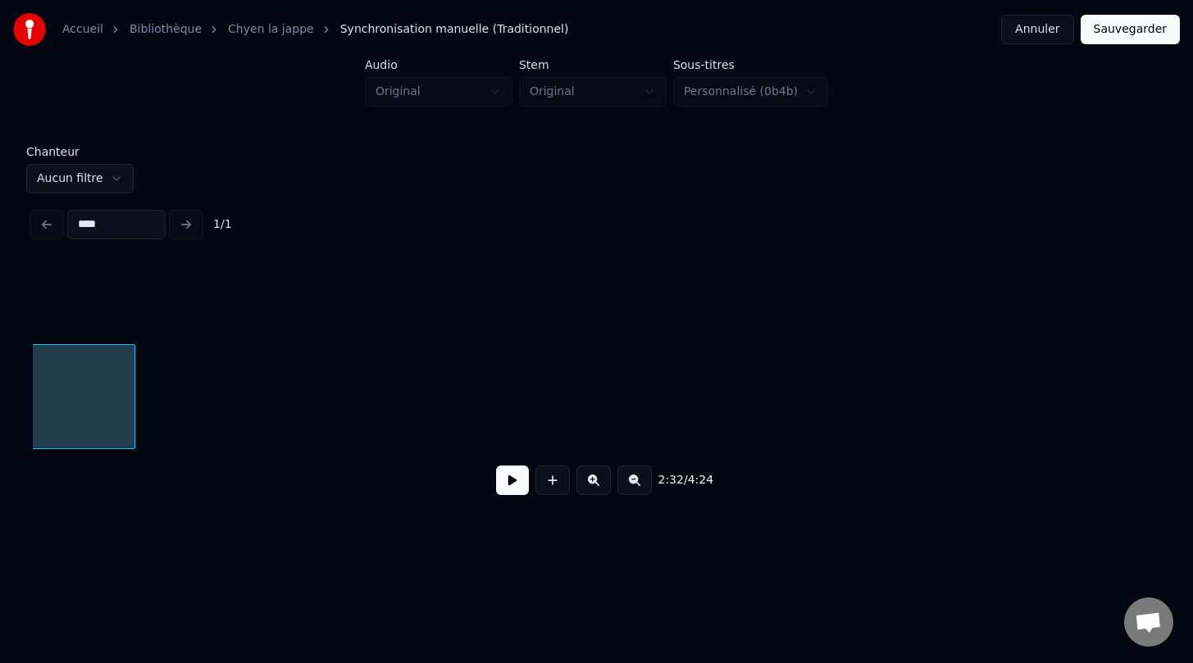
click at [130, 354] on div at bounding box center [132, 396] width 5 height 103
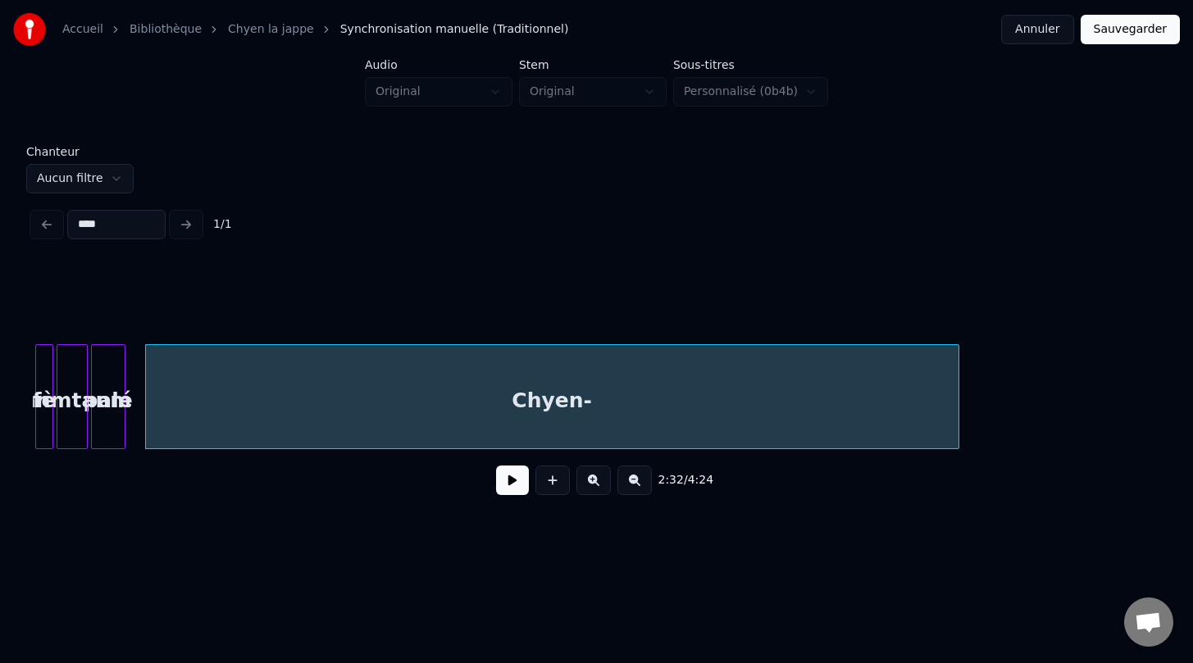
scroll to position [0, 12369]
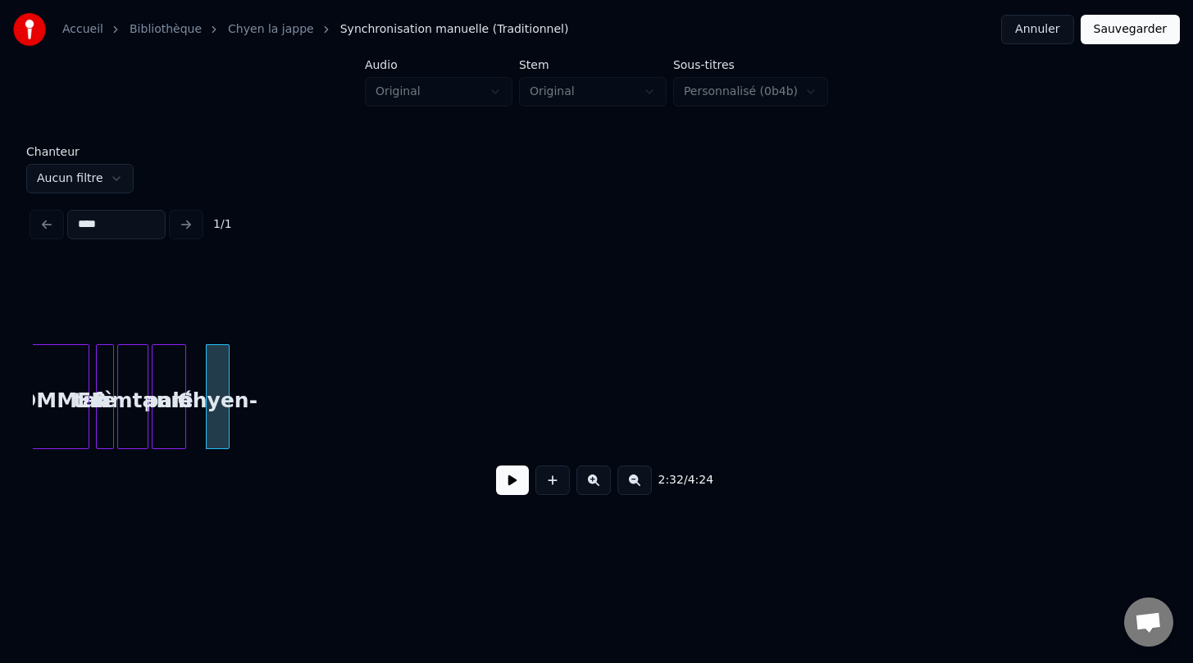
click at [229, 348] on div at bounding box center [226, 396] width 5 height 103
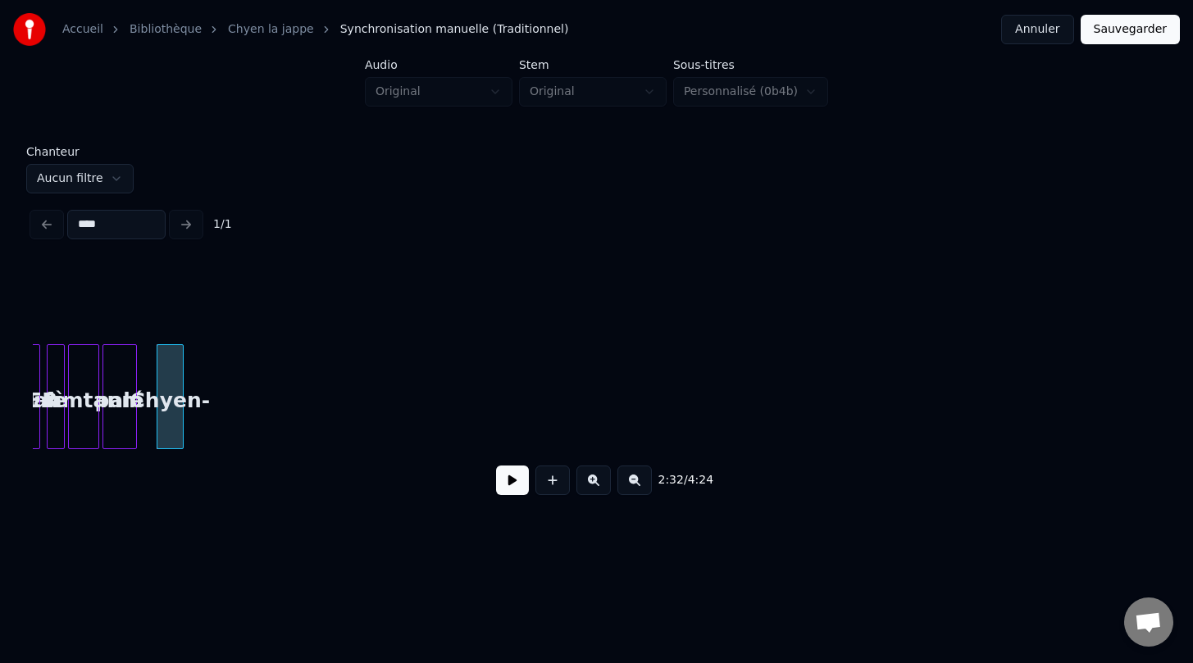
scroll to position [0, 12375]
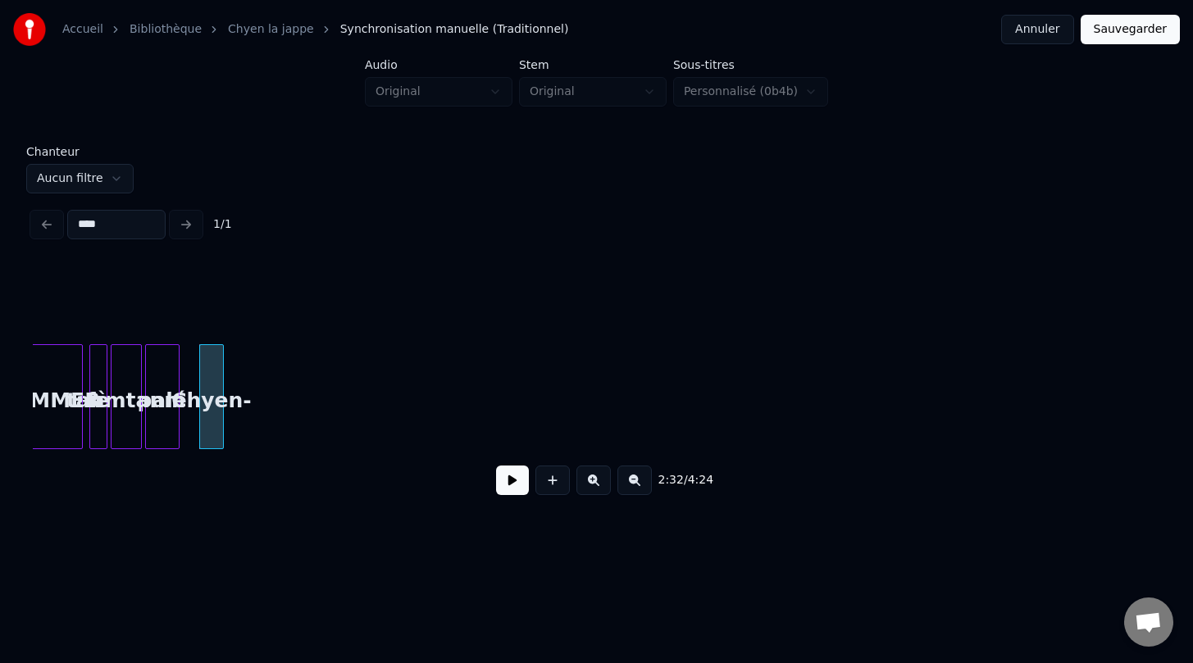
click at [220, 431] on div at bounding box center [220, 396] width 5 height 103
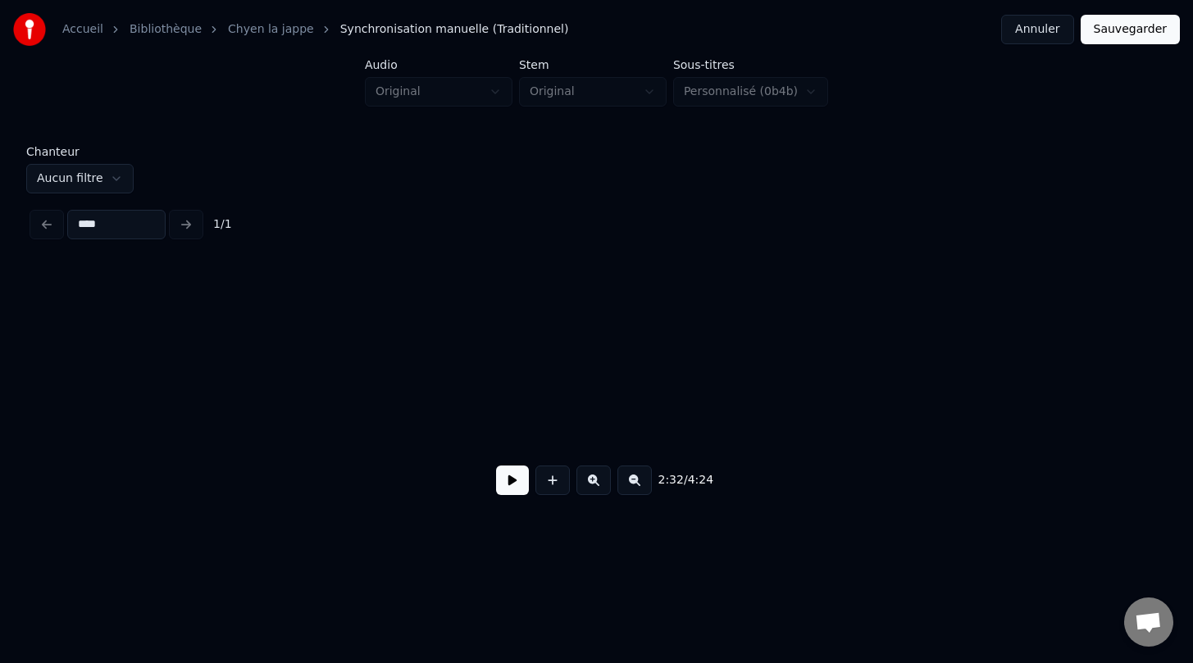
click at [634, 488] on button at bounding box center [634, 481] width 34 height 30
click at [189, 357] on div "la" at bounding box center [197, 400] width 16 height 111
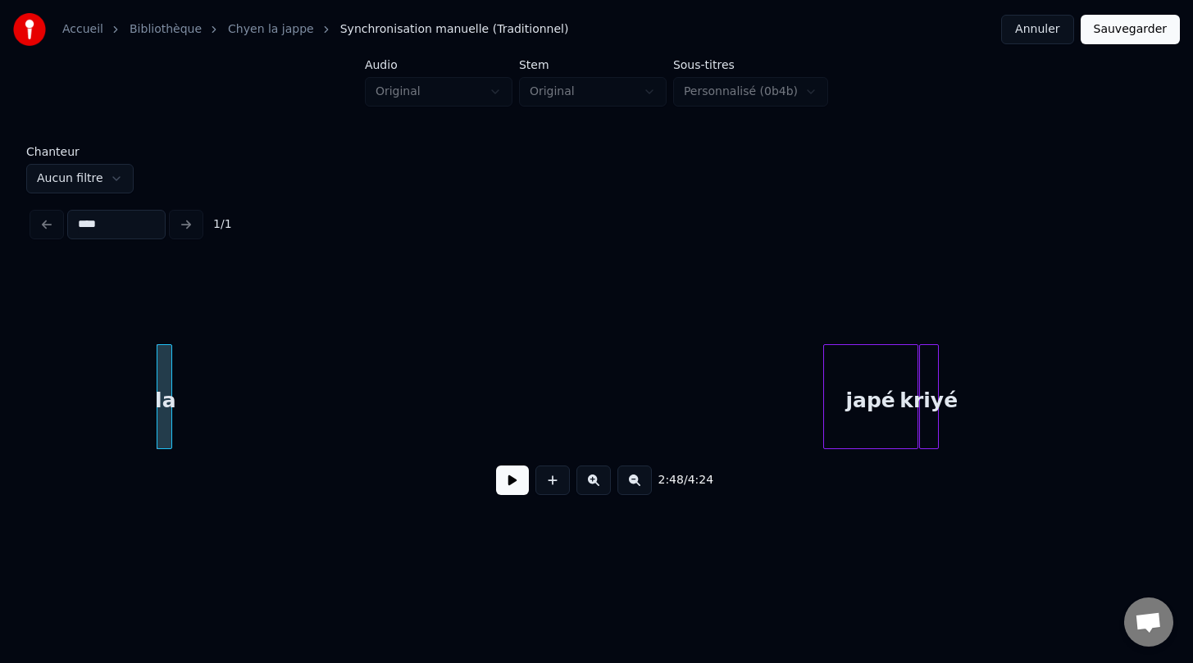
click at [826, 436] on div at bounding box center [826, 396] width 5 height 103
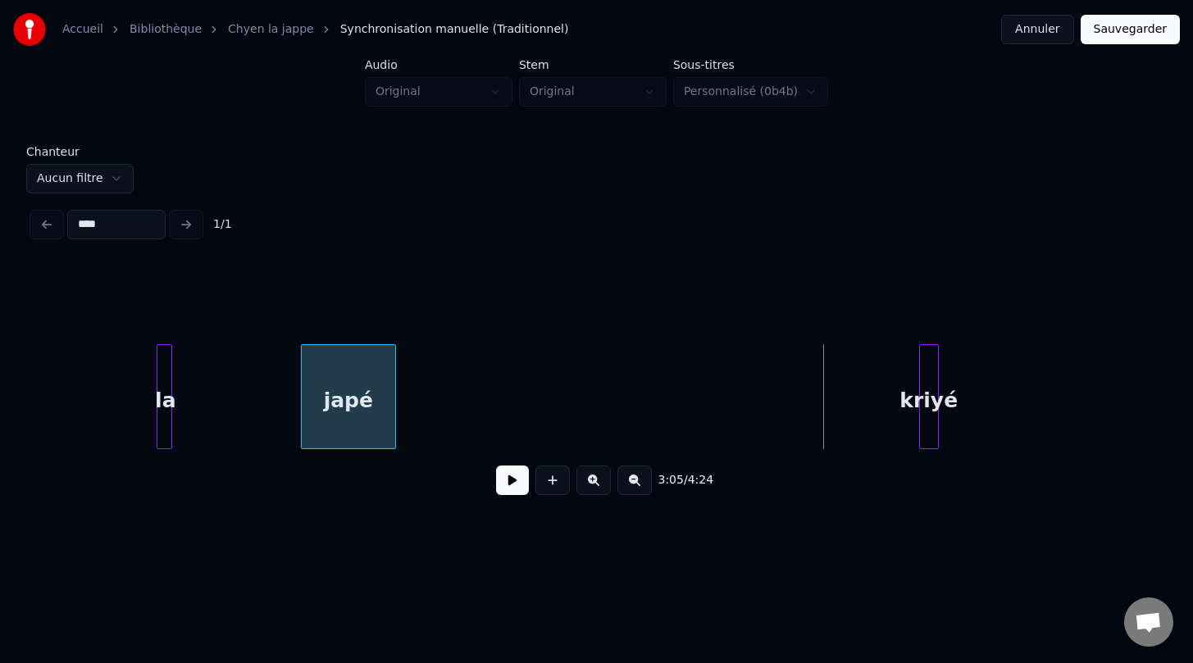
click at [315, 393] on div "japé" at bounding box center [348, 400] width 93 height 111
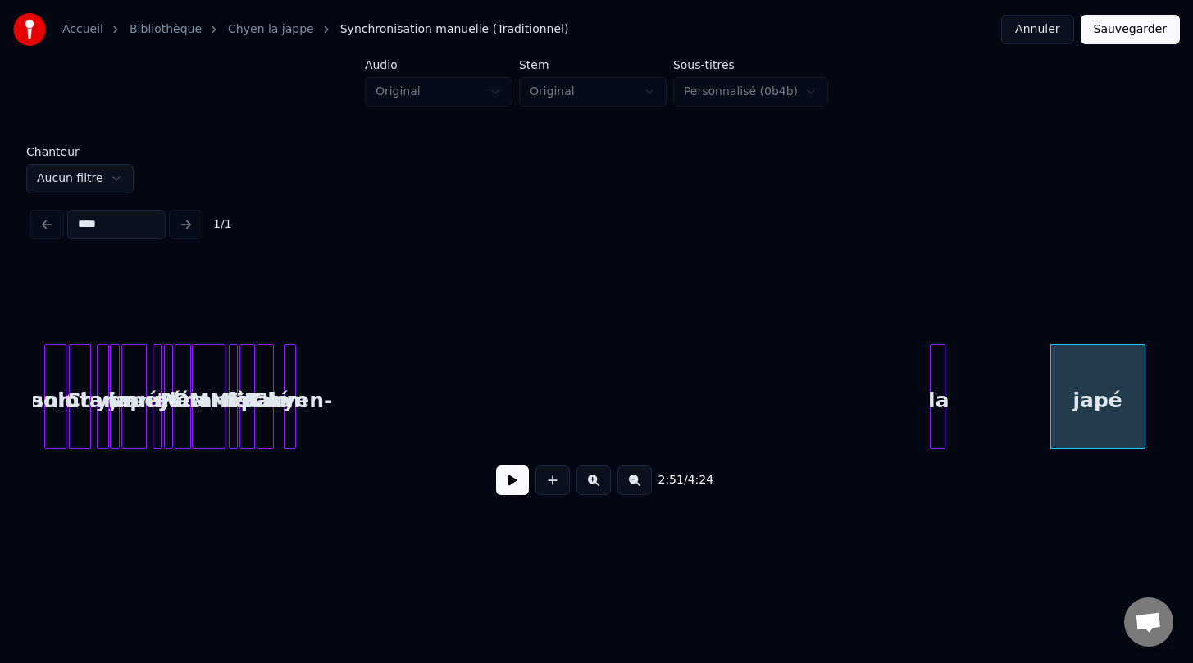
scroll to position [0, 6009]
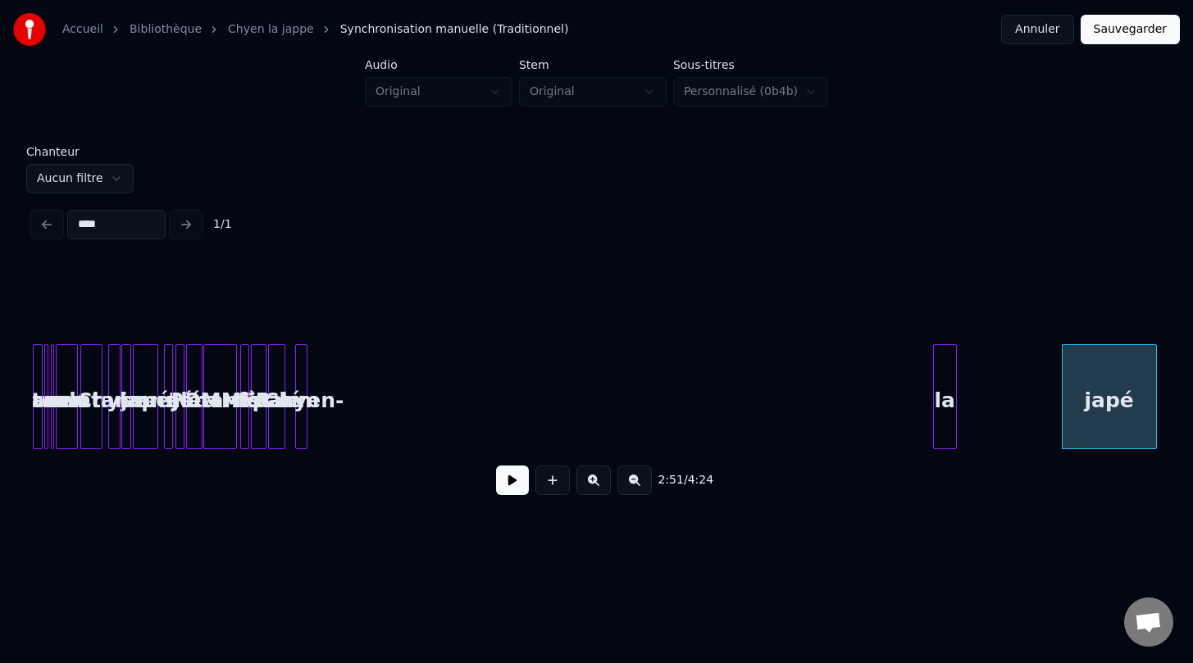
click at [938, 487] on div "2:51 / 4:24" at bounding box center [596, 386] width 1127 height 249
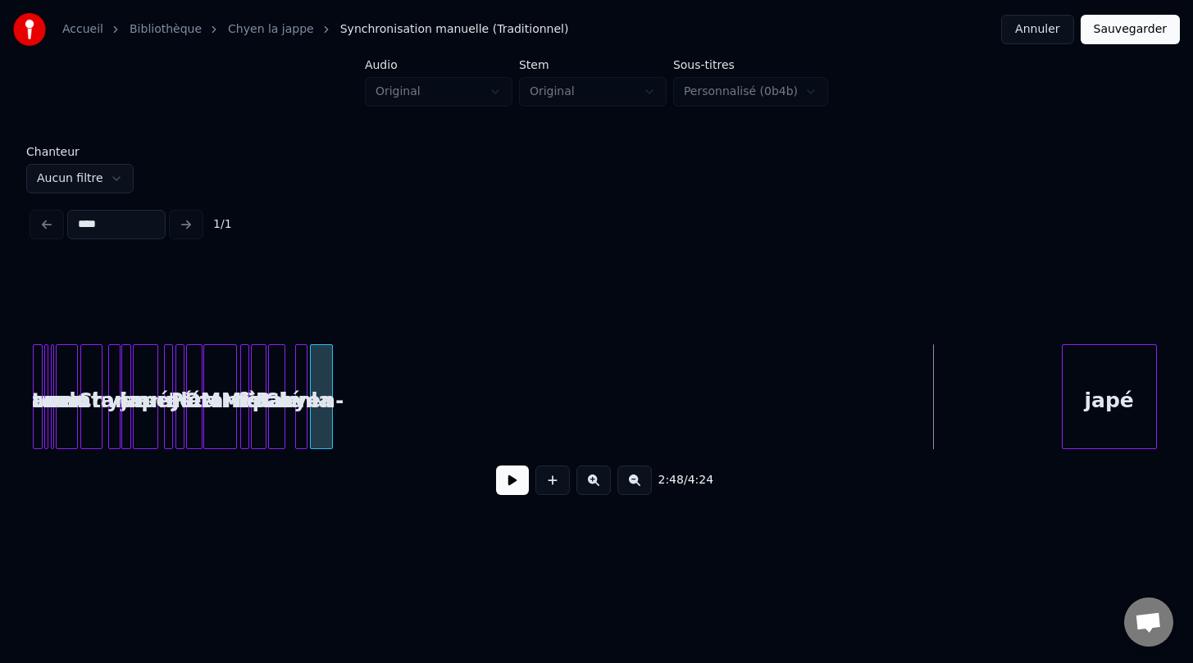
click at [318, 434] on div at bounding box center [316, 396] width 5 height 103
click at [348, 386] on div "japé" at bounding box center [370, 400] width 93 height 111
click at [353, 427] on div at bounding box center [351, 396] width 5 height 103
click at [586, 486] on button at bounding box center [593, 481] width 34 height 30
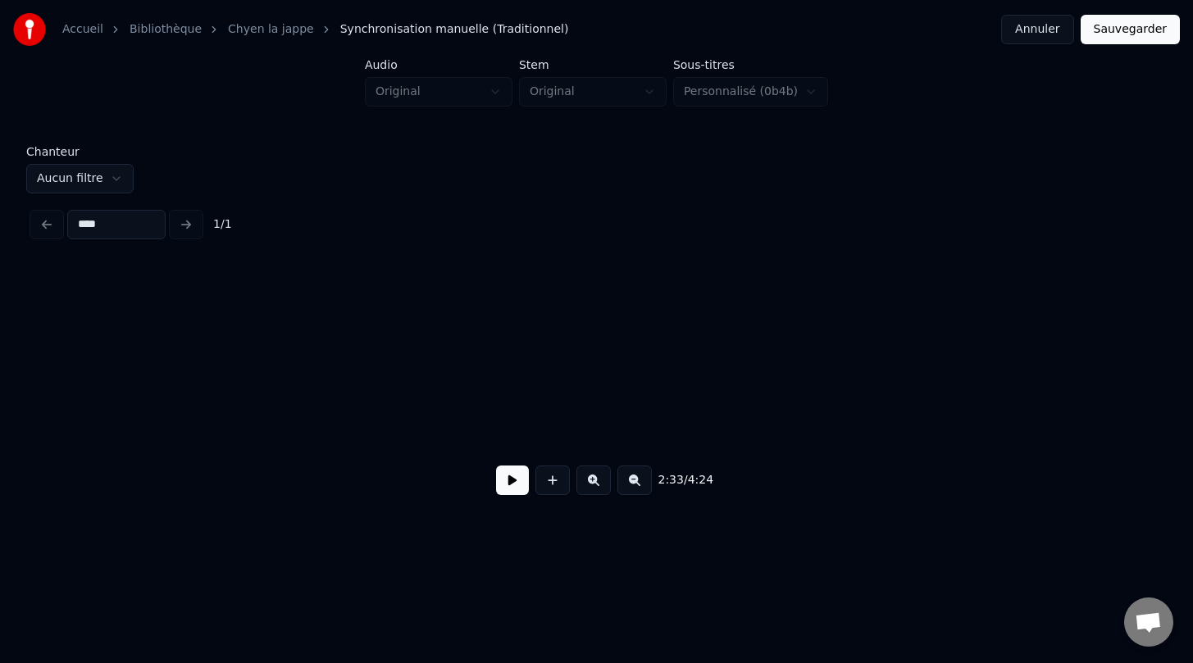
scroll to position [0, 12308]
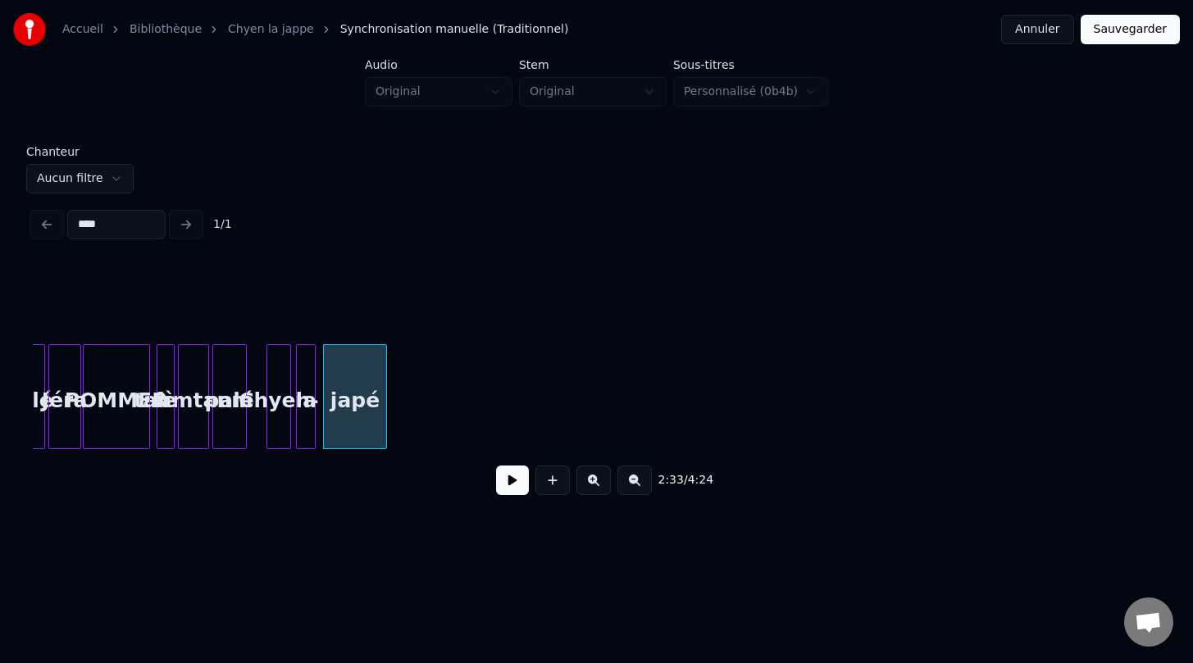
click at [598, 488] on button at bounding box center [593, 481] width 34 height 30
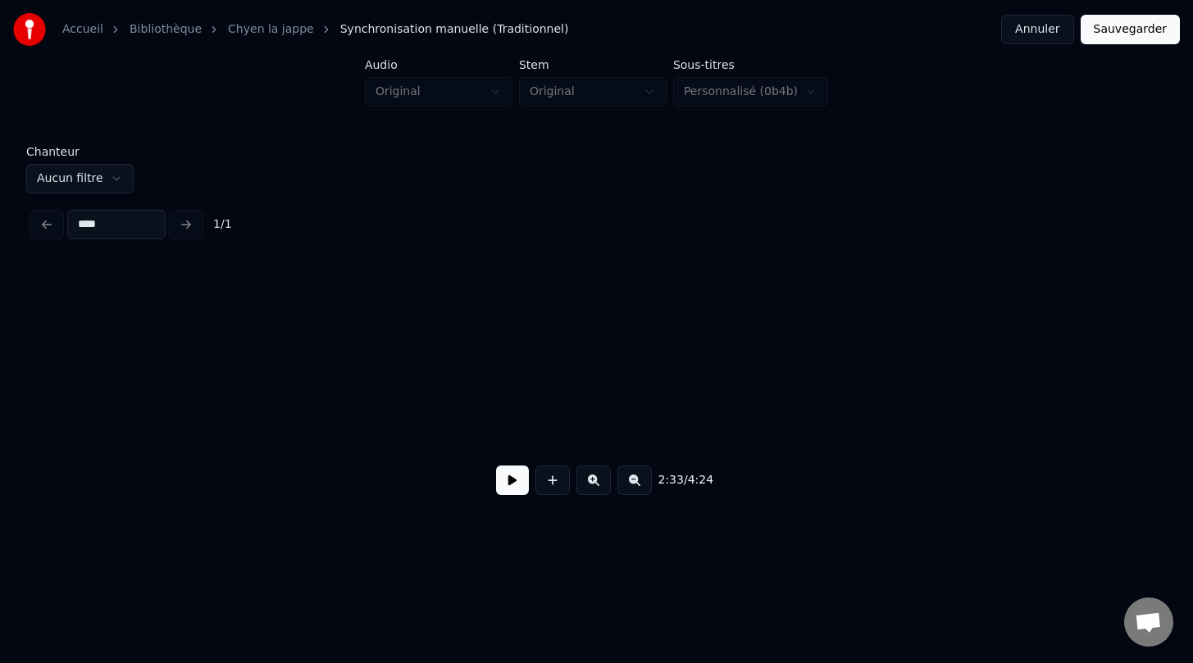
scroll to position [0, 18607]
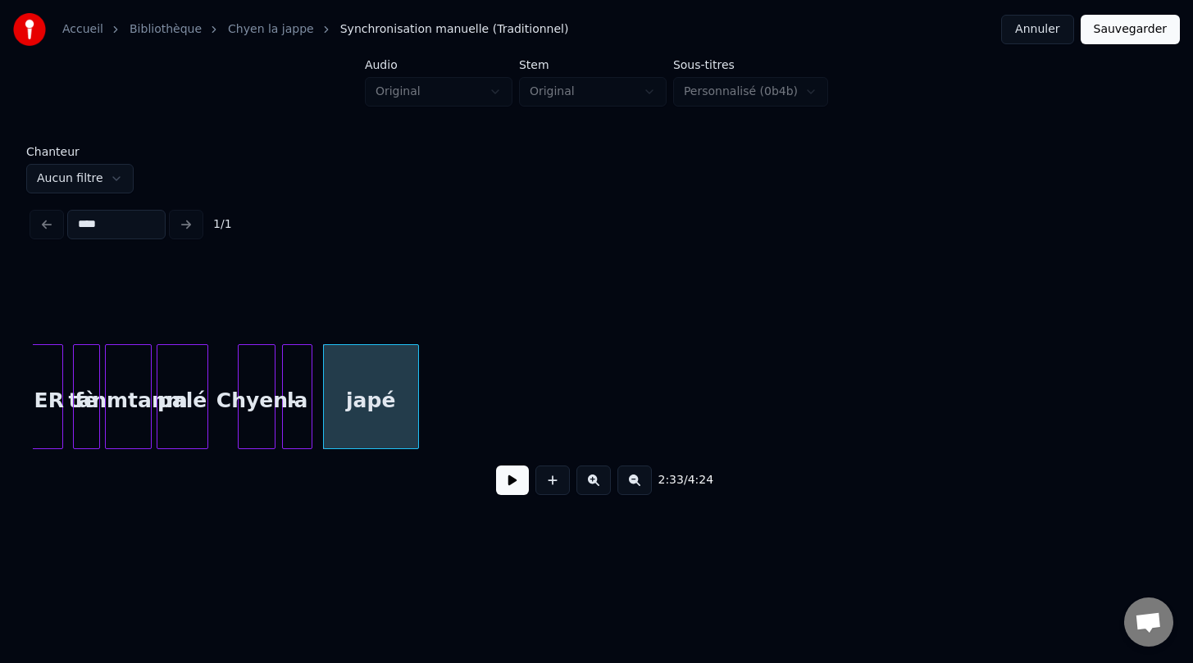
click at [239, 412] on div "Chyen-" at bounding box center [257, 400] width 36 height 111
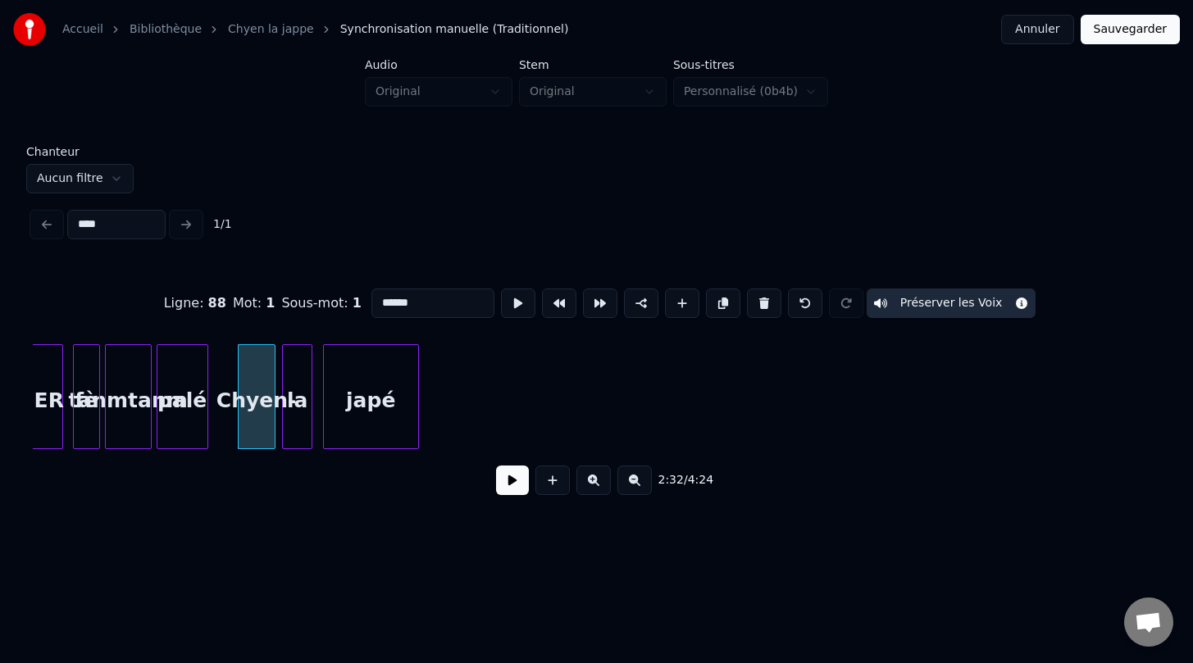
click at [510, 489] on button at bounding box center [512, 481] width 33 height 30
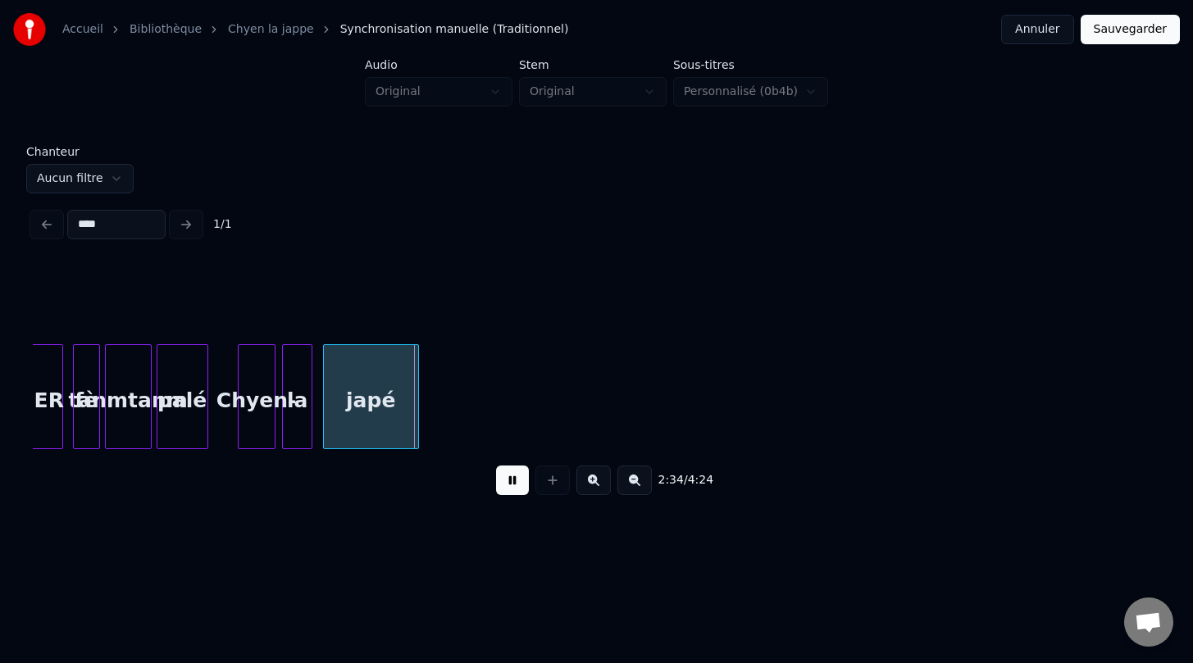
click at [510, 489] on button at bounding box center [512, 481] width 33 height 30
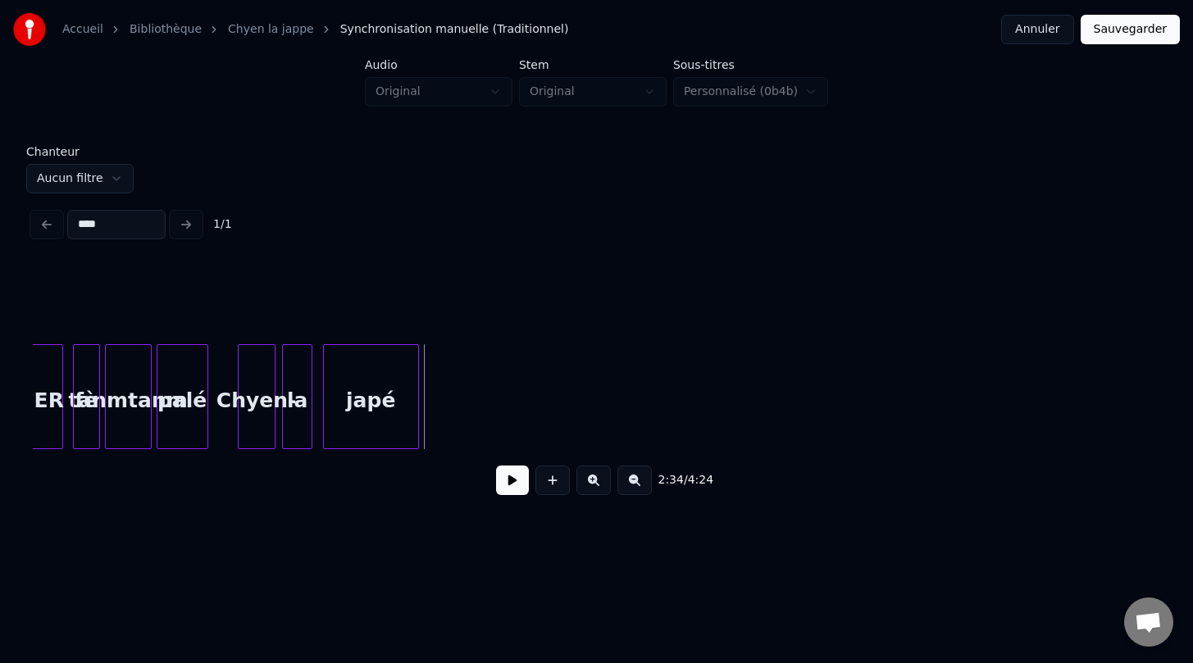
click at [417, 425] on div "japé" at bounding box center [371, 396] width 96 height 105
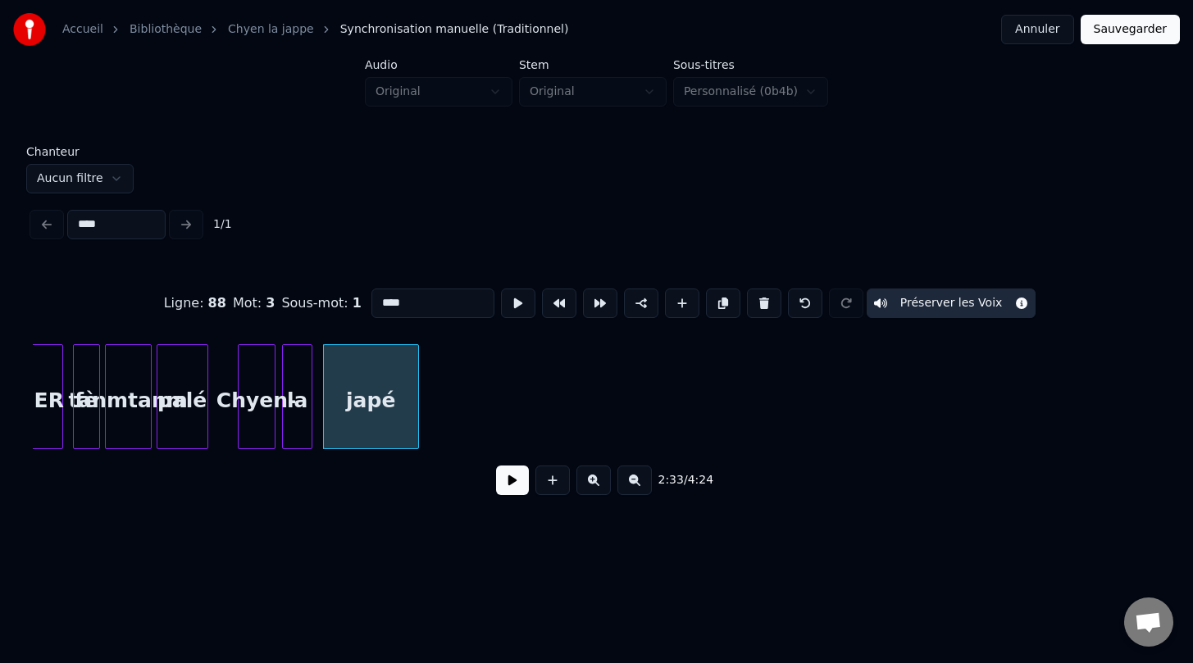
click at [407, 423] on div "japé" at bounding box center [371, 400] width 94 height 111
click at [389, 425] on div at bounding box center [388, 396] width 5 height 103
click at [307, 419] on div at bounding box center [304, 396] width 5 height 103
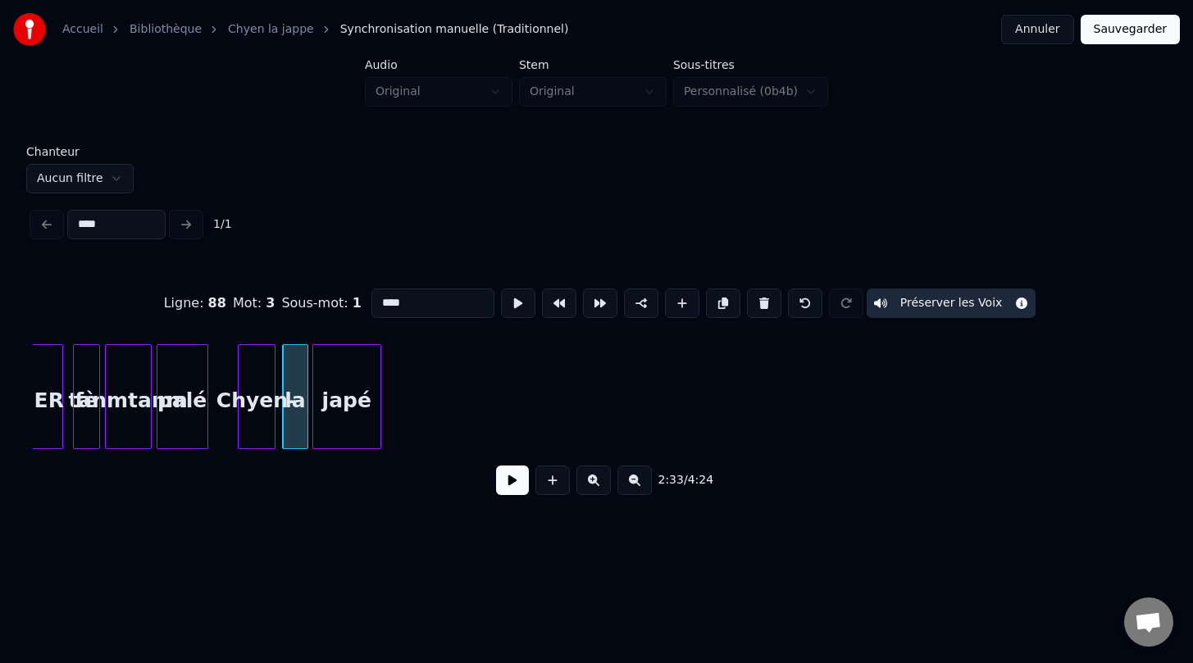
click at [338, 424] on div "japé" at bounding box center [346, 400] width 67 height 111
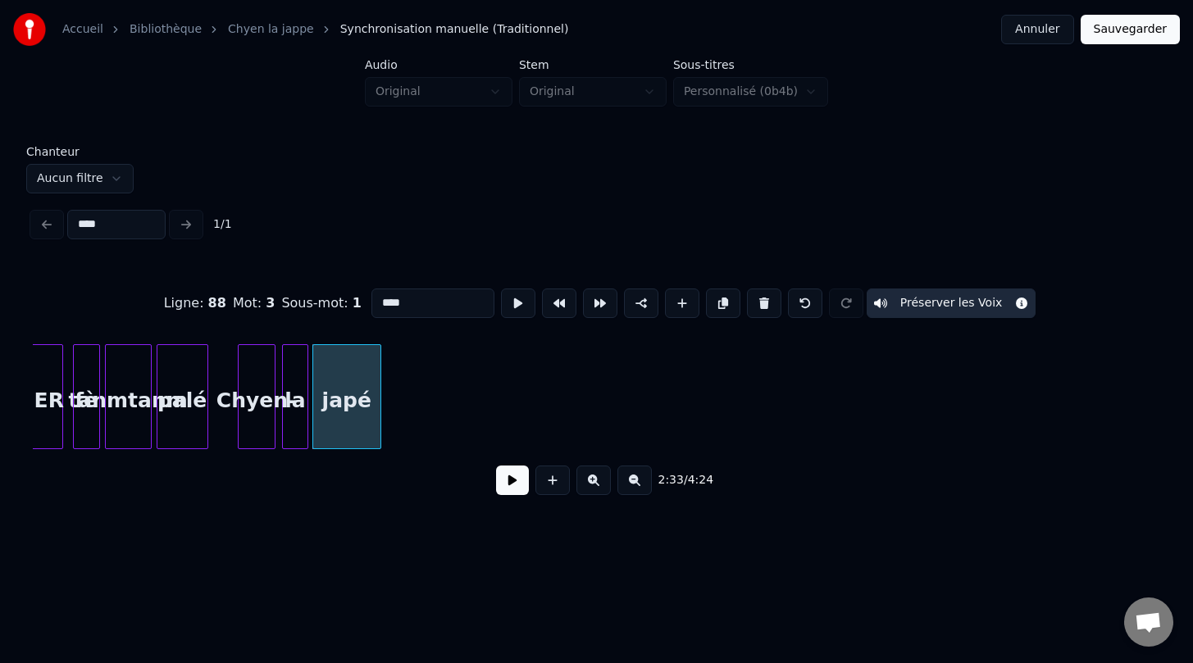
click at [593, 482] on button at bounding box center [593, 481] width 34 height 30
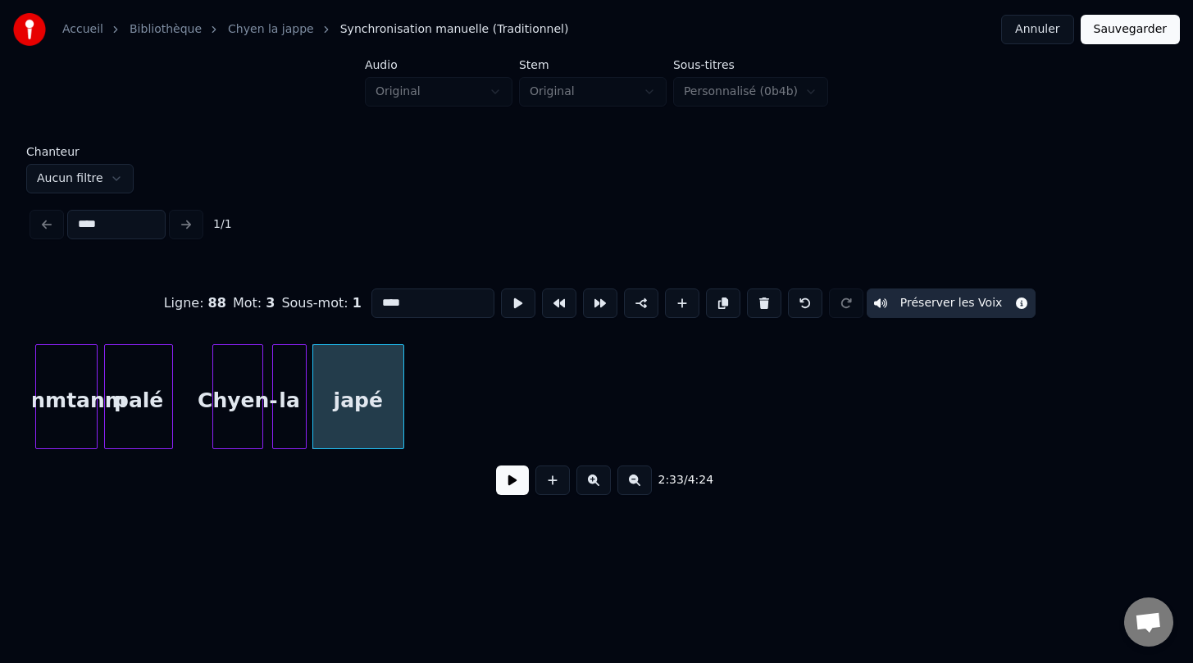
click at [244, 442] on div "Chyen-" at bounding box center [237, 400] width 48 height 111
type input "******"
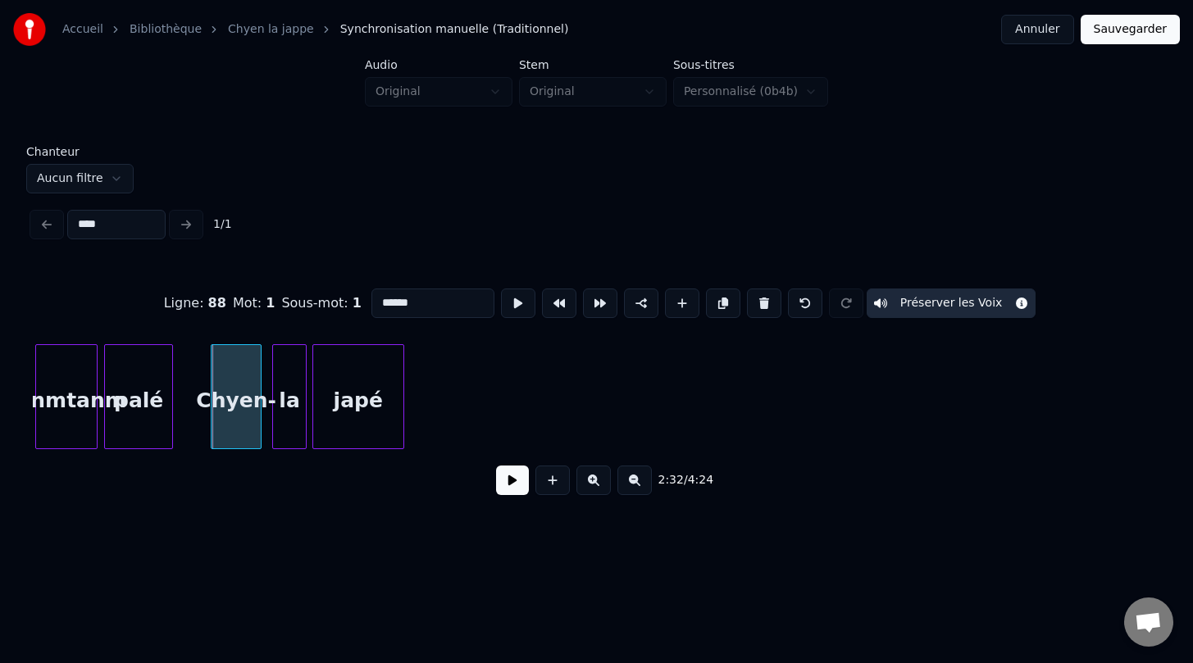
click at [241, 439] on div "Chyen-" at bounding box center [236, 400] width 48 height 111
click at [281, 430] on div "la" at bounding box center [286, 400] width 33 height 111
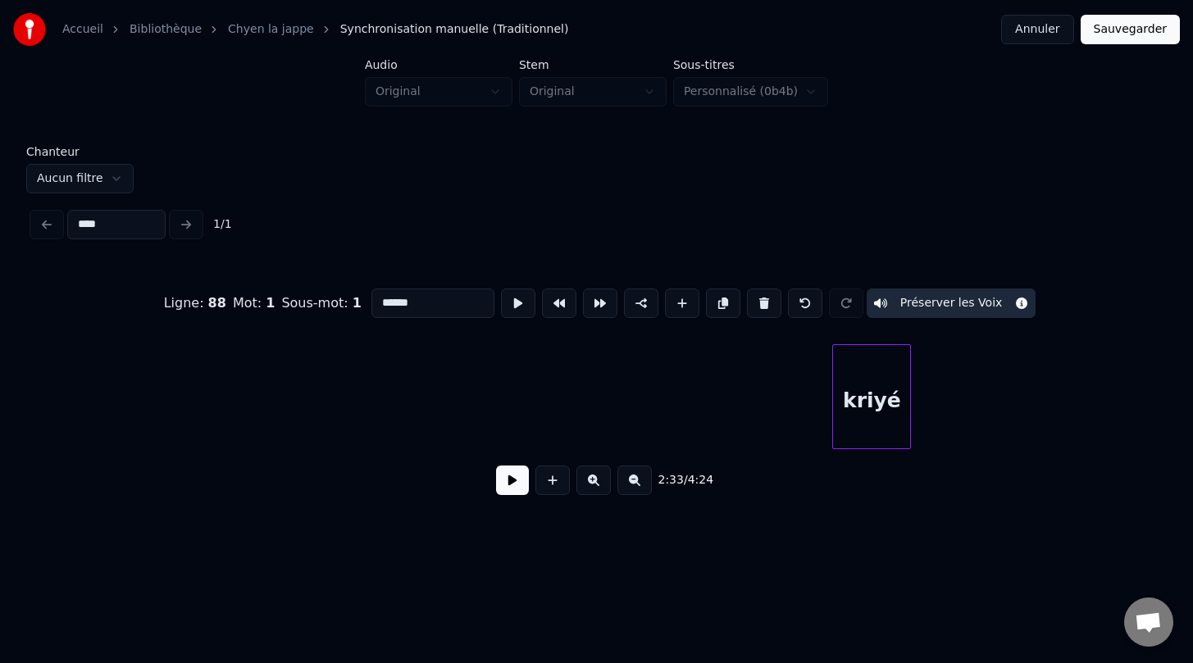
scroll to position [0, 29878]
click at [357, 361] on div "kriyé" at bounding box center [354, 400] width 77 height 111
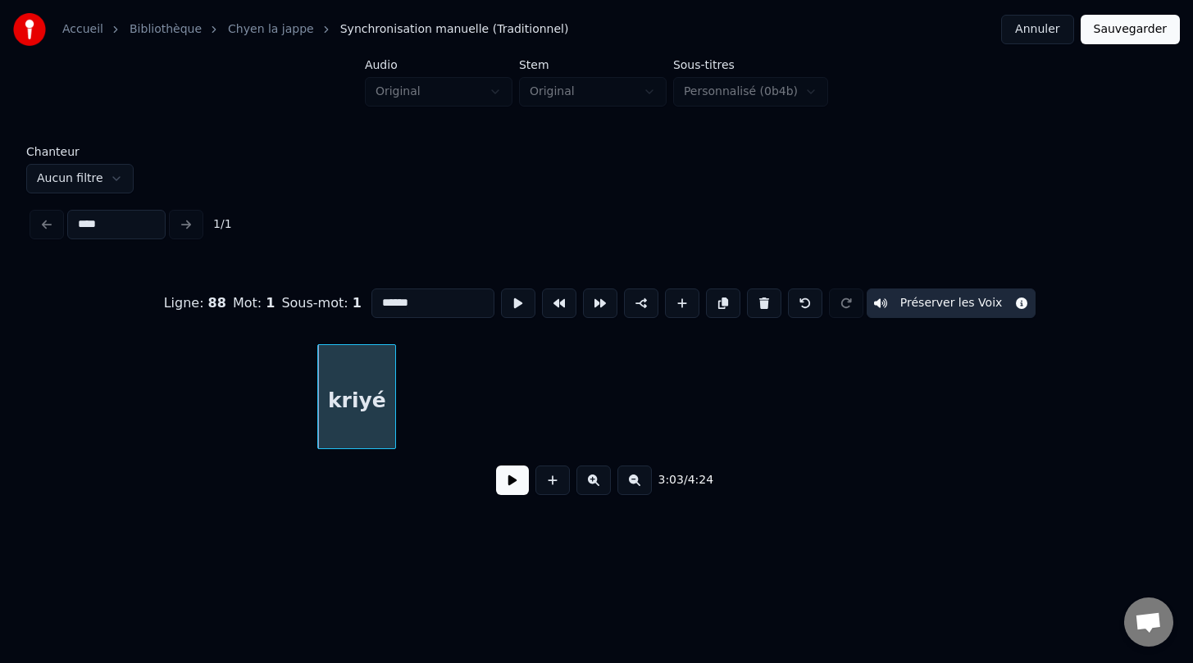
click at [515, 488] on button at bounding box center [512, 481] width 33 height 30
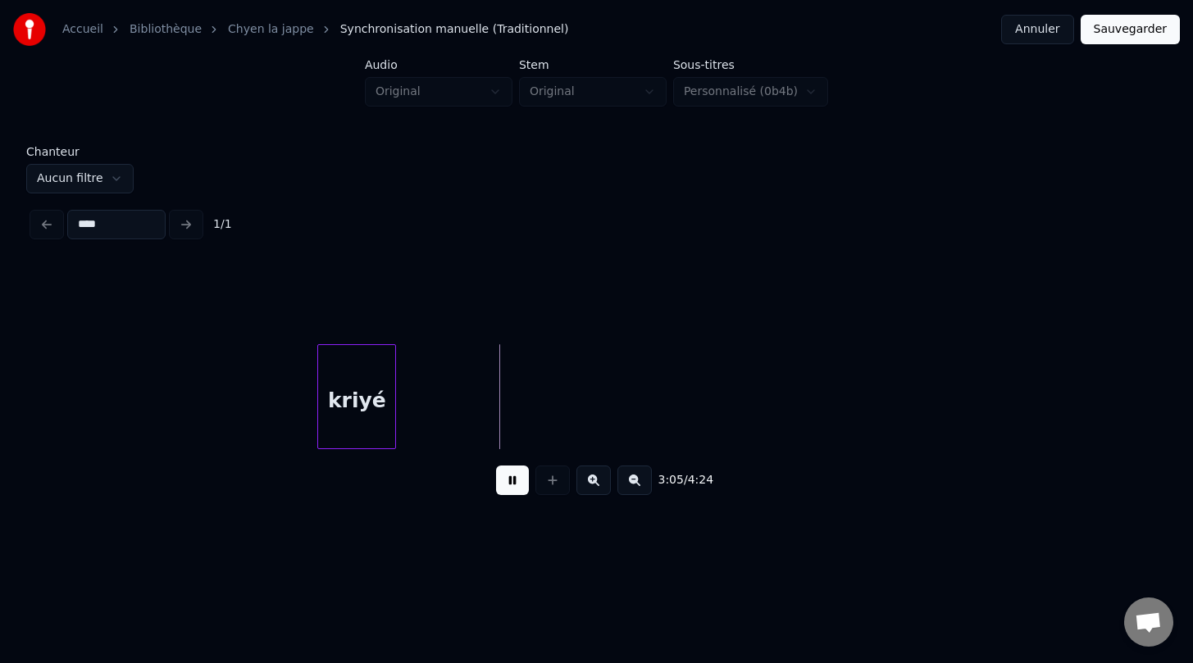
click at [515, 488] on button at bounding box center [512, 481] width 33 height 30
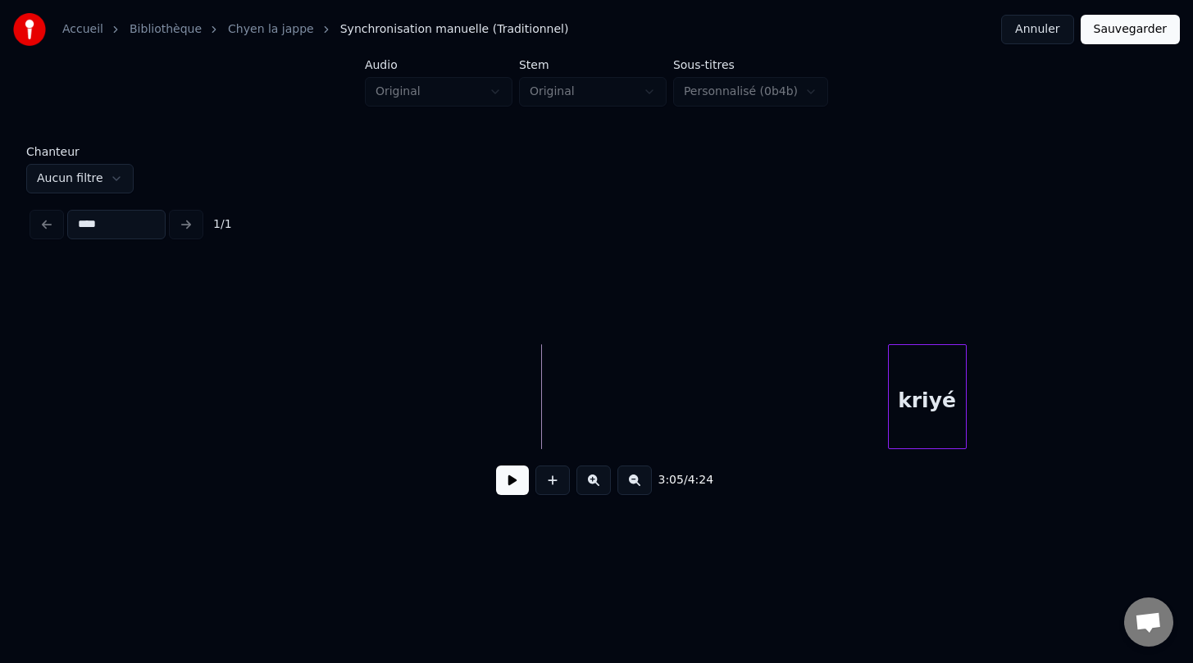
click at [993, 540] on html "Accueil Bibliothèque Chyen la jappe Synchronisation manuelle (Traditionnel) Ann…" at bounding box center [596, 278] width 1193 height 557
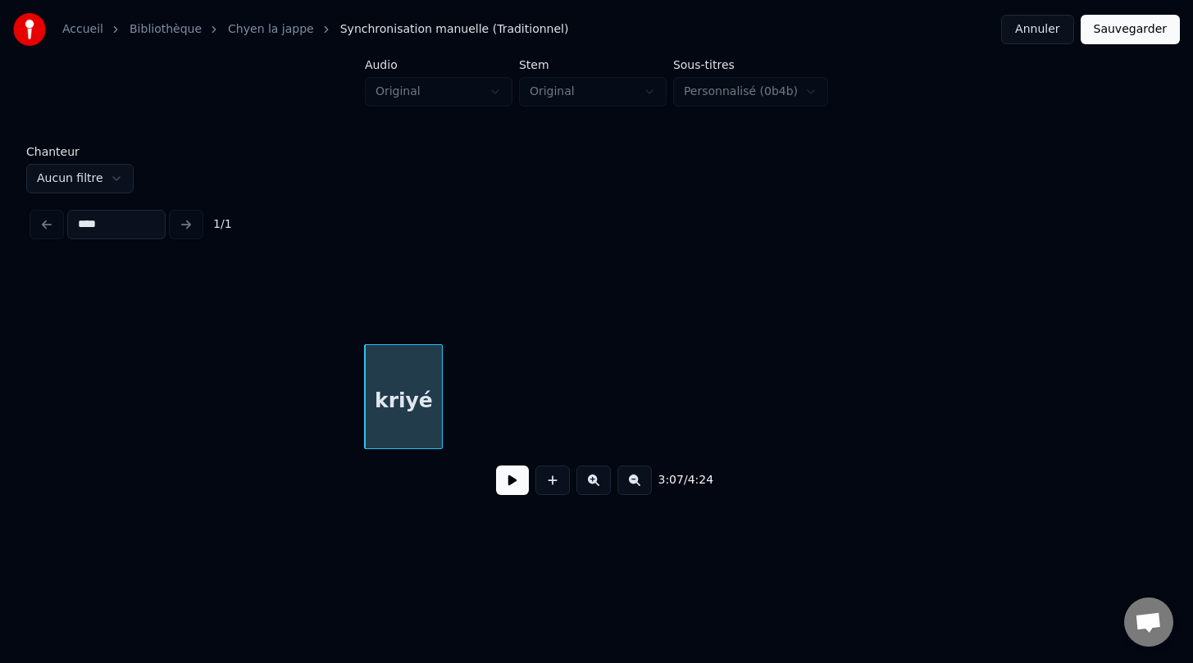
scroll to position [0, 30454]
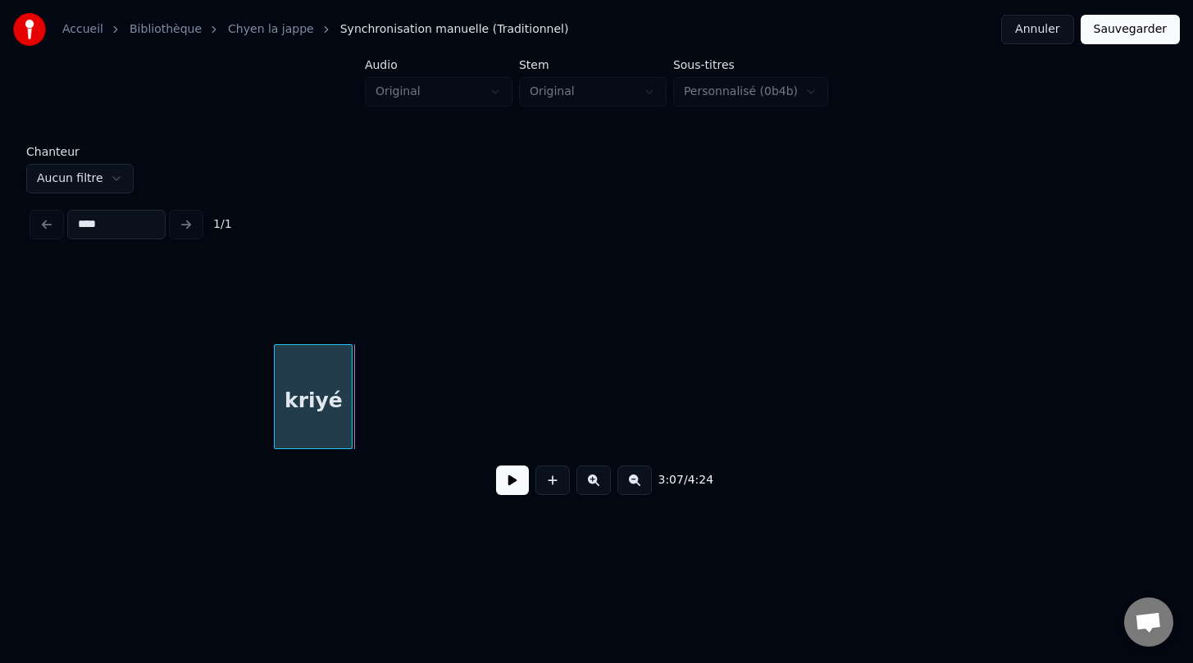
click at [285, 423] on div "kriyé" at bounding box center [313, 400] width 77 height 111
click at [516, 484] on button at bounding box center [512, 481] width 33 height 30
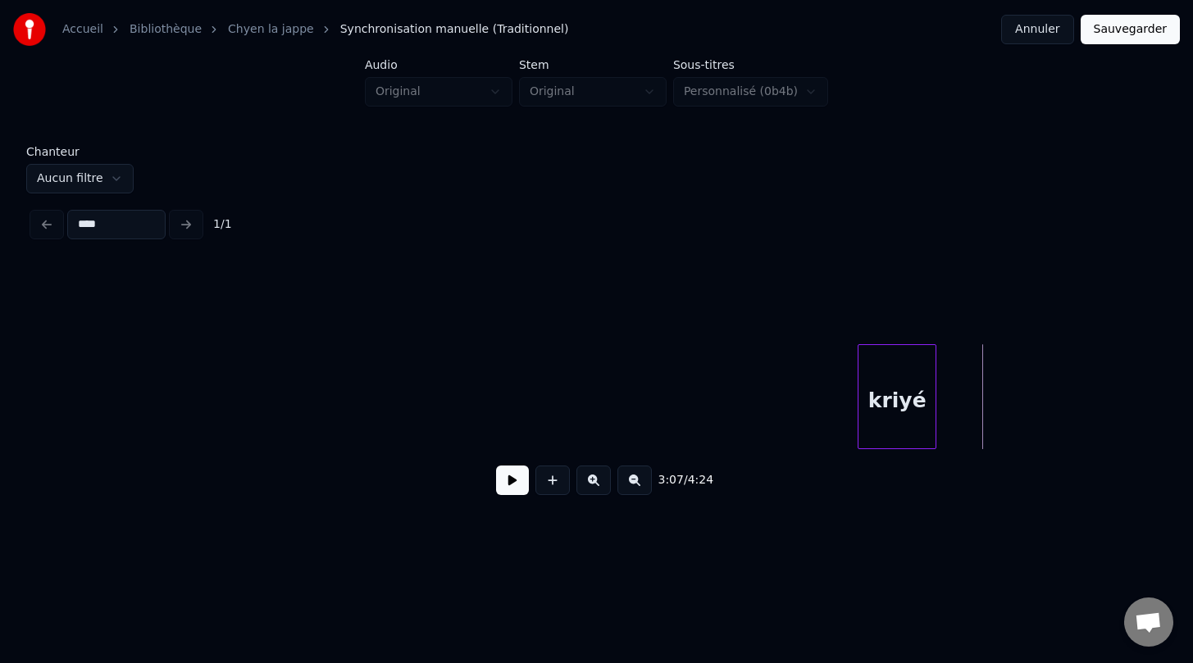
scroll to position [0, 29791]
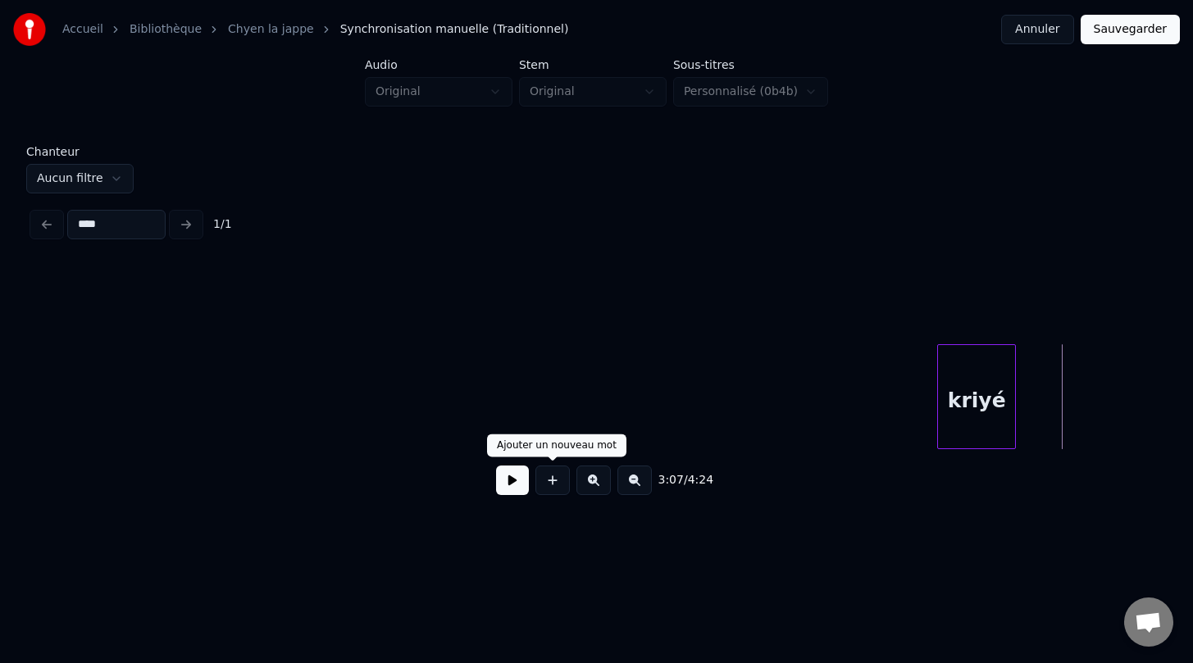
click at [551, 481] on button at bounding box center [552, 481] width 34 height 30
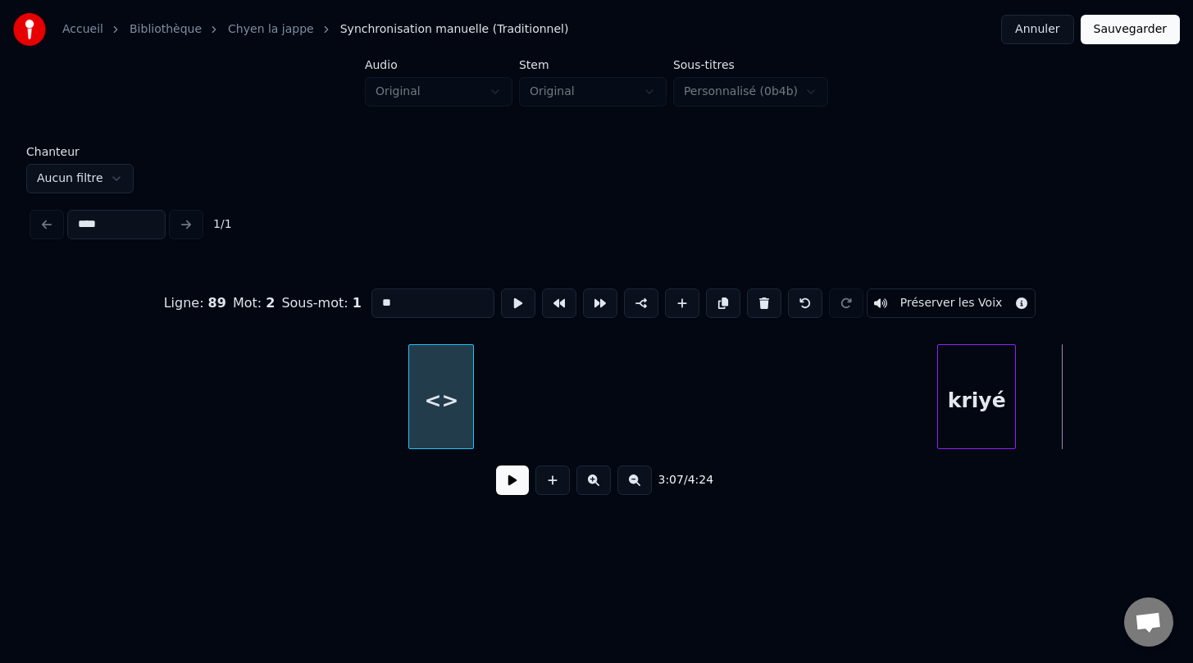
click at [457, 377] on div "<>" at bounding box center [441, 400] width 64 height 111
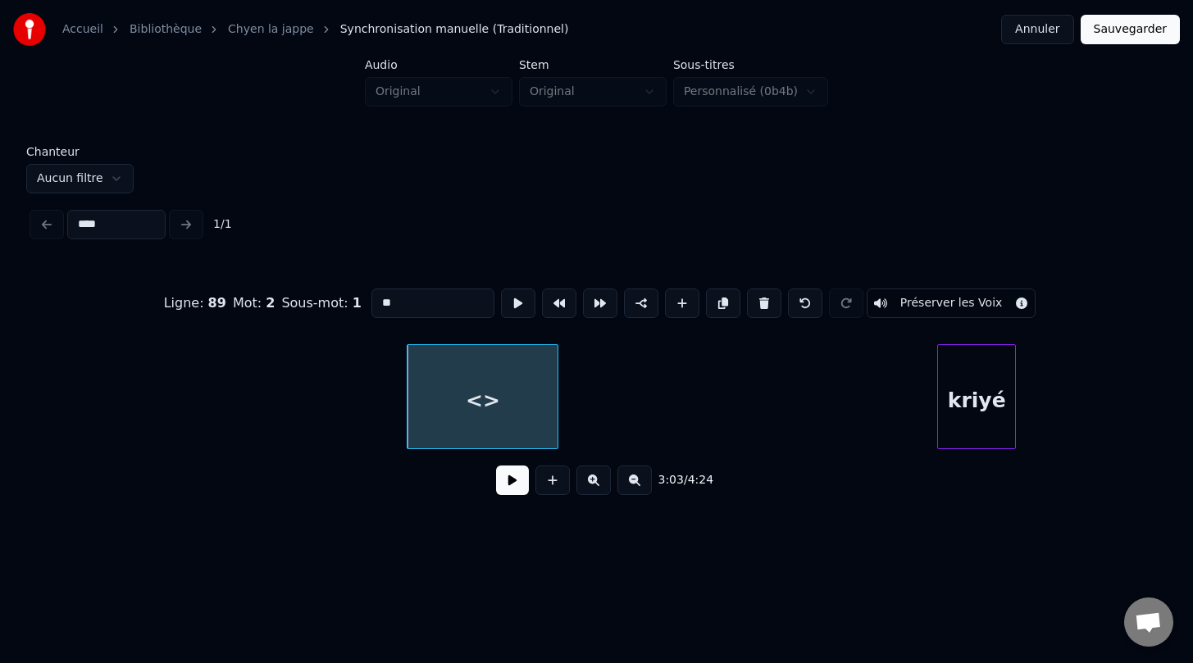
click at [554, 423] on div at bounding box center [555, 396] width 5 height 103
drag, startPoint x: 420, startPoint y: 307, endPoint x: 371, endPoint y: 307, distance: 49.2
click at [371, 307] on input "**" at bounding box center [432, 304] width 123 height 30
click at [797, 302] on button at bounding box center [805, 304] width 34 height 30
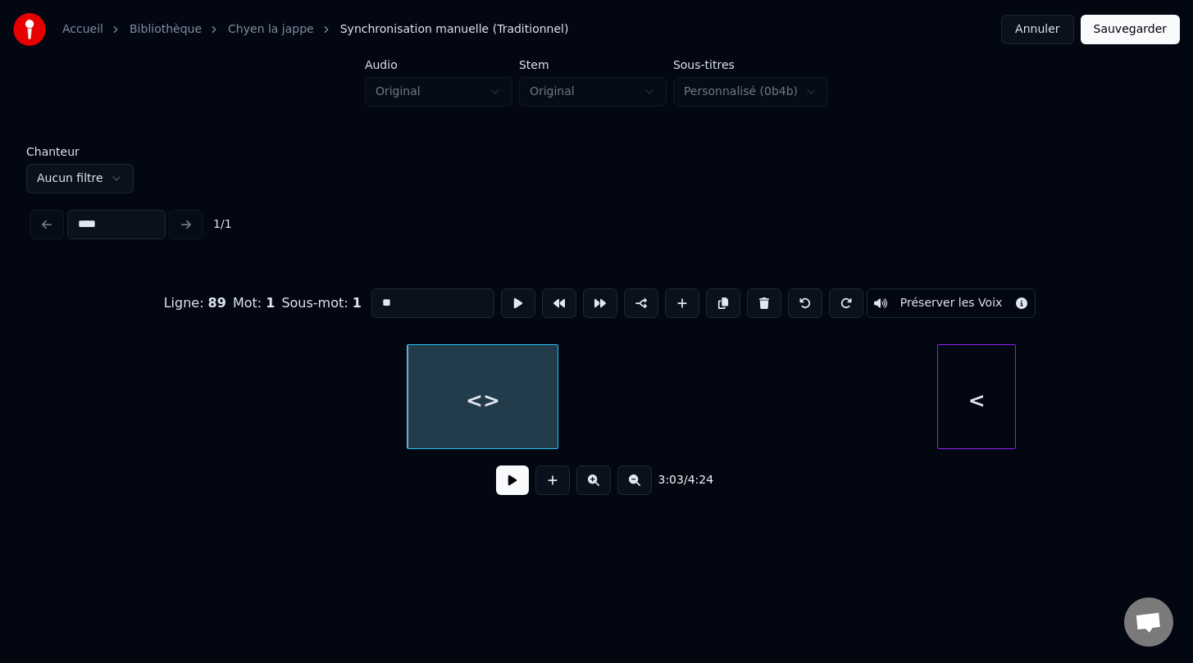
click at [797, 302] on button at bounding box center [805, 304] width 34 height 30
click at [796, 303] on button at bounding box center [805, 304] width 34 height 30
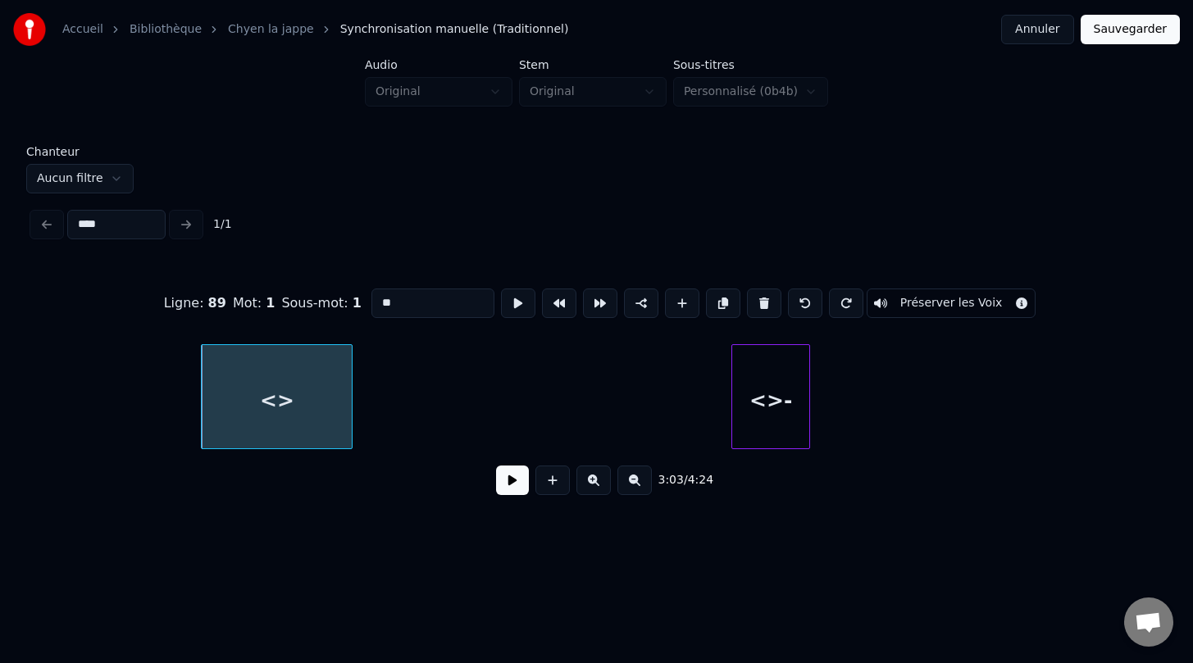
scroll to position [0, 29996]
click at [294, 410] on div "<>" at bounding box center [277, 400] width 150 height 111
click at [759, 311] on button at bounding box center [764, 304] width 34 height 30
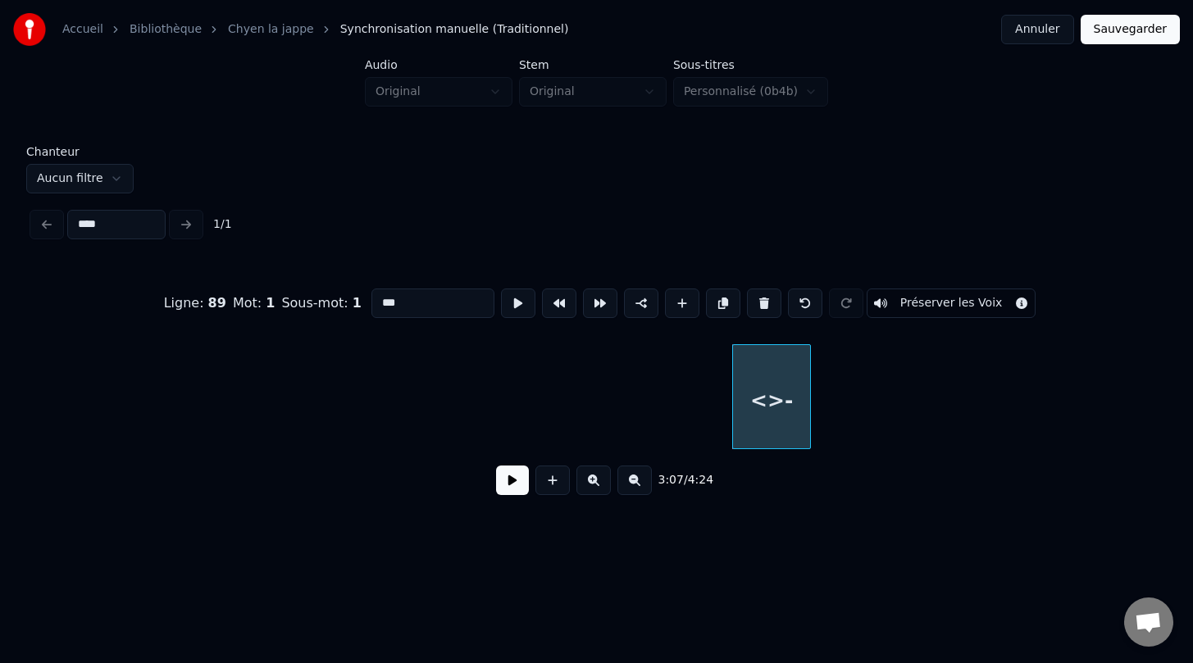
click at [783, 411] on div "<>-" at bounding box center [771, 400] width 77 height 111
drag, startPoint x: 421, startPoint y: 307, endPoint x: 370, endPoint y: 306, distance: 51.7
click at [371, 306] on input "***" at bounding box center [432, 304] width 123 height 30
type input "*****"
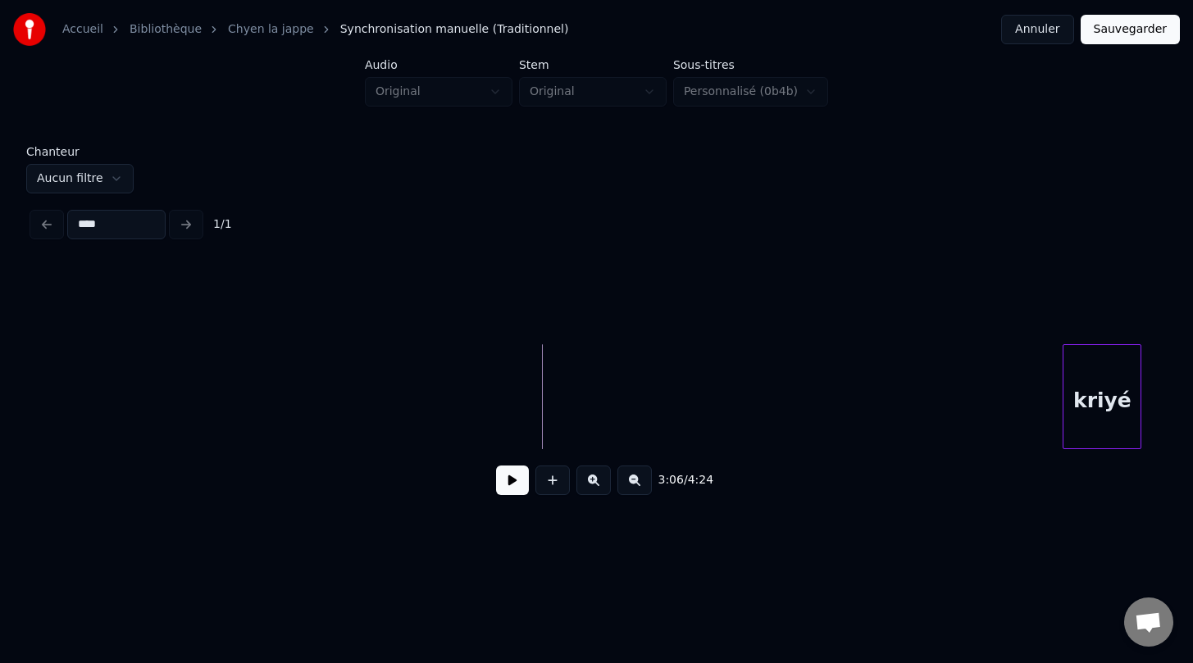
click at [1117, 484] on div "3:06 / 4:24" at bounding box center [596, 386] width 1127 height 249
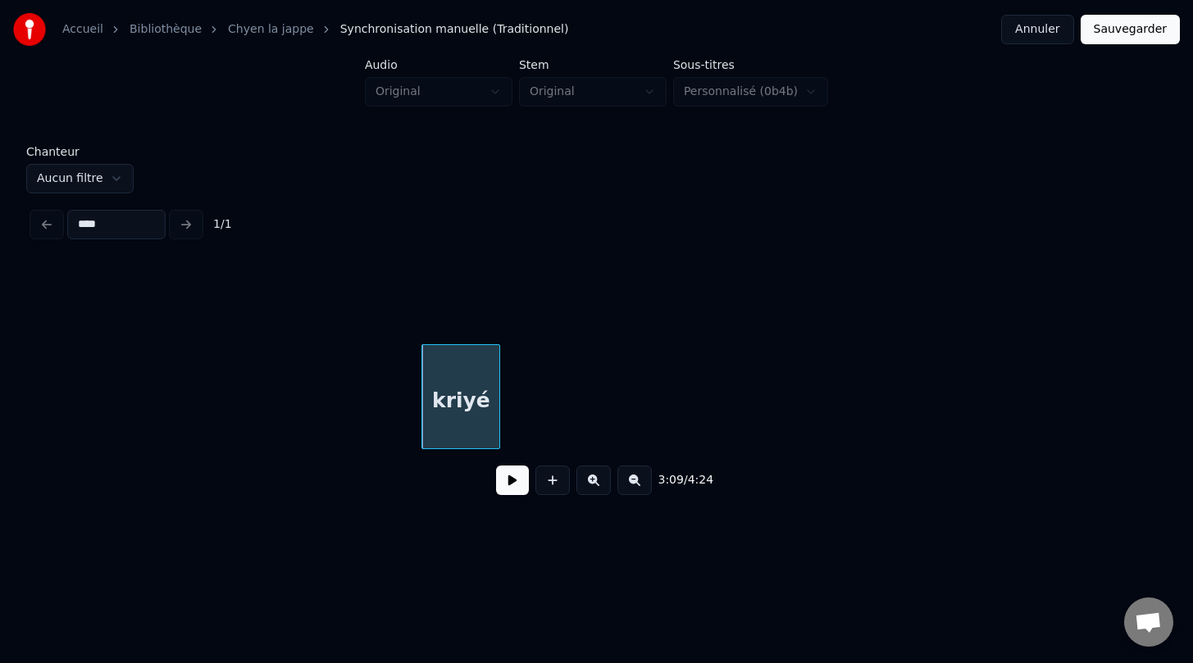
scroll to position [0, 30723]
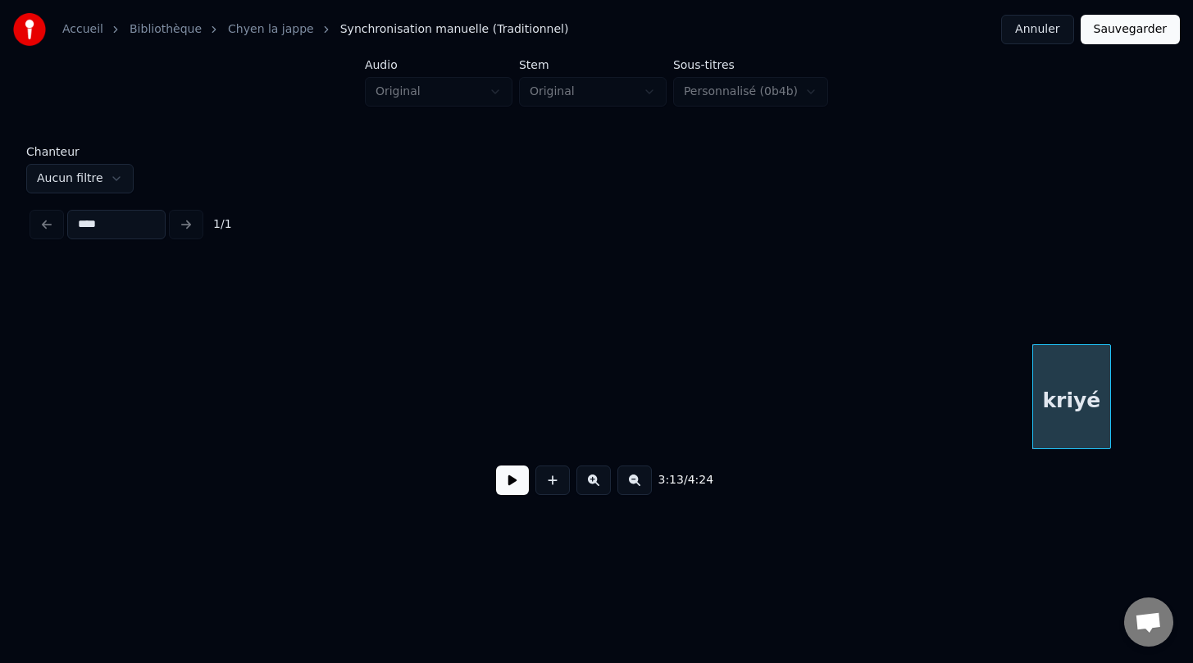
click at [1193, 550] on html "Accueil Bibliothèque Chyen la jappe Synchronisation manuelle (Traditionnel) Ann…" at bounding box center [596, 278] width 1193 height 557
click at [635, 480] on button at bounding box center [634, 481] width 34 height 30
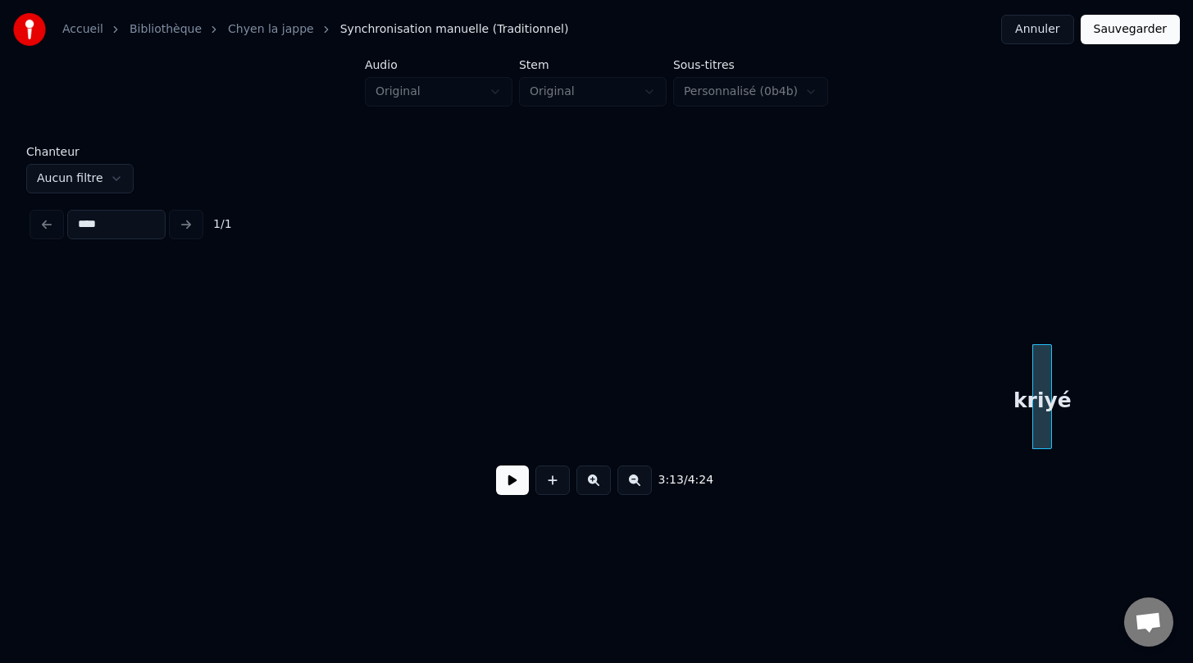
click at [635, 480] on button at bounding box center [634, 481] width 34 height 30
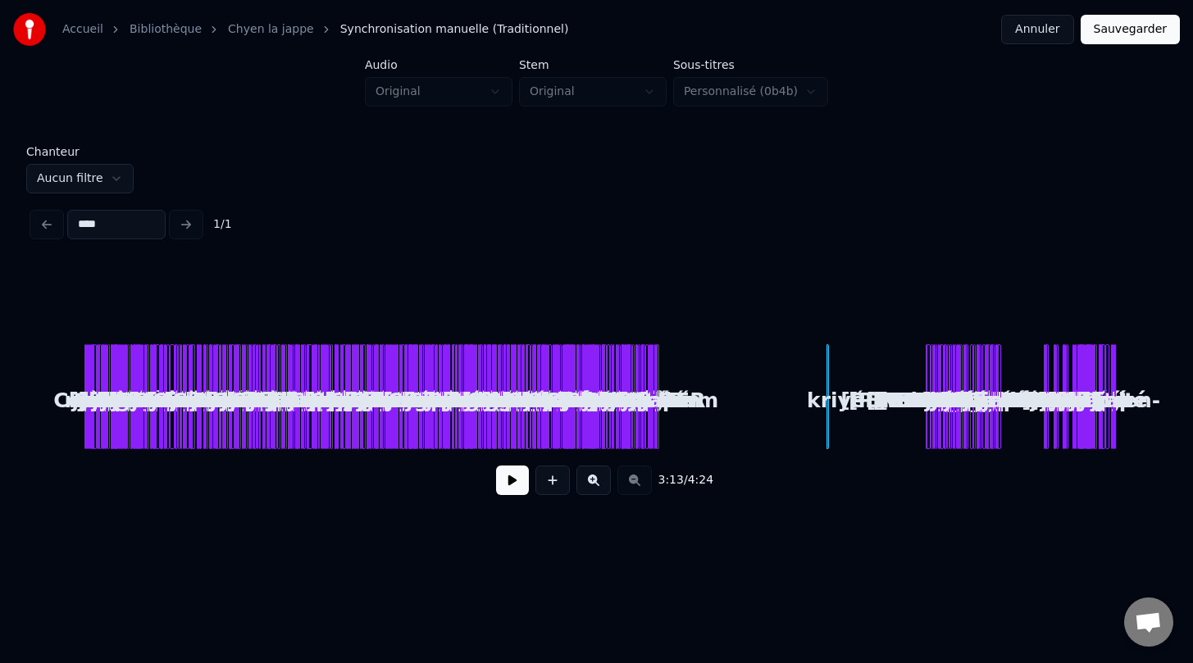
scroll to position [0, 0]
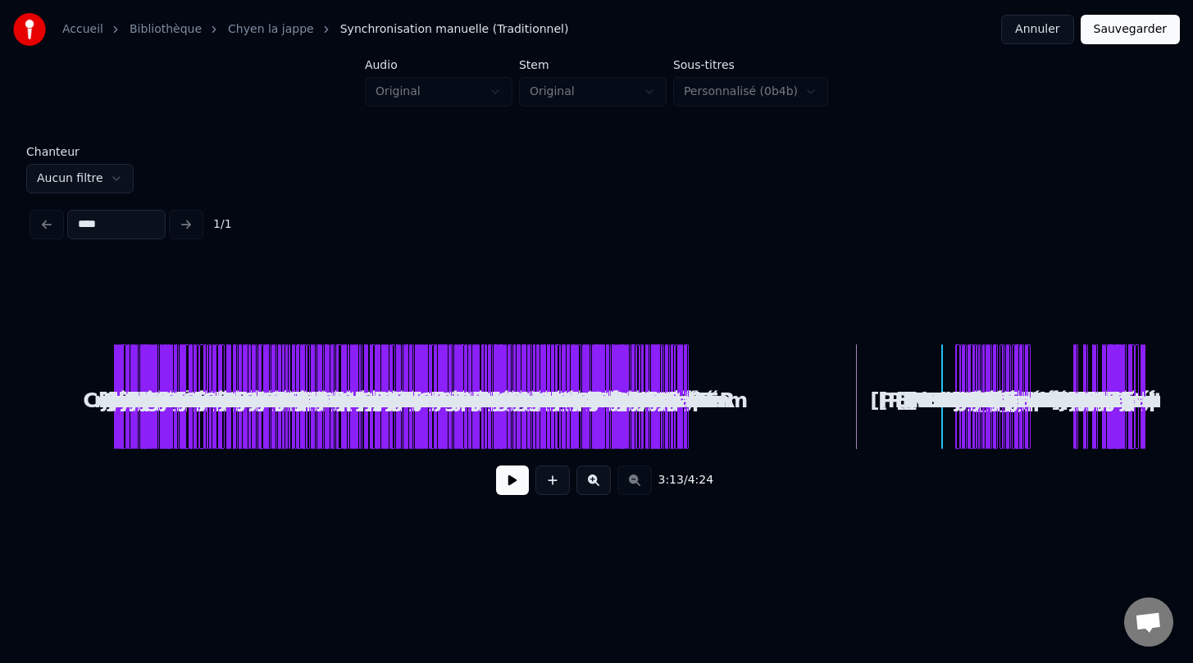
click at [949, 446] on div "kriyé" at bounding box center [950, 400] width 16 height 111
click at [598, 480] on button at bounding box center [593, 481] width 34 height 30
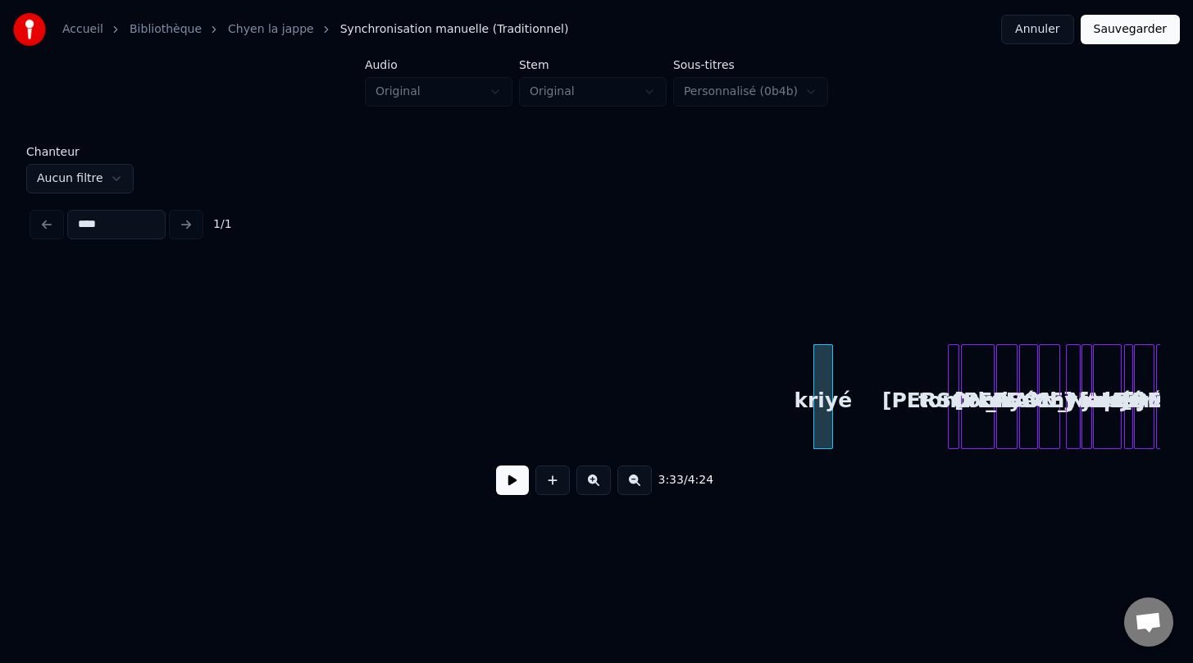
scroll to position [0, 8048]
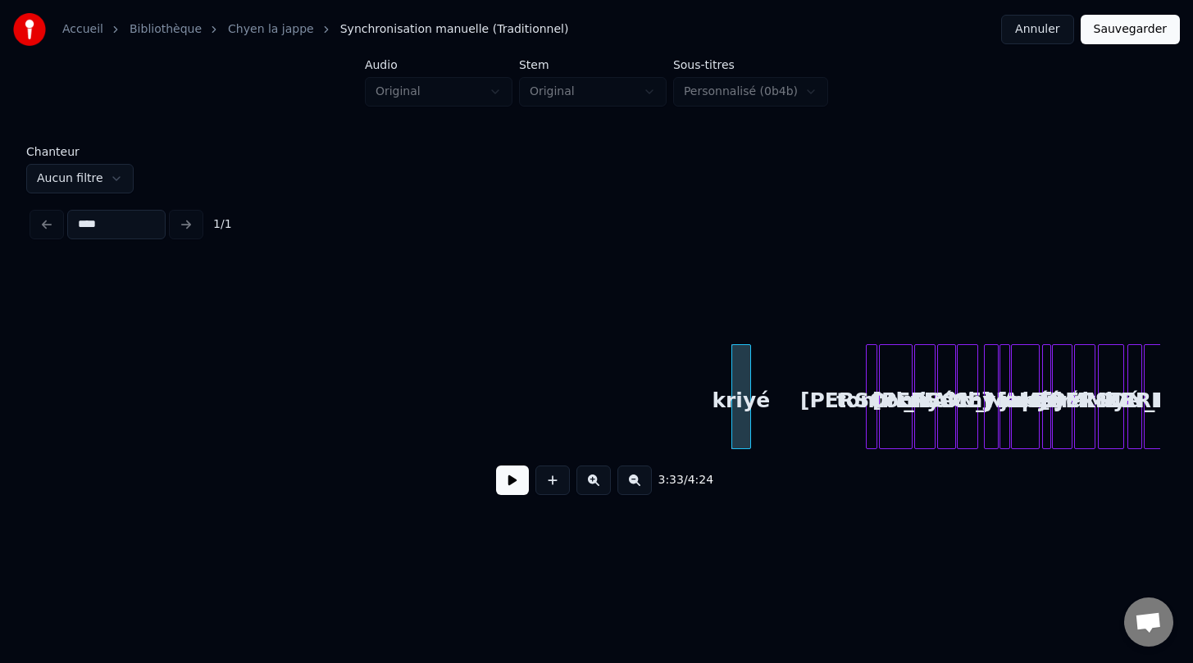
click at [591, 480] on button at bounding box center [593, 481] width 34 height 30
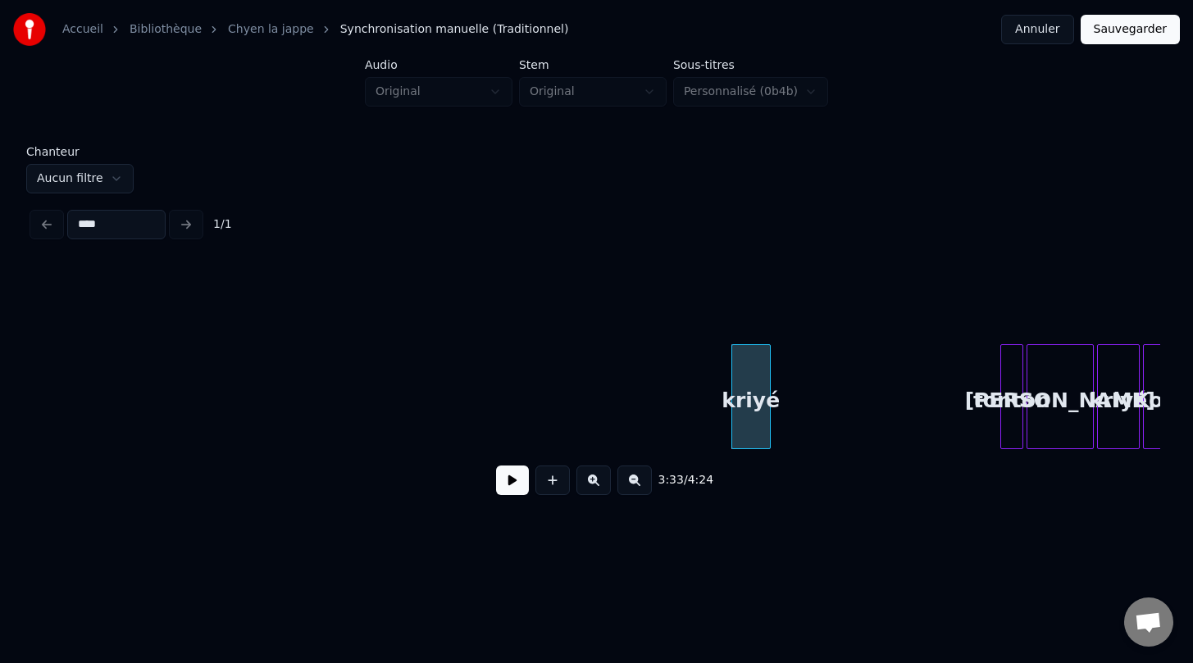
click at [591, 480] on button at bounding box center [593, 481] width 34 height 30
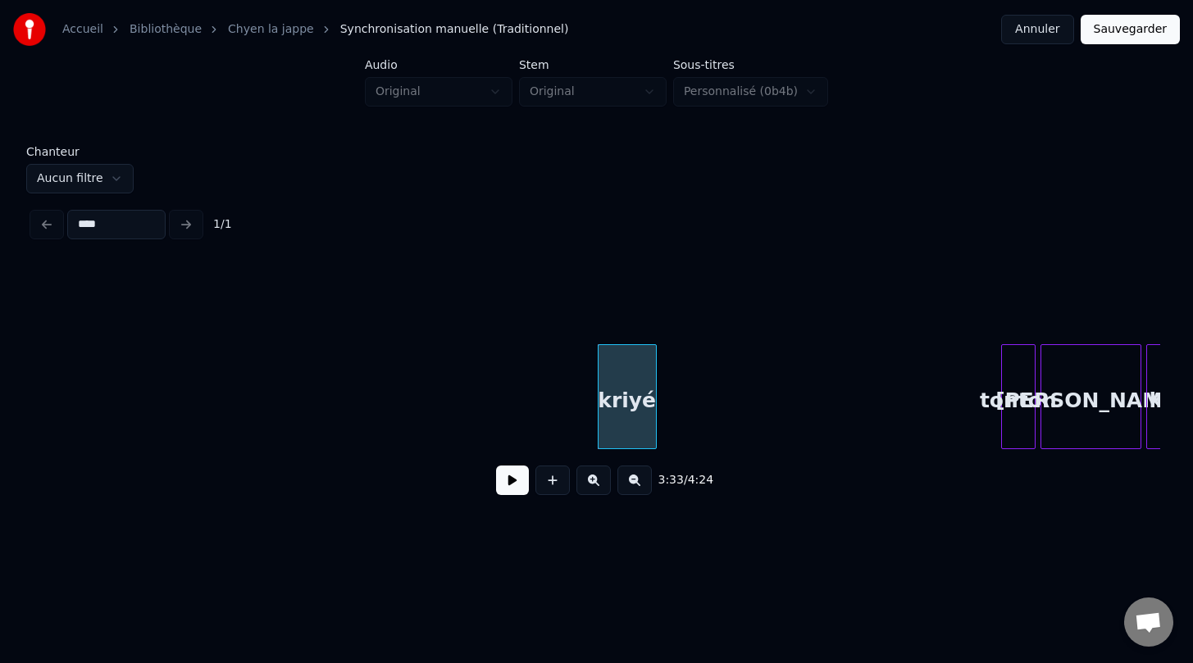
scroll to position [0, 25780]
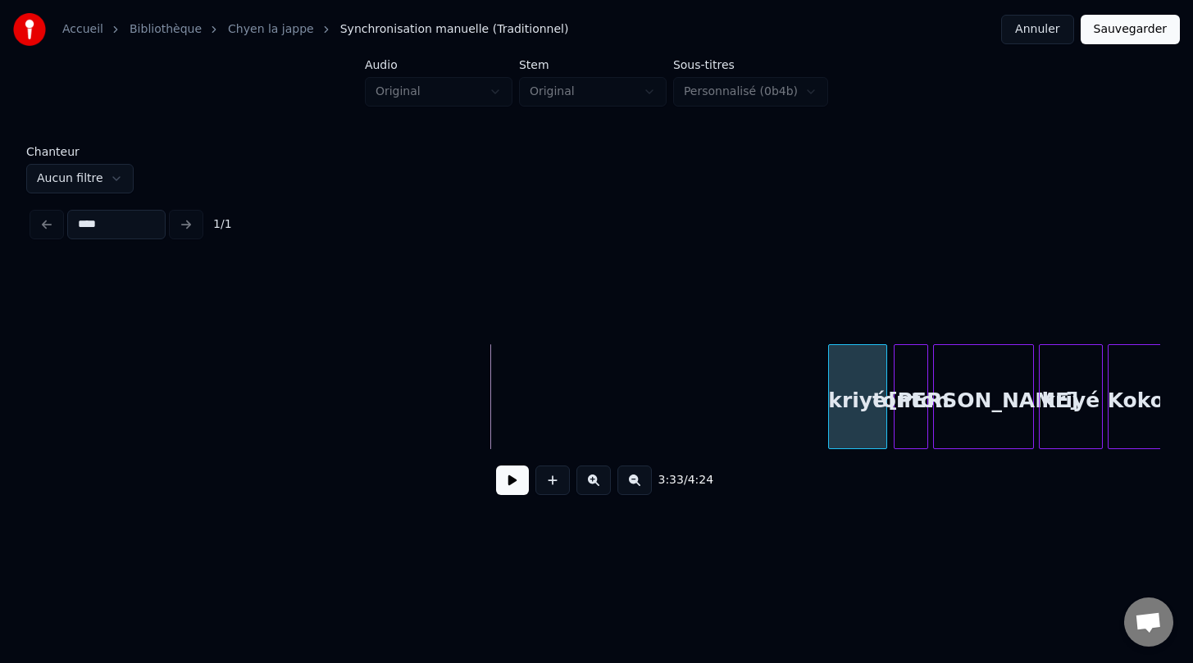
click at [867, 410] on div "kriyé" at bounding box center [857, 400] width 57 height 111
click at [856, 435] on div at bounding box center [858, 396] width 5 height 103
click at [506, 484] on button at bounding box center [512, 481] width 33 height 30
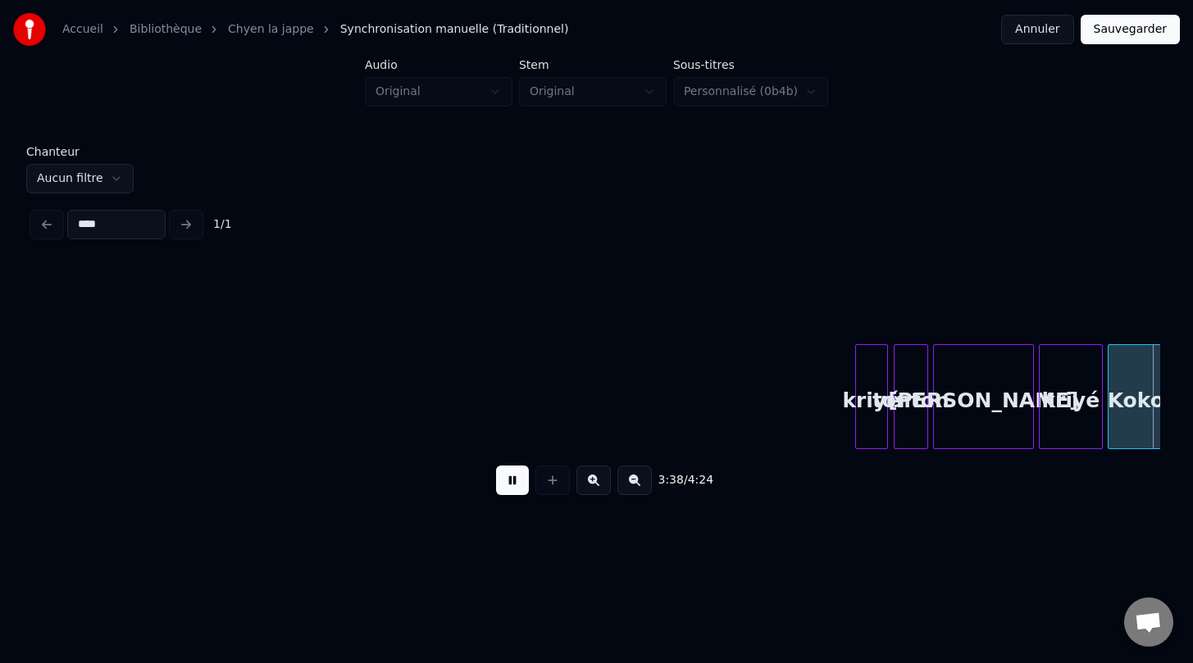
scroll to position [0, 26909]
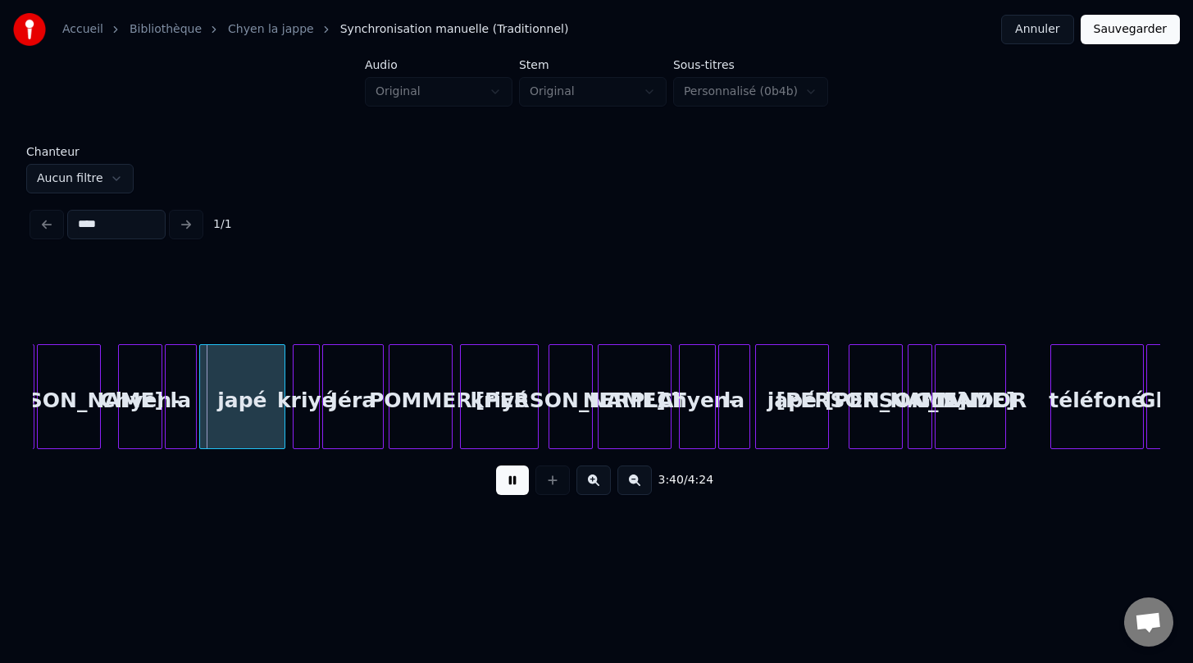
click at [1135, 27] on button "Sauvegarder" at bounding box center [1129, 30] width 99 height 30
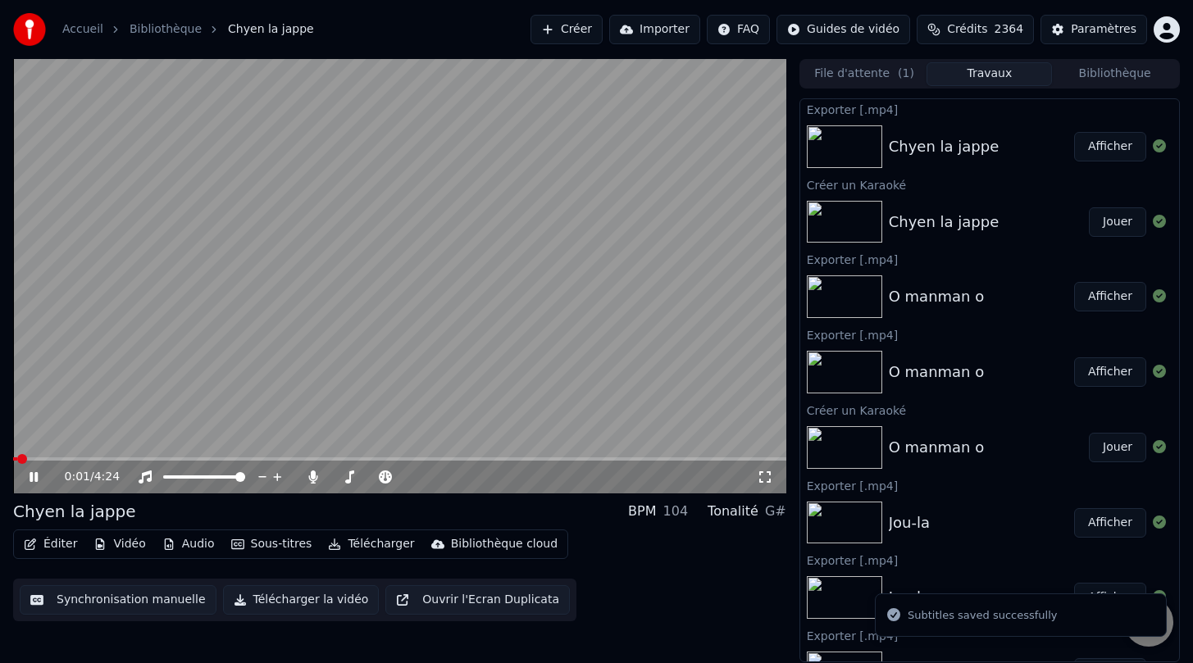
click at [300, 599] on button "Télécharger la vidéo" at bounding box center [301, 600] width 157 height 30
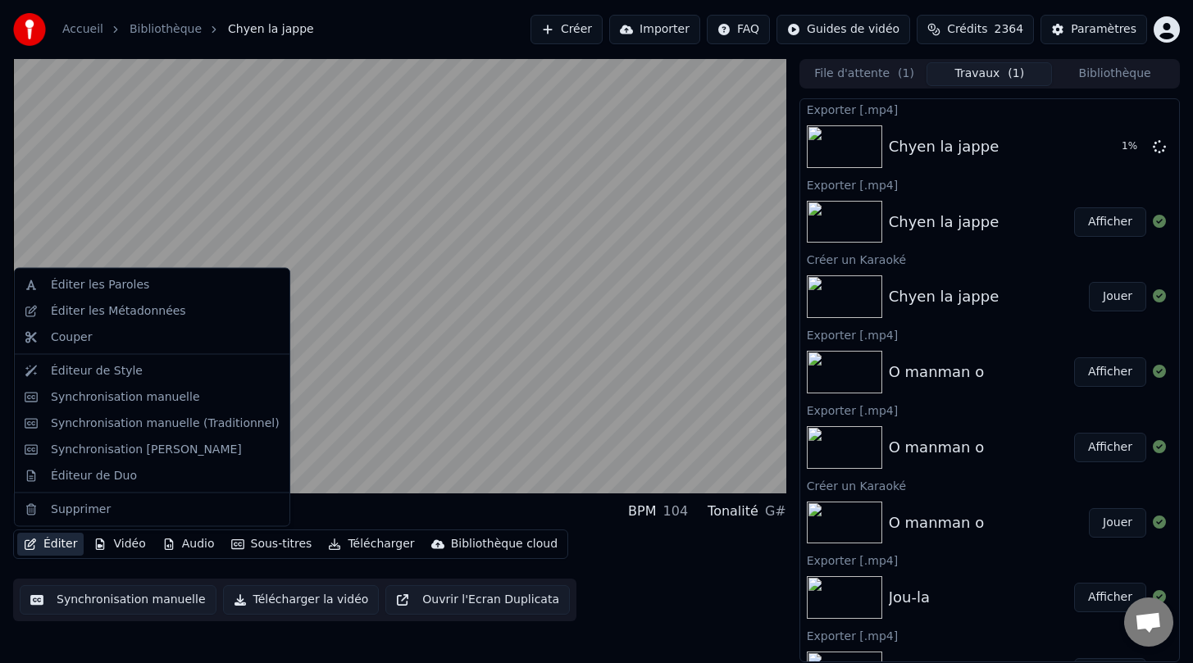
click at [53, 543] on button "Éditer" at bounding box center [50, 544] width 66 height 23
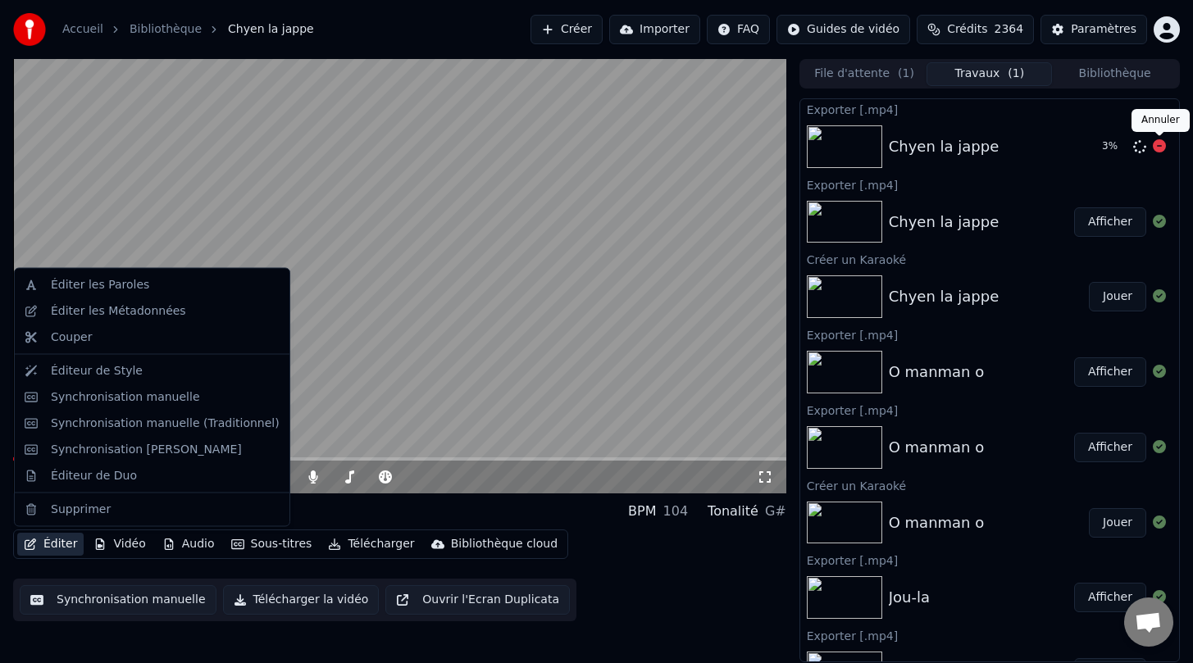
click at [1159, 146] on icon at bounding box center [1159, 145] width 13 height 13
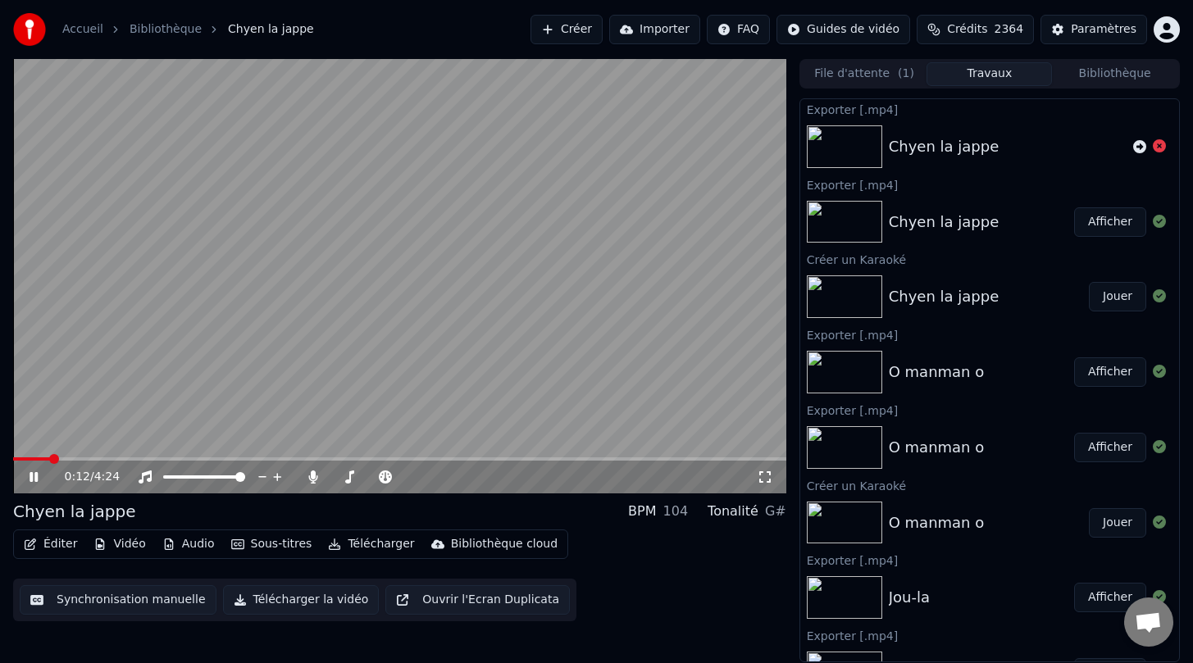
click at [51, 543] on button "Éditer" at bounding box center [50, 544] width 66 height 23
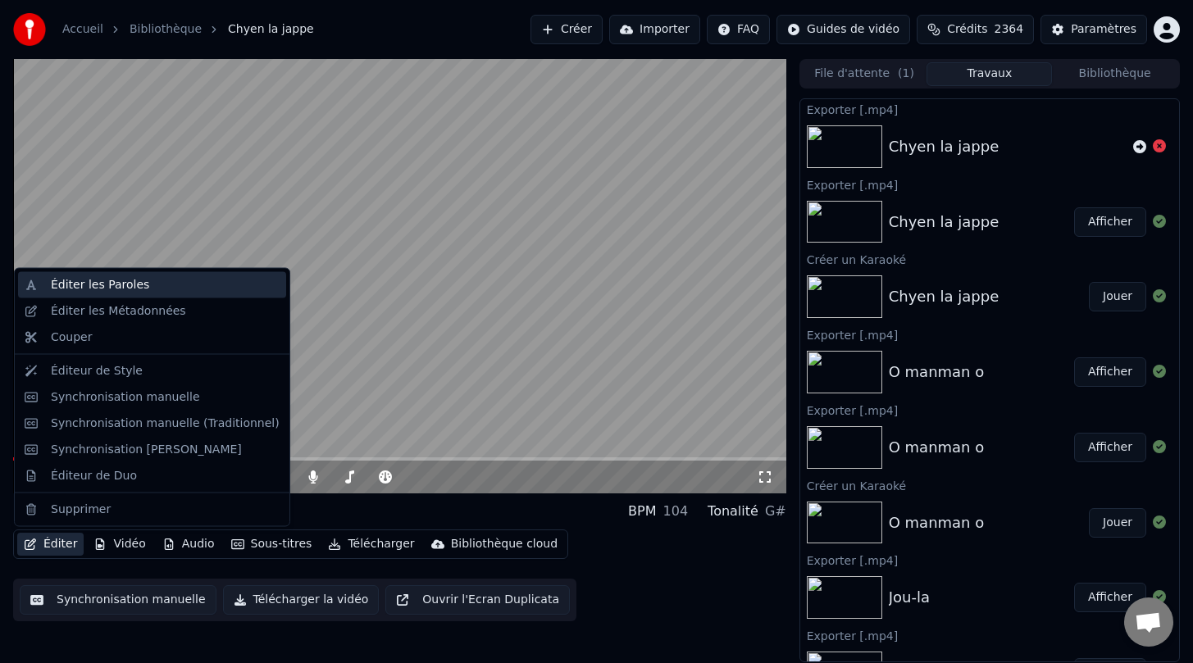
click at [130, 283] on div "Éditer les Paroles" at bounding box center [100, 285] width 98 height 16
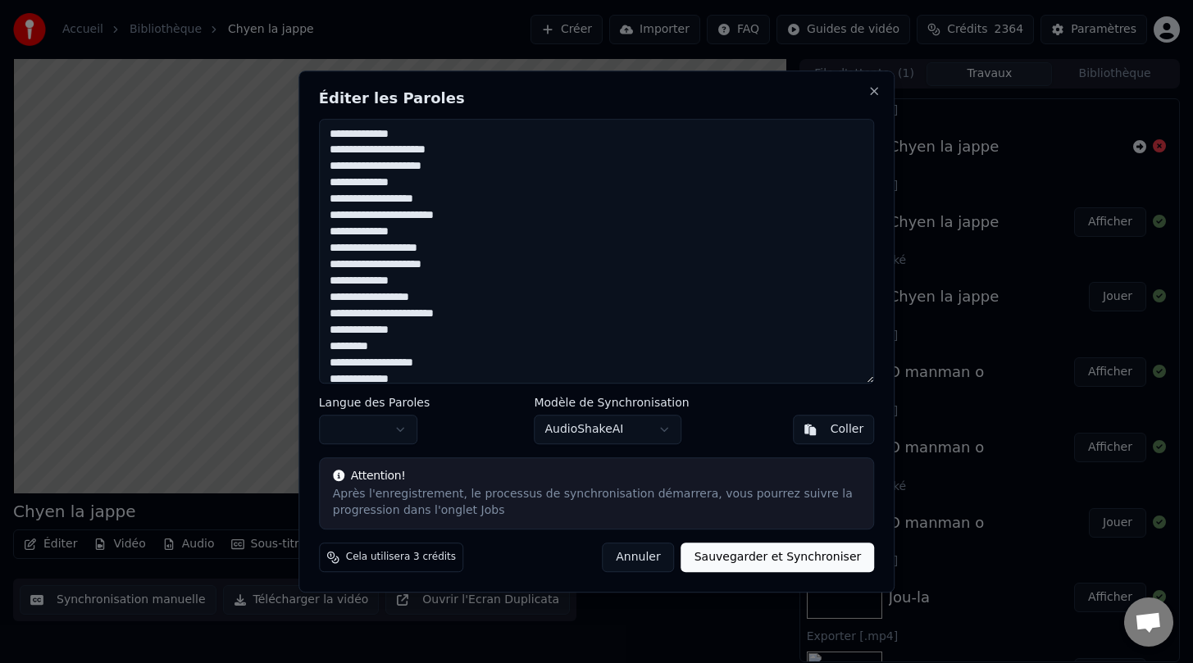
click at [642, 555] on button "Annuler" at bounding box center [638, 558] width 72 height 30
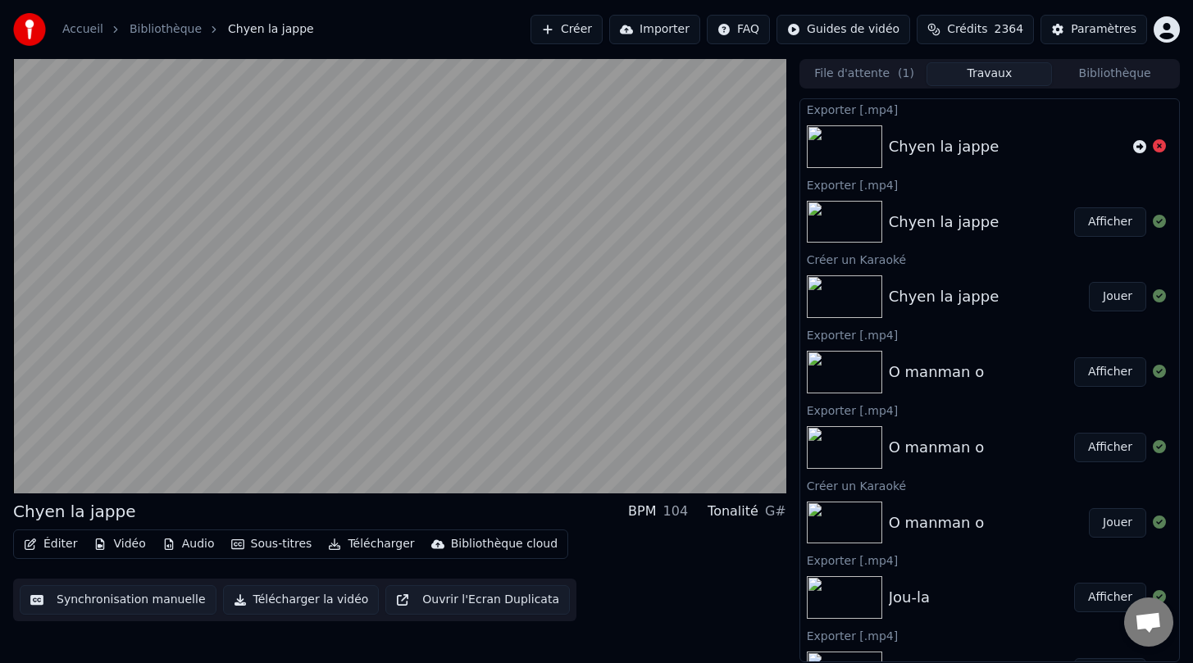
click at [57, 542] on button "Éditer" at bounding box center [50, 544] width 66 height 23
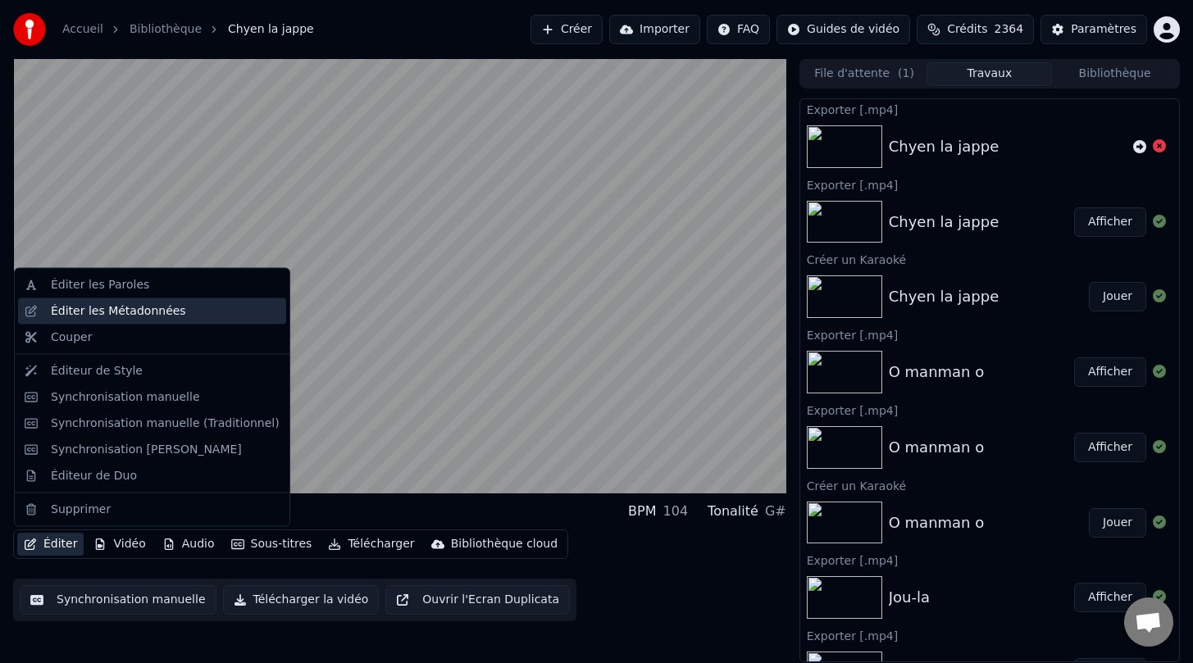
click at [125, 312] on div "Éditer les Métadonnées" at bounding box center [118, 310] width 135 height 16
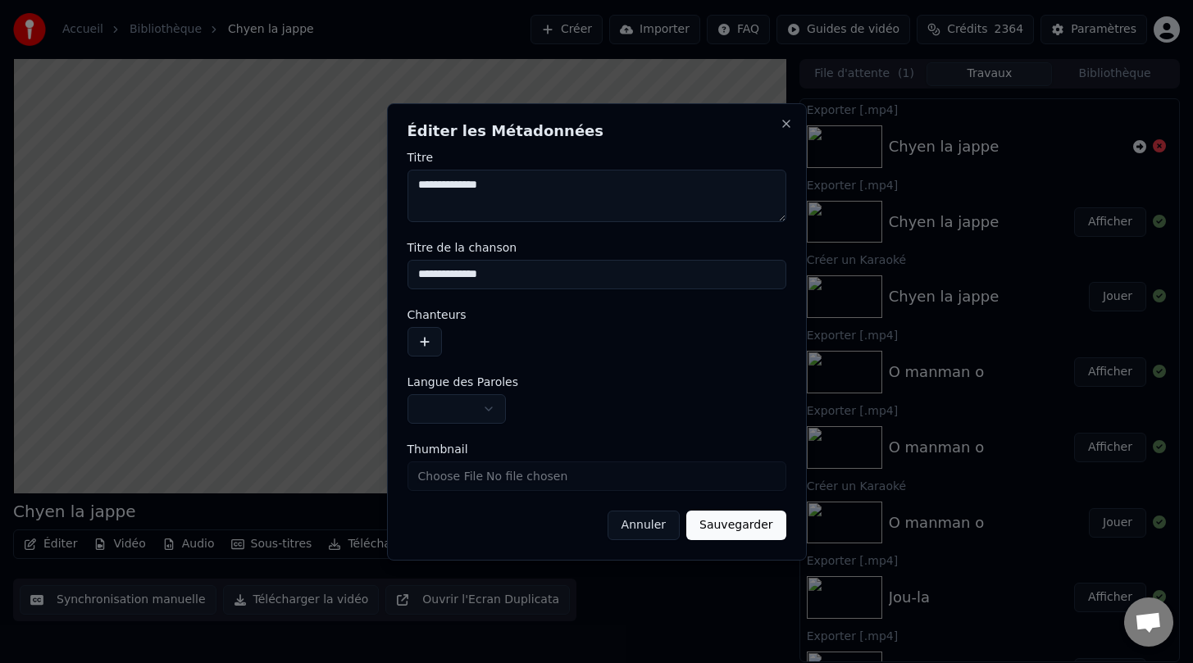
click at [520, 198] on textarea "**********" at bounding box center [596, 196] width 379 height 52
type textarea "**********"
click at [530, 276] on input "**********" at bounding box center [596, 275] width 379 height 30
type input "**********"
click at [751, 519] on button "Sauvegarder" at bounding box center [735, 526] width 99 height 30
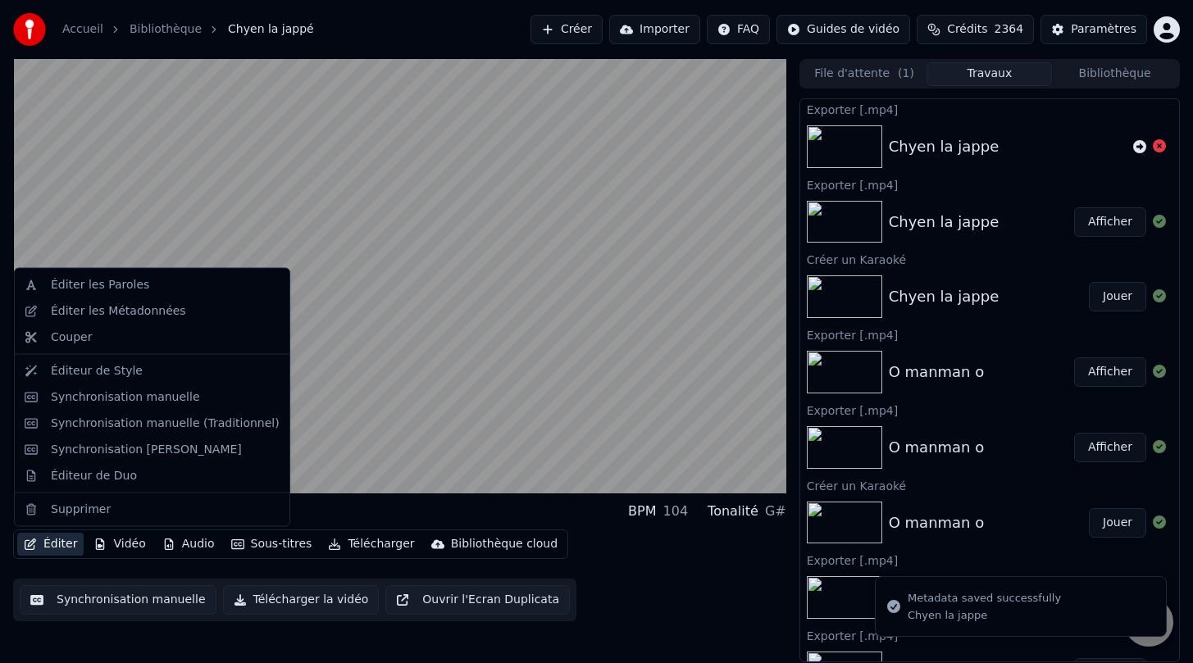
click at [28, 543] on icon "button" at bounding box center [30, 544] width 13 height 11
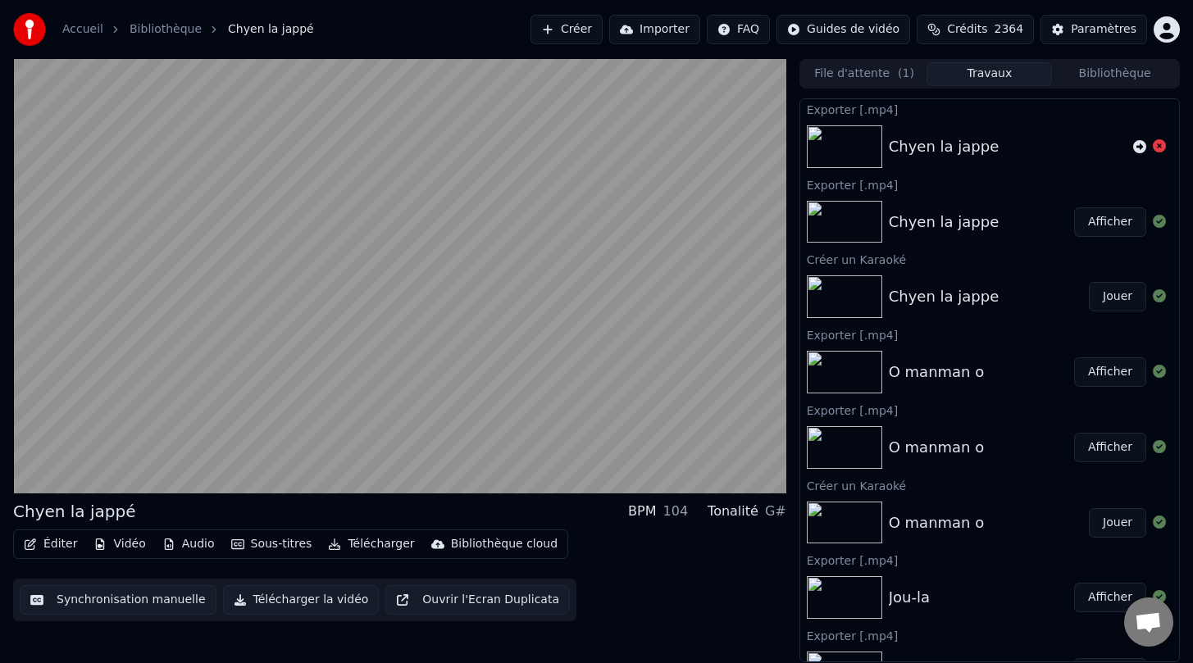
click at [648, 582] on div "Éditer Vidéo Audio Sous-titres Télécharger Bibliothèque cloud Synchronisation m…" at bounding box center [399, 576] width 773 height 92
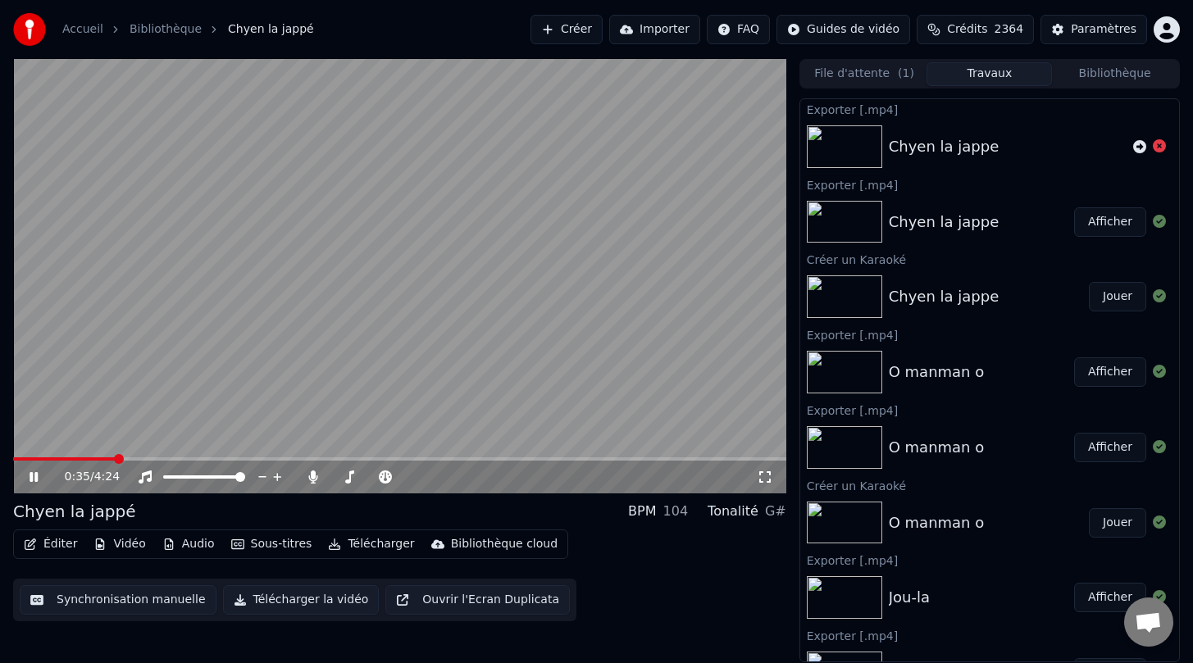
click at [307, 596] on button "Télécharger la vidéo" at bounding box center [301, 600] width 157 height 30
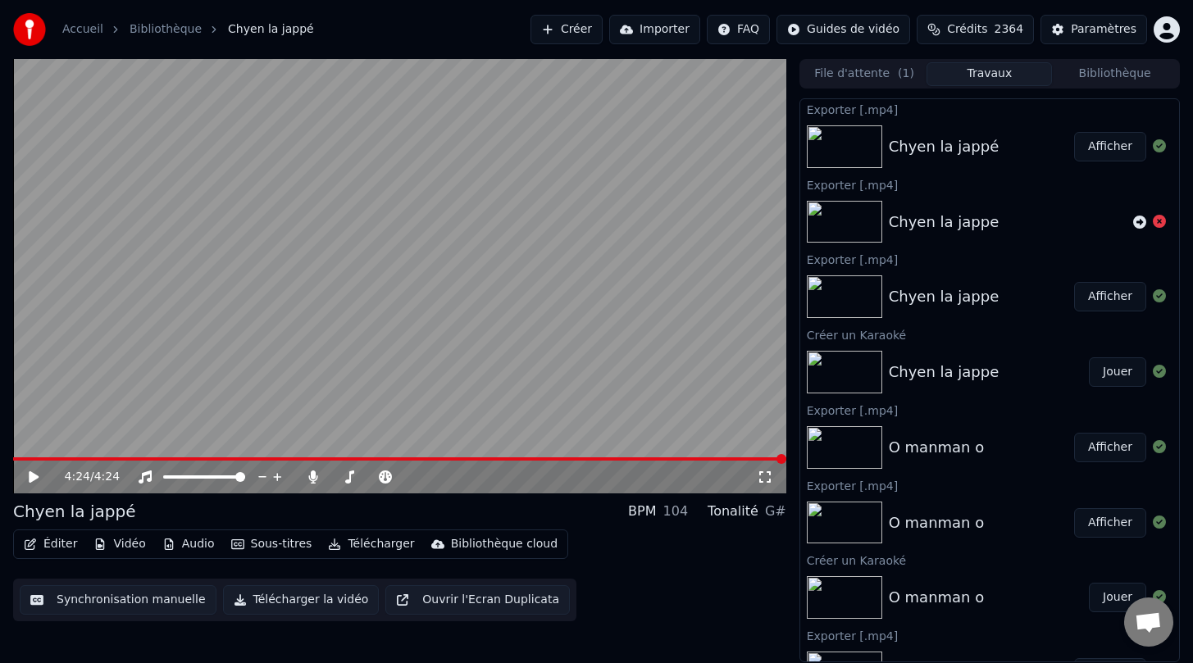
click at [261, 363] on video at bounding box center [399, 276] width 773 height 434
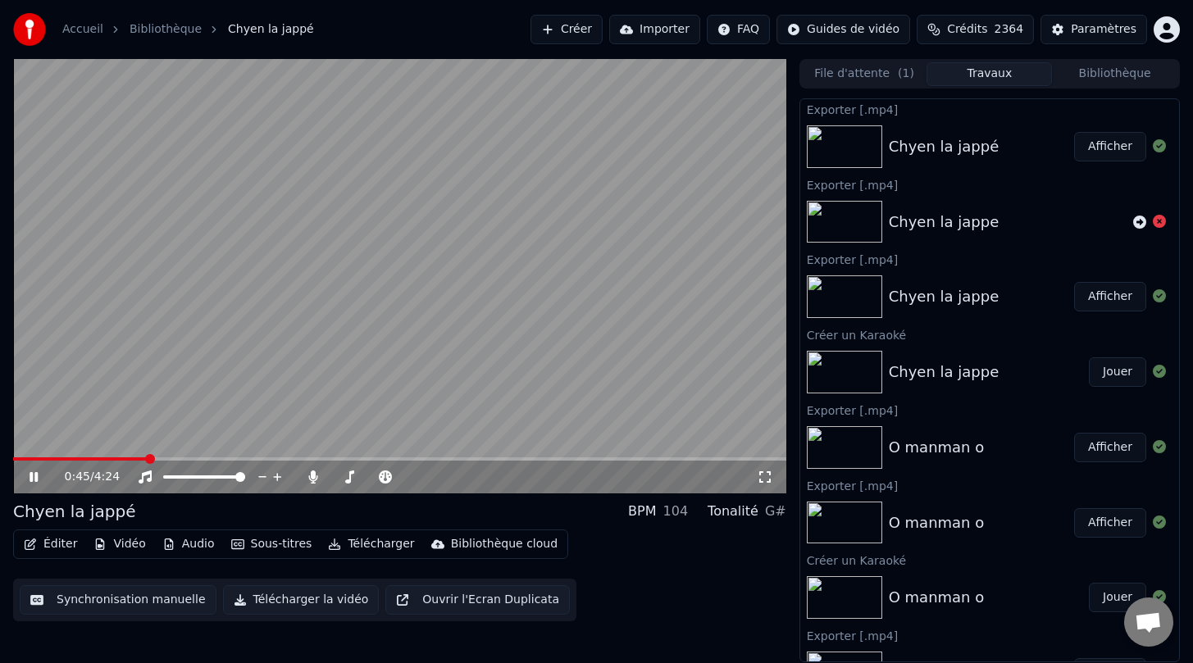
click at [32, 477] on icon at bounding box center [34, 477] width 8 height 10
